Goal: Task Accomplishment & Management: Complete application form

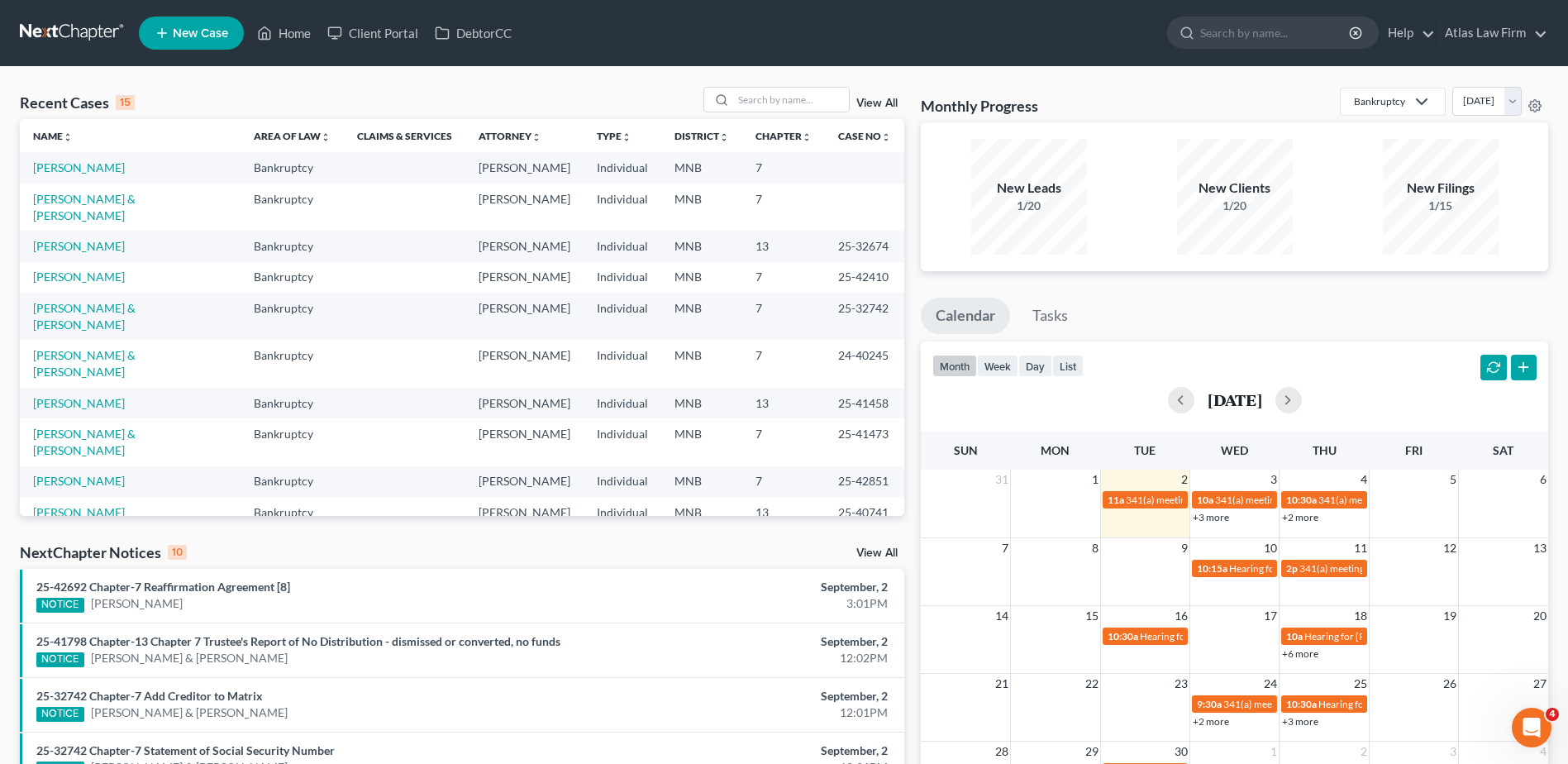
click at [101, 536] on link "[PERSON_NAME]" at bounding box center [79, 542] width 92 height 14
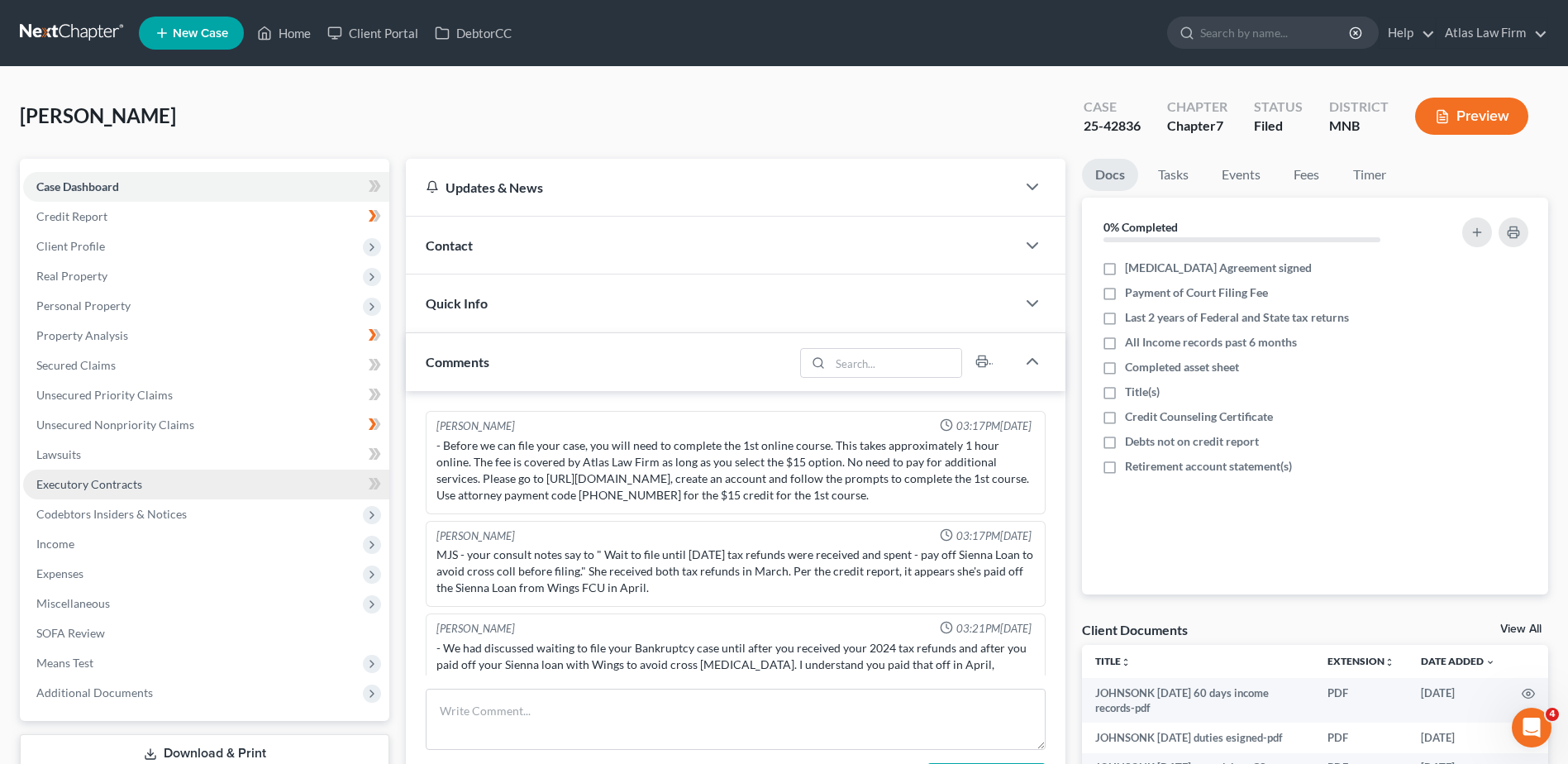
scroll to position [1124, 0]
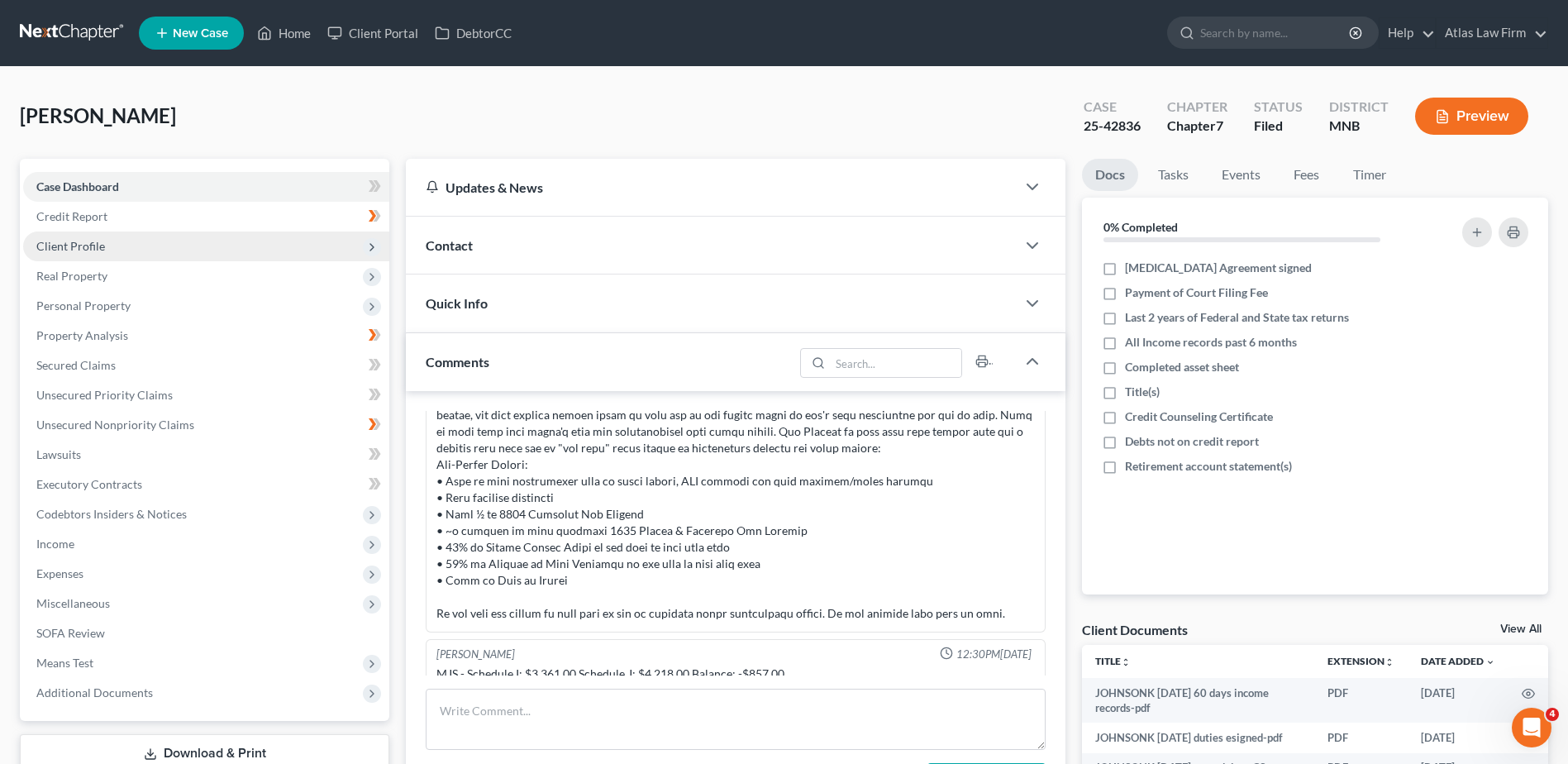
click at [143, 245] on span "Client Profile" at bounding box center [206, 246] width 366 height 29
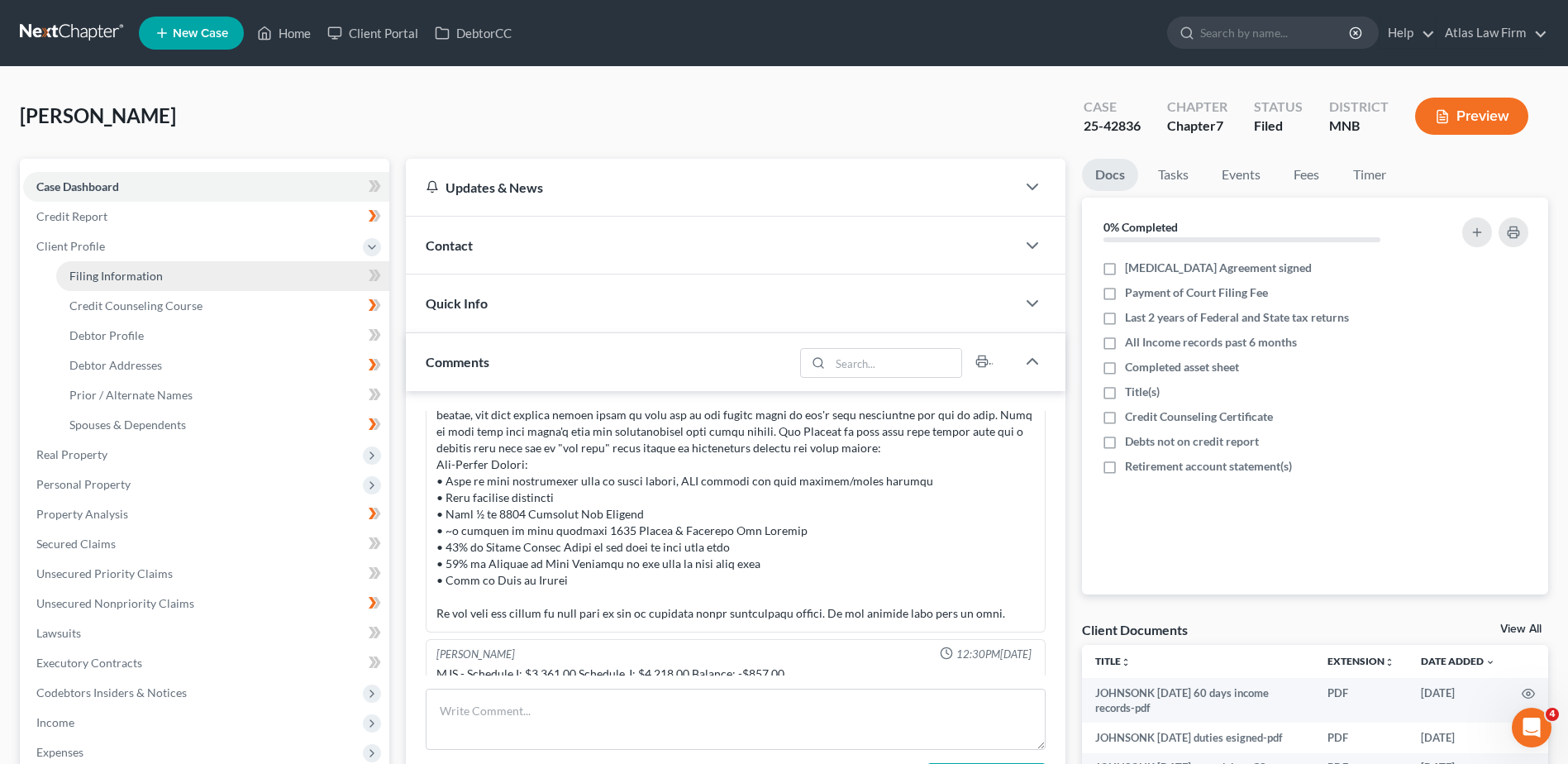
click at [156, 278] on span "Filing Information" at bounding box center [115, 275] width 93 height 14
select select "1"
select select "0"
select select "24"
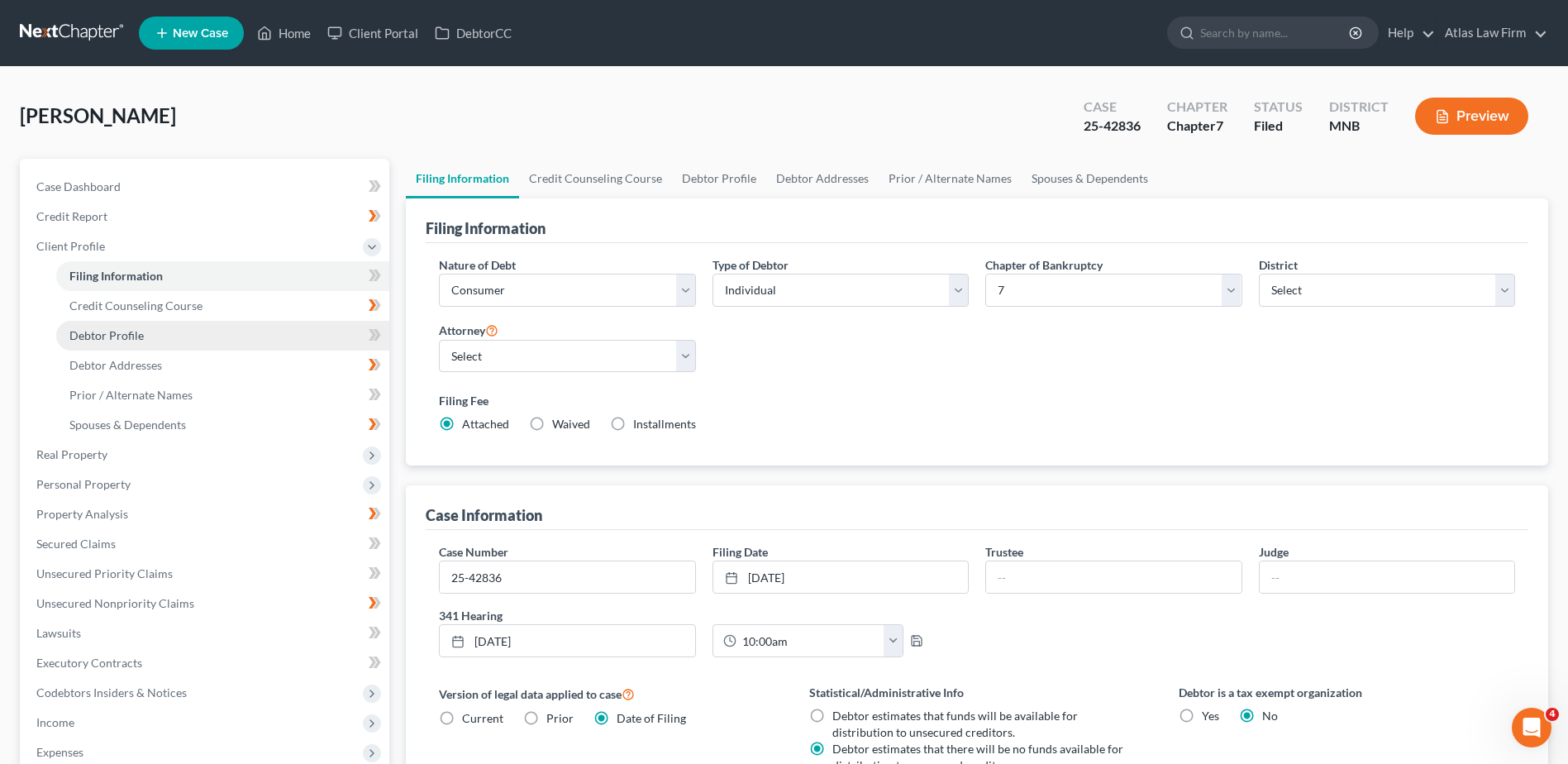
click at [145, 337] on link "Debtor Profile" at bounding box center [223, 335] width 333 height 29
select select "0"
select select "3"
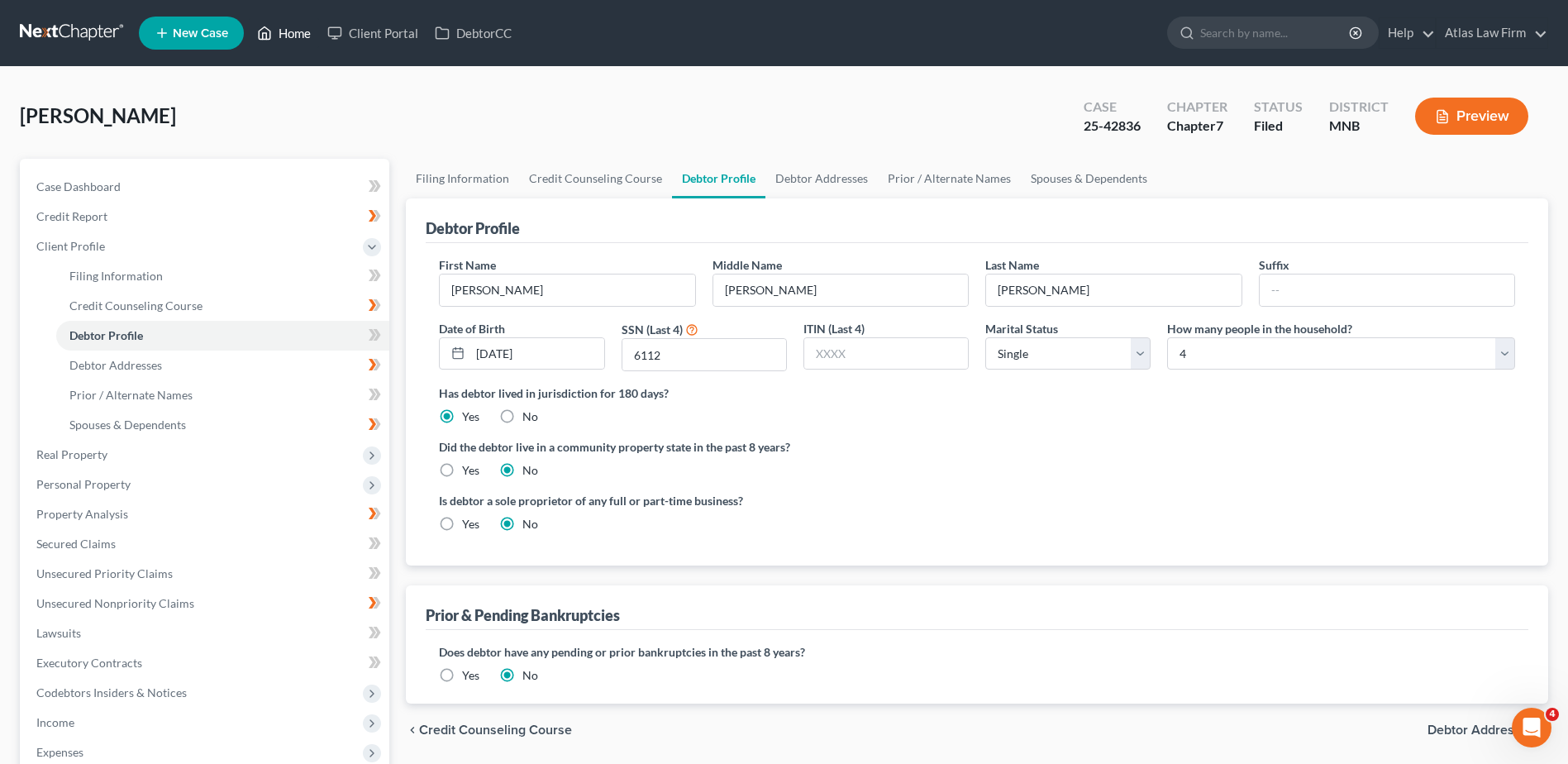
click at [296, 31] on link "Home" at bounding box center [284, 33] width 70 height 29
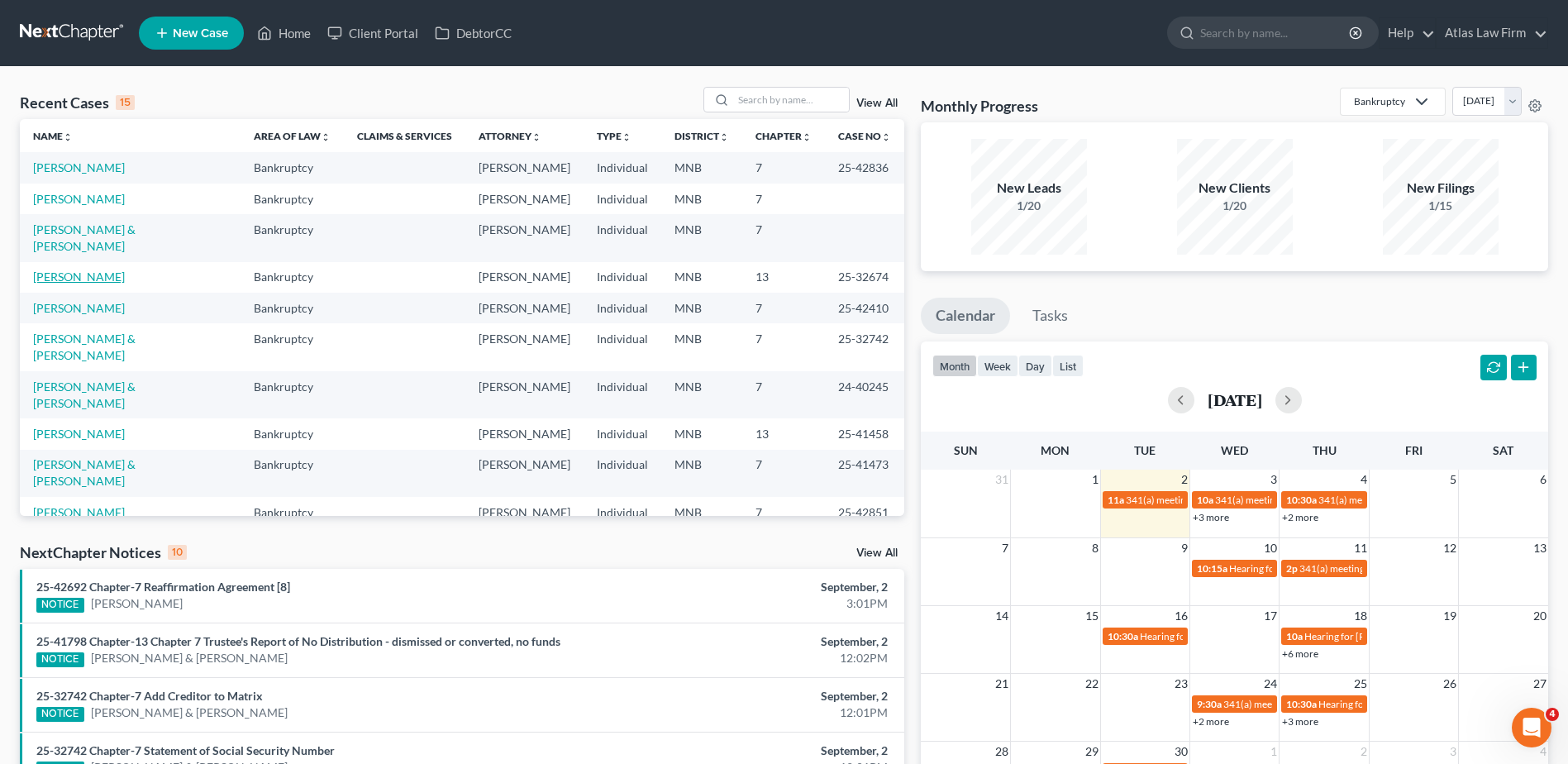
click at [85, 270] on link "[PERSON_NAME]" at bounding box center [79, 276] width 92 height 14
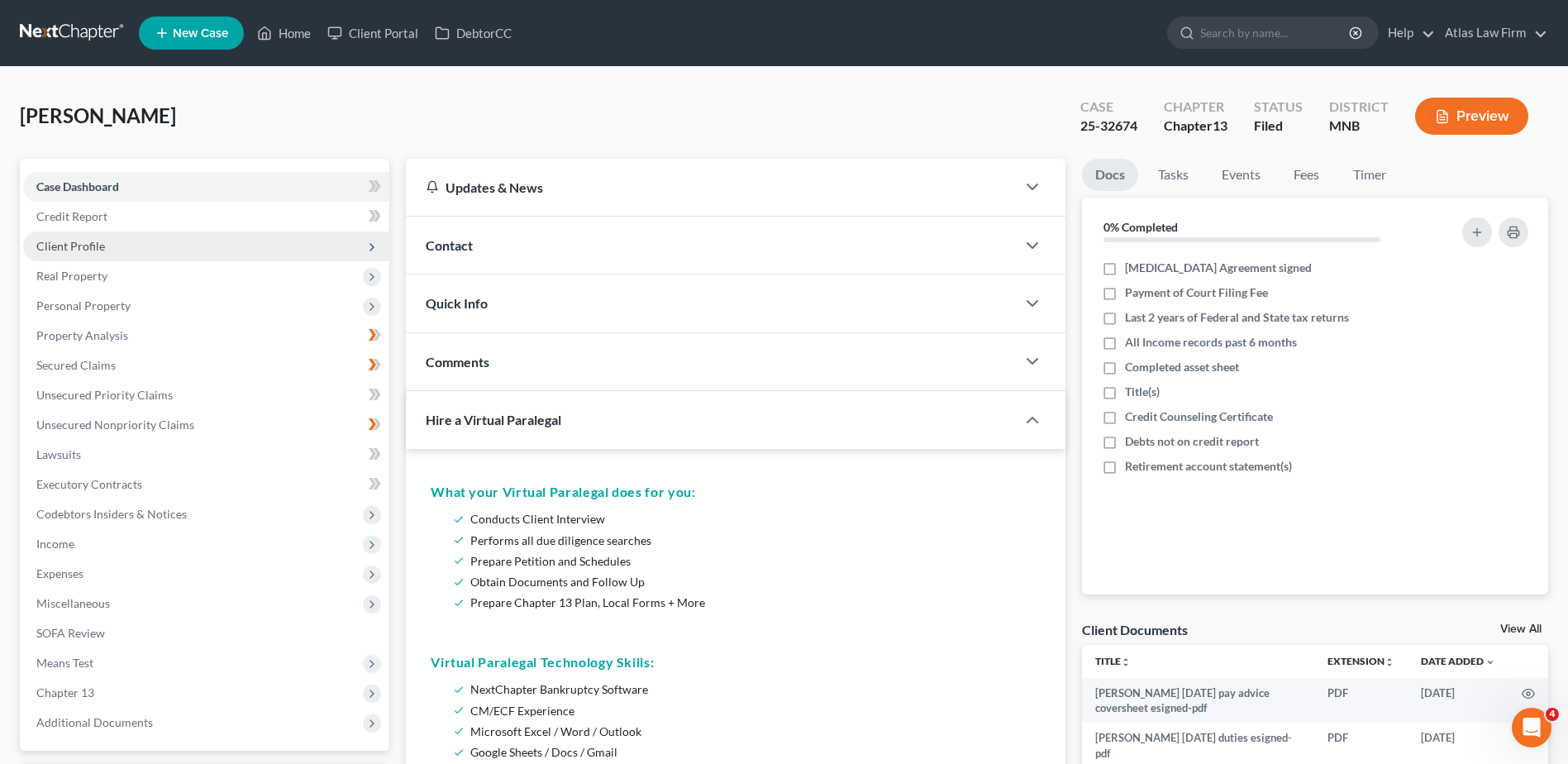
click at [110, 247] on span "Client Profile" at bounding box center [206, 246] width 366 height 29
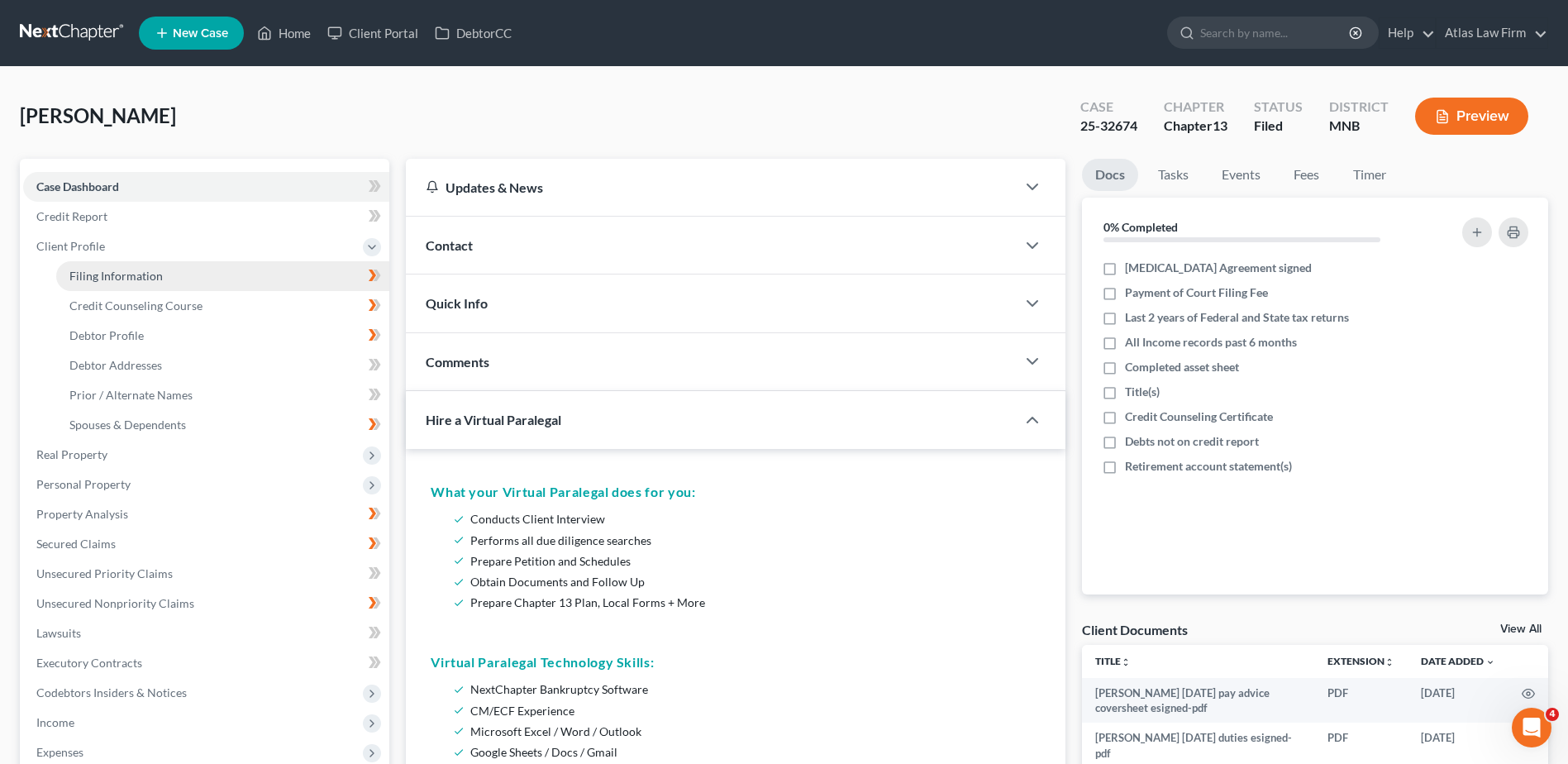
click at [119, 273] on span "Filing Information" at bounding box center [115, 275] width 93 height 14
select select "1"
select select "0"
select select "3"
select select "42"
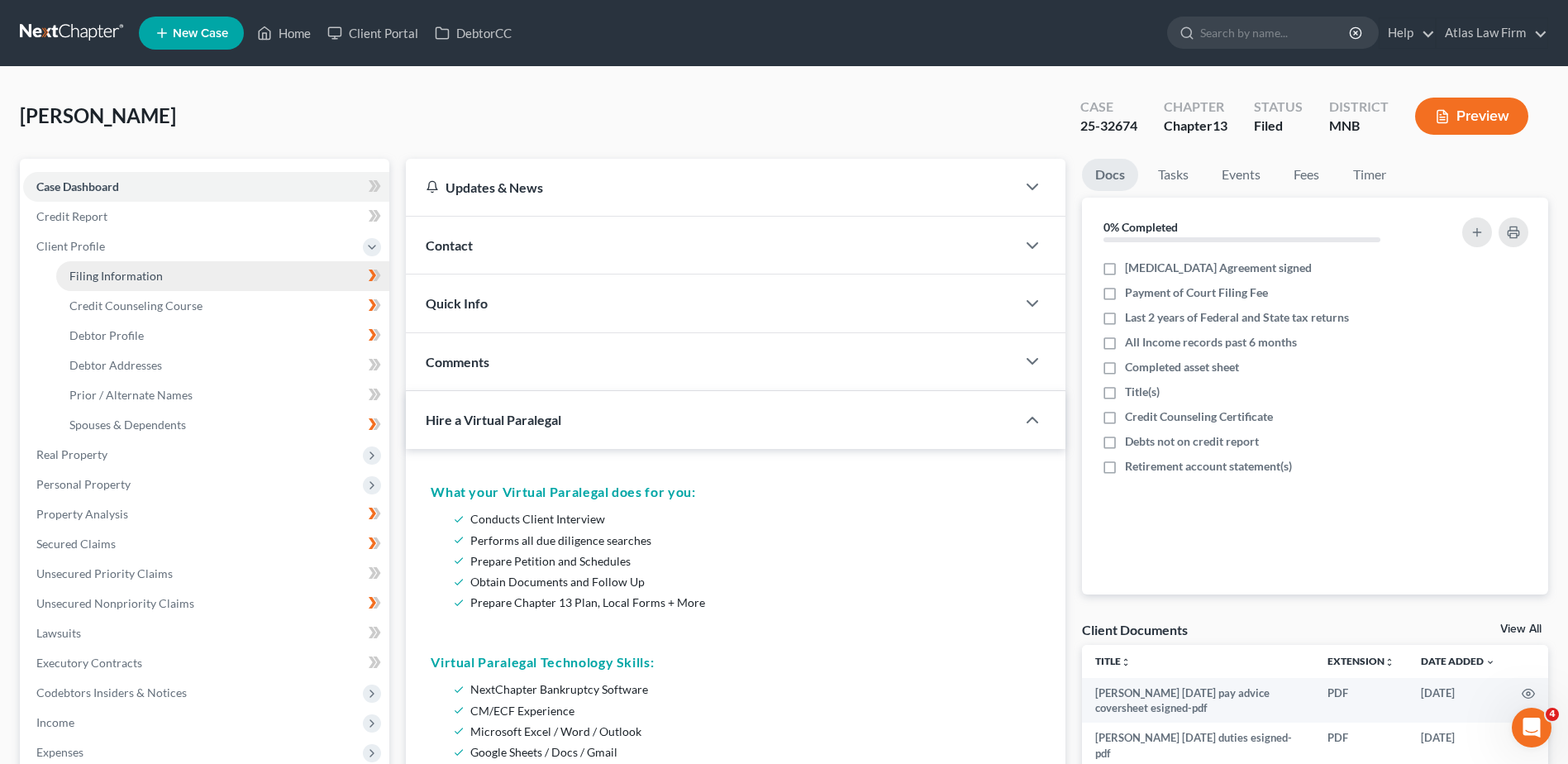
select select "0"
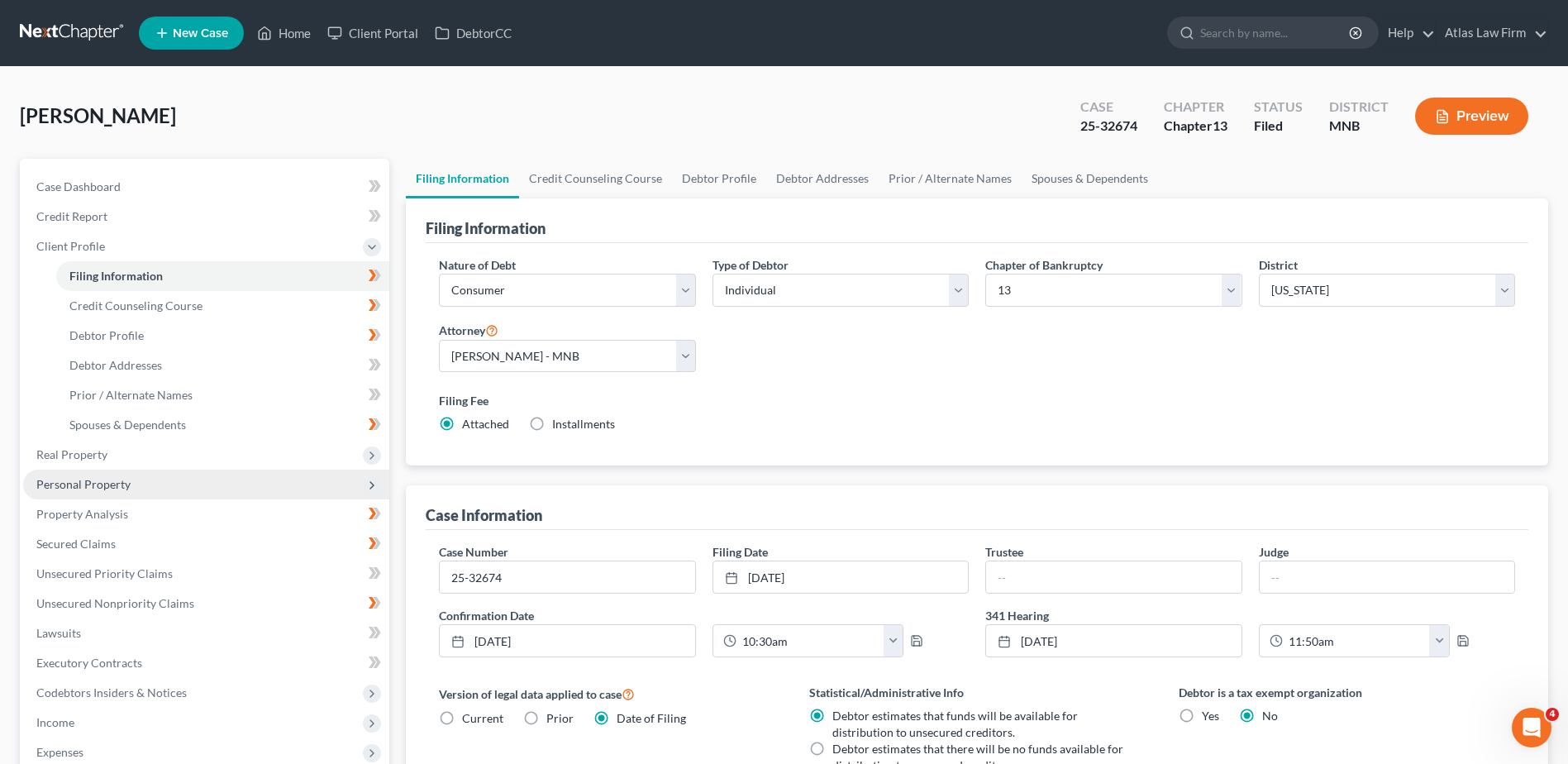
click at [95, 484] on span "Personal Property" at bounding box center [84, 483] width 94 height 14
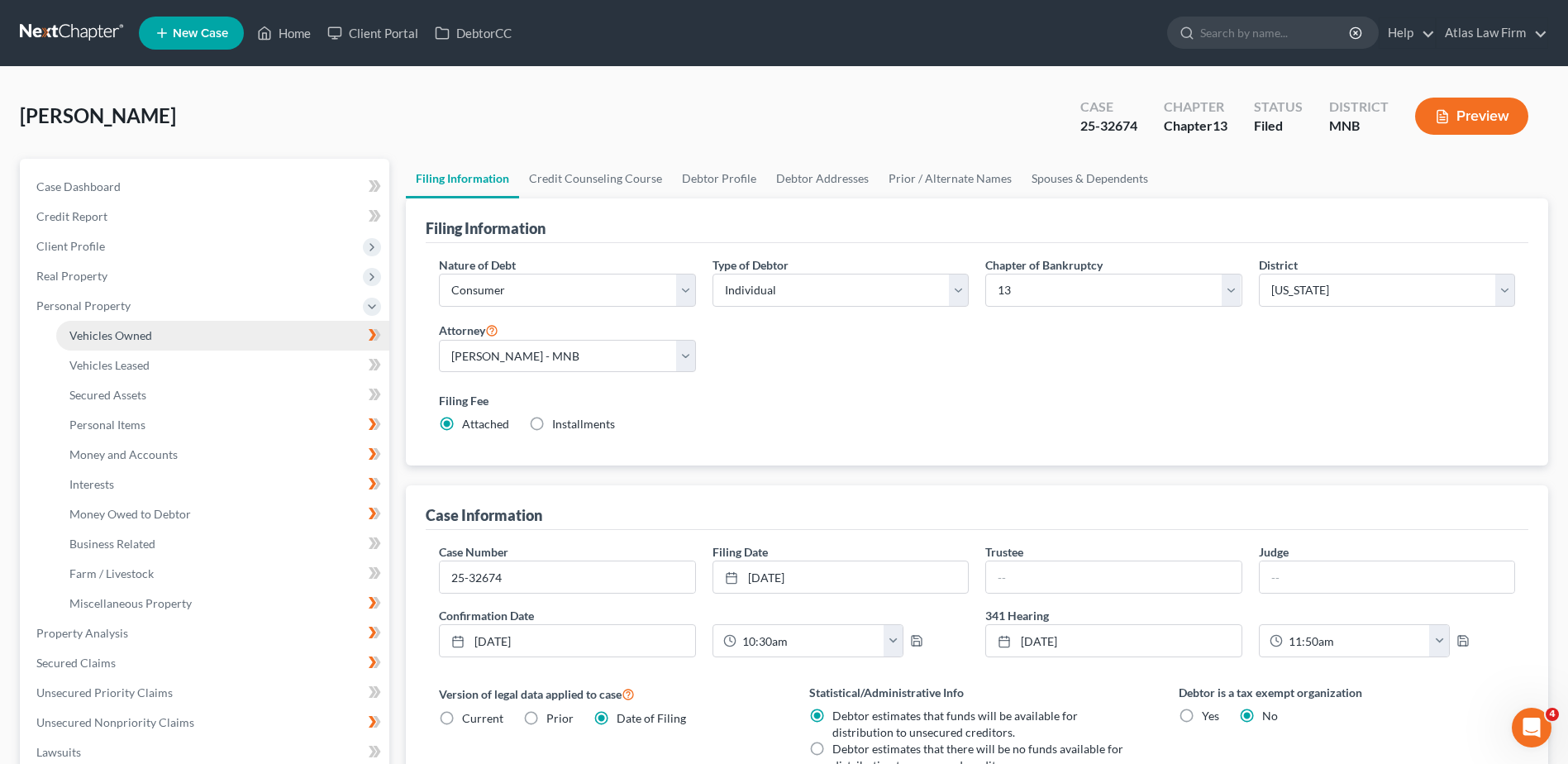
click at [184, 337] on link "Vehicles Owned" at bounding box center [223, 335] width 333 height 29
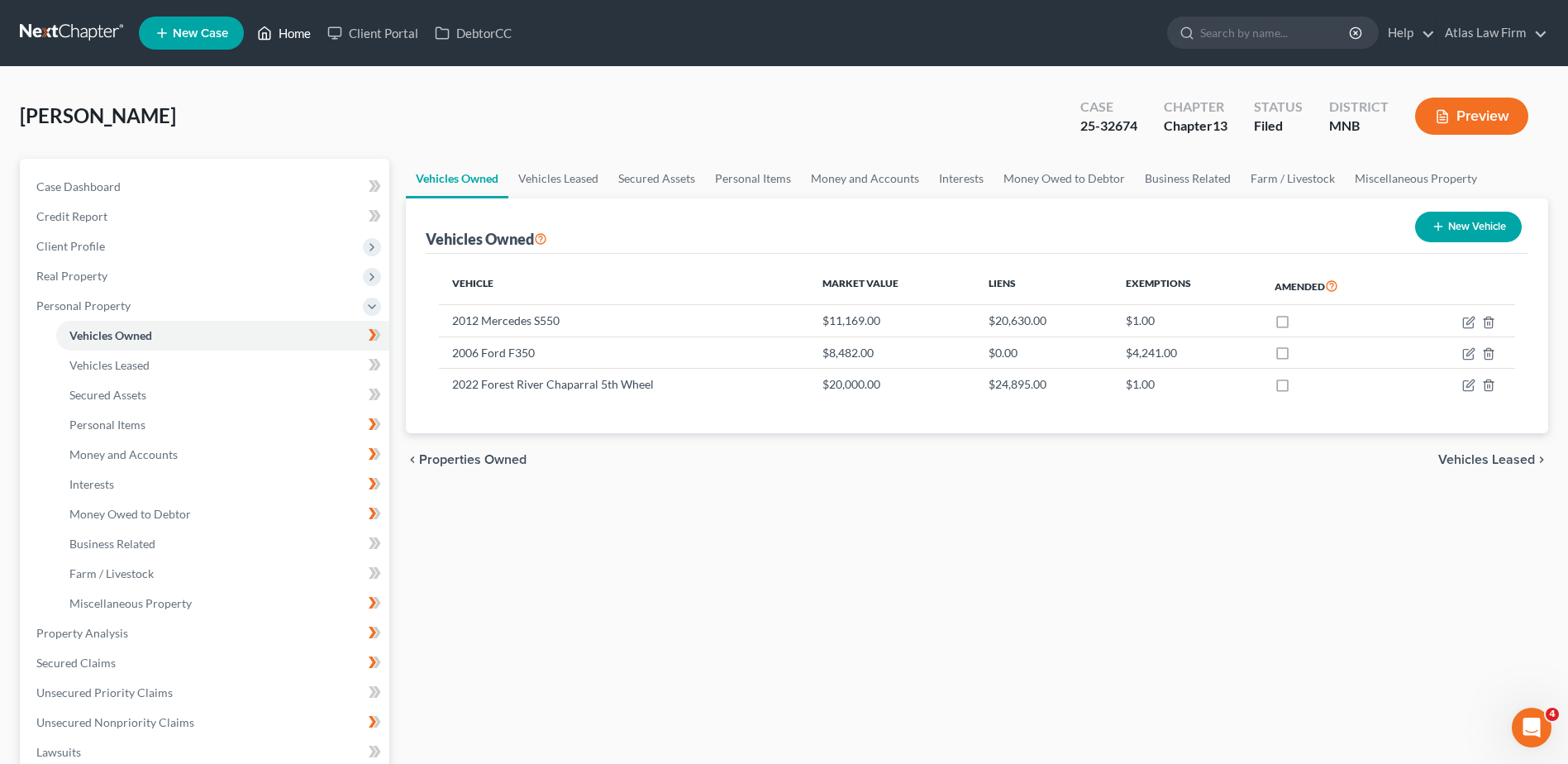
drag, startPoint x: 296, startPoint y: 34, endPoint x: 296, endPoint y: 52, distance: 18.0
click at [296, 35] on link "Home" at bounding box center [284, 33] width 70 height 29
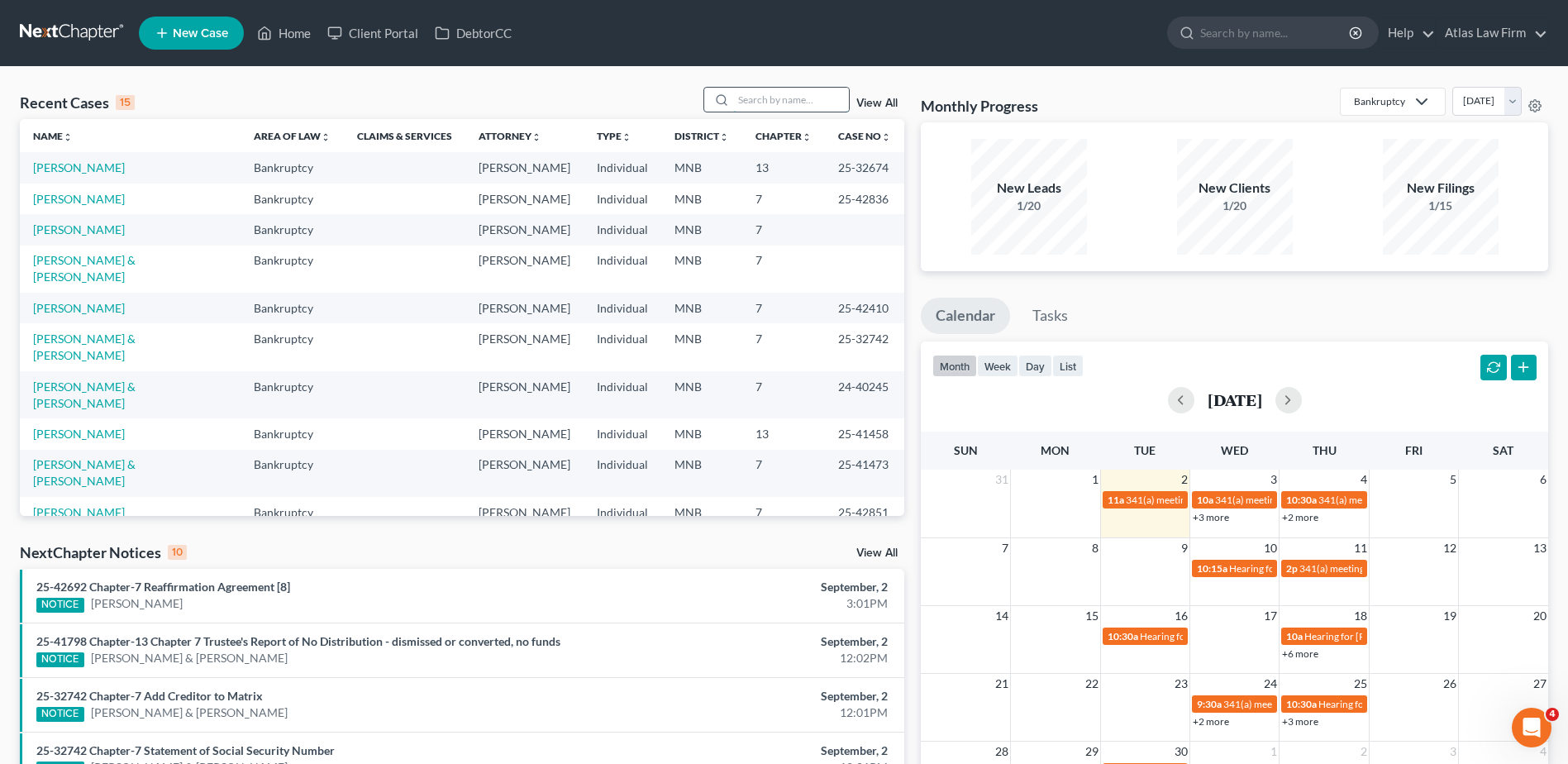
click at [745, 96] on input "search" at bounding box center [791, 99] width 116 height 24
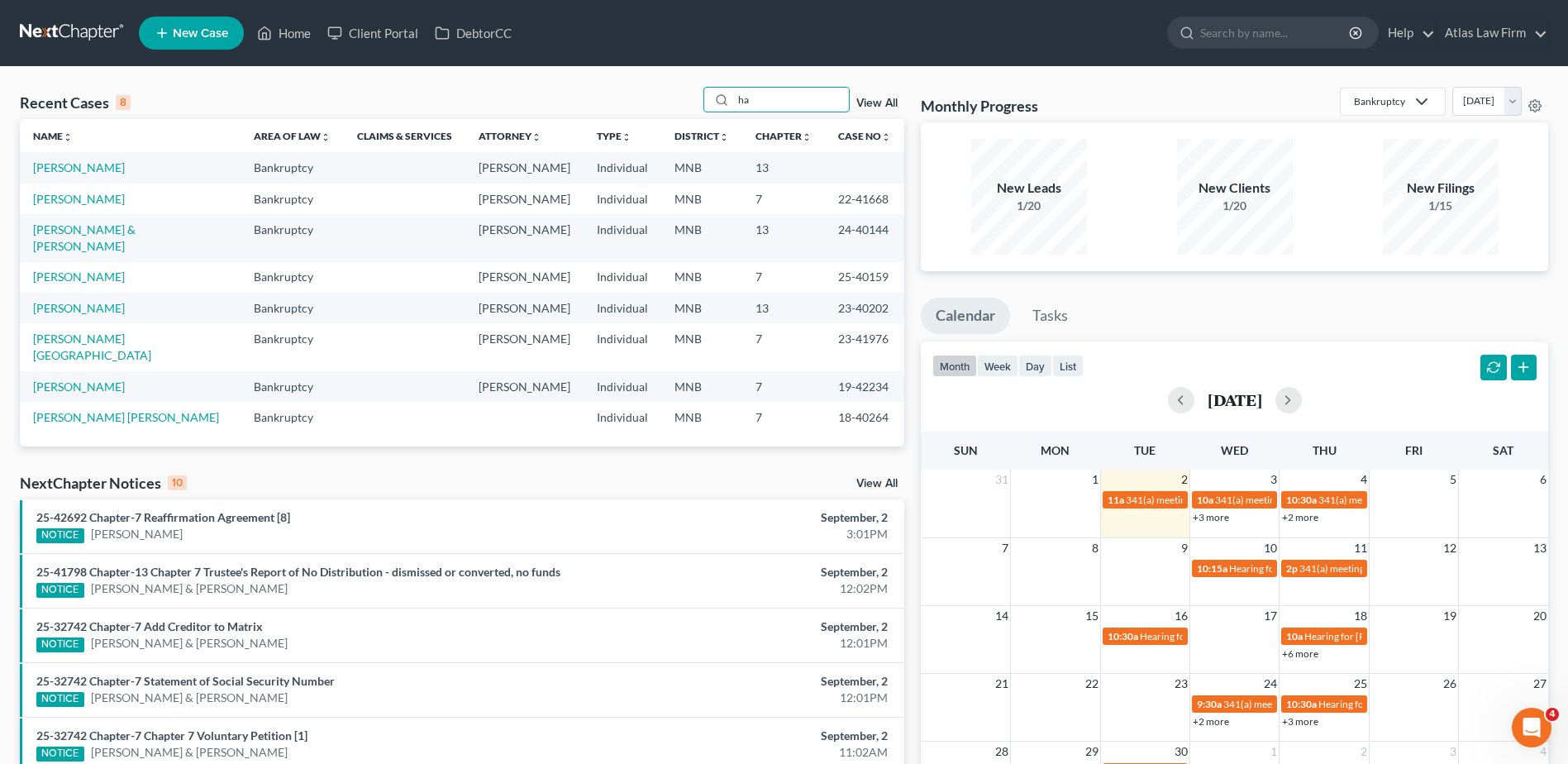
type input "h"
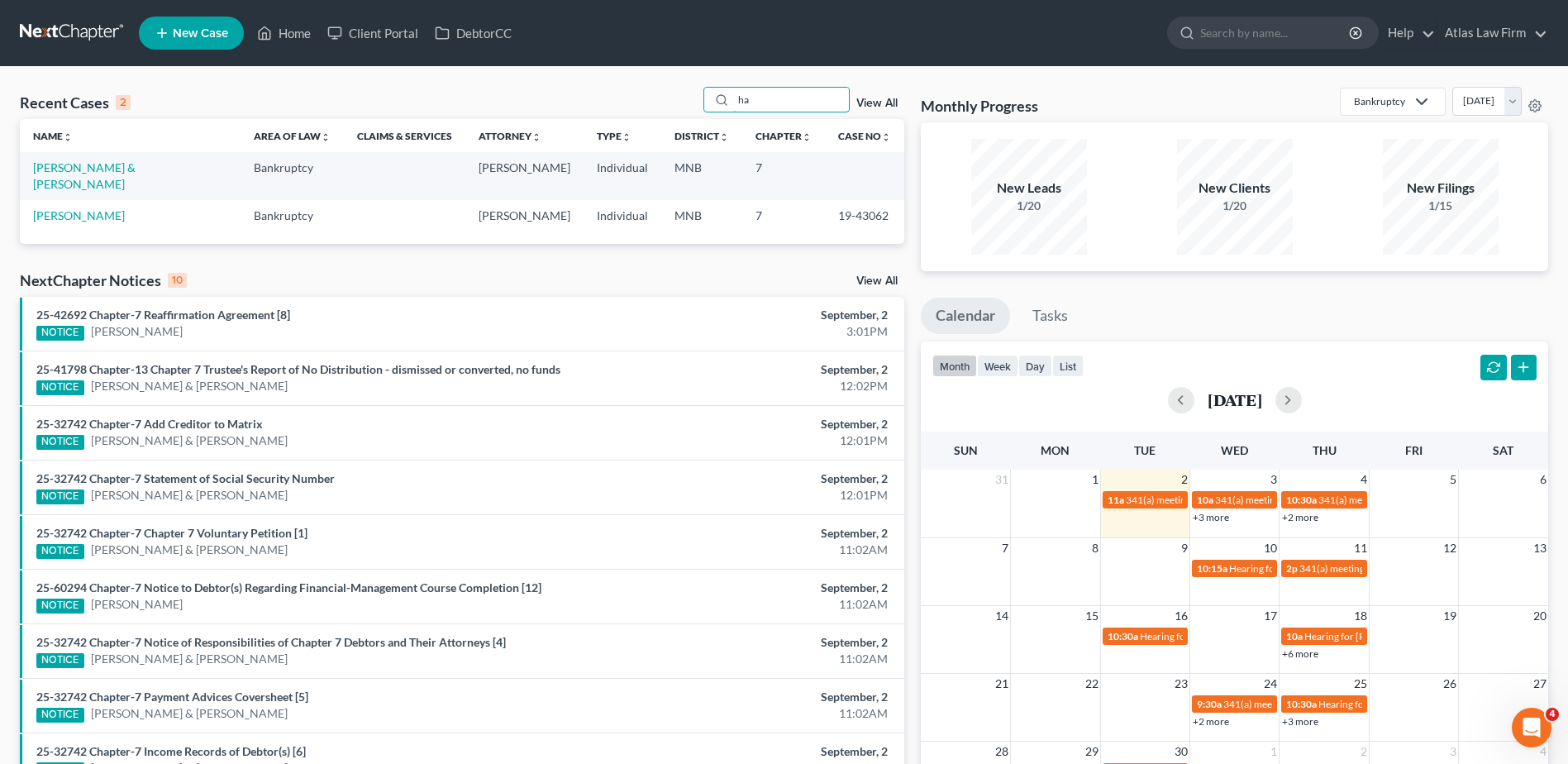
type input "h"
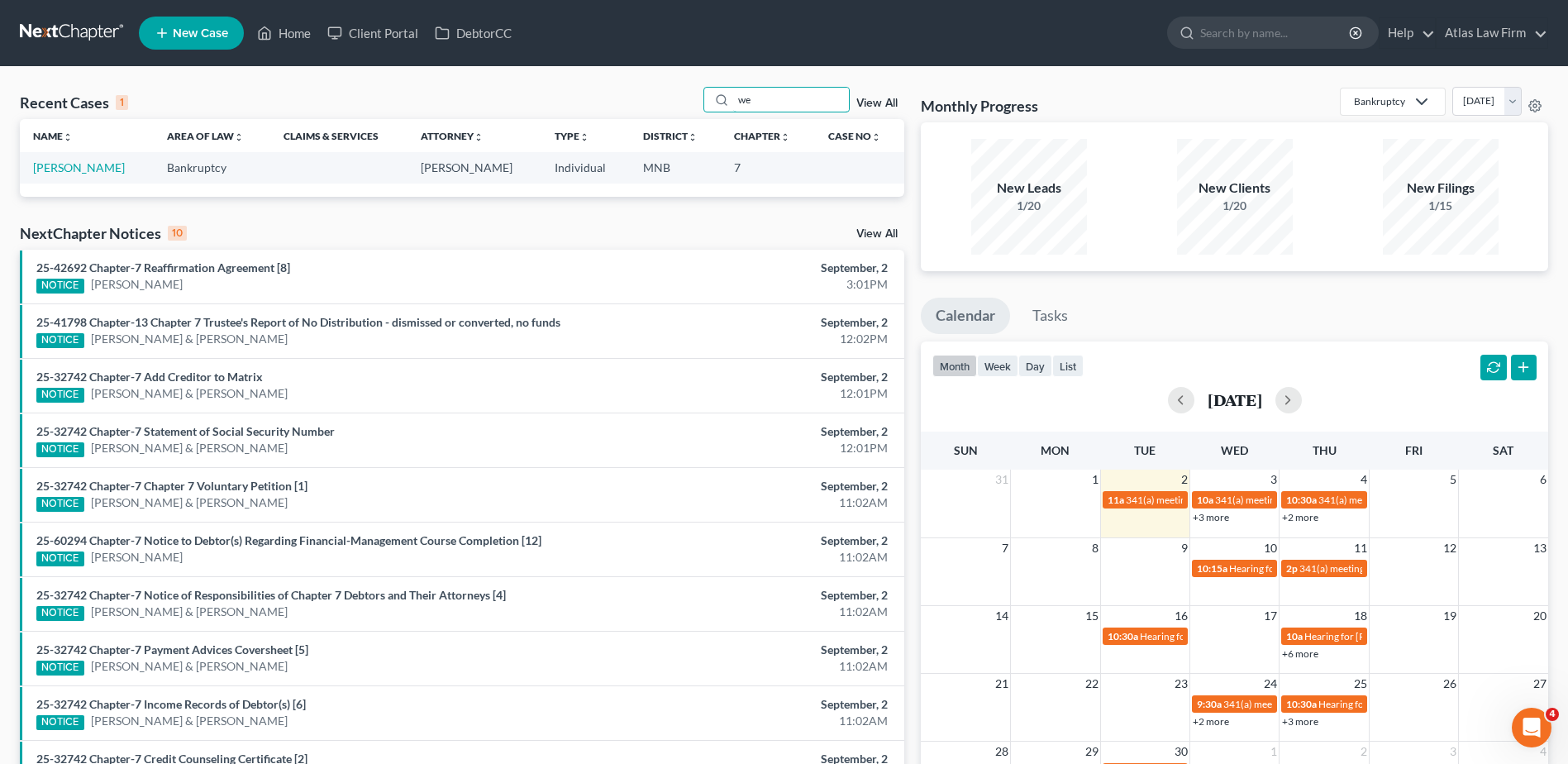
type input "w"
type input "talb"
click at [85, 168] on link "[PERSON_NAME]" at bounding box center [79, 167] width 92 height 14
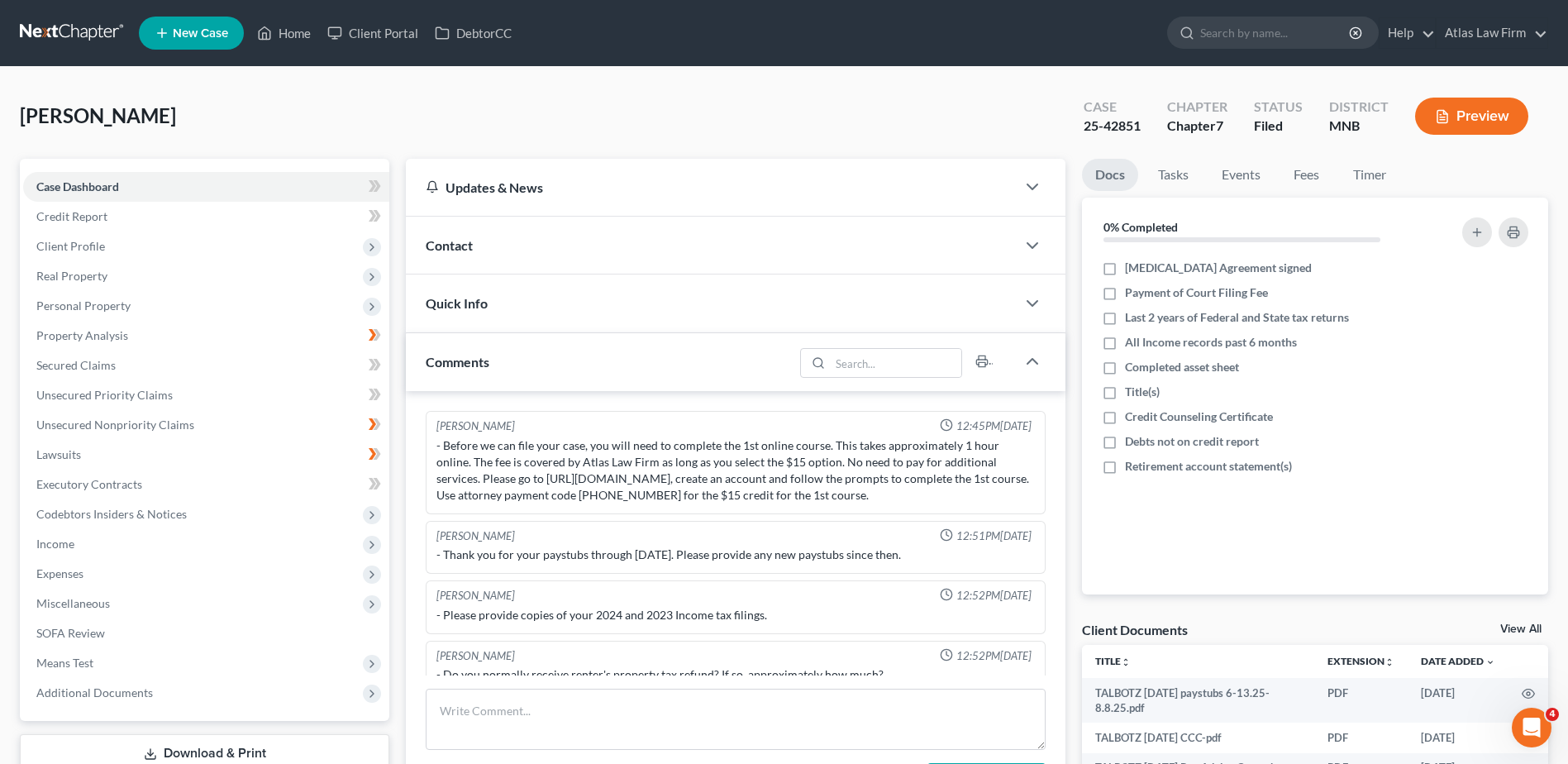
scroll to position [411, 0]
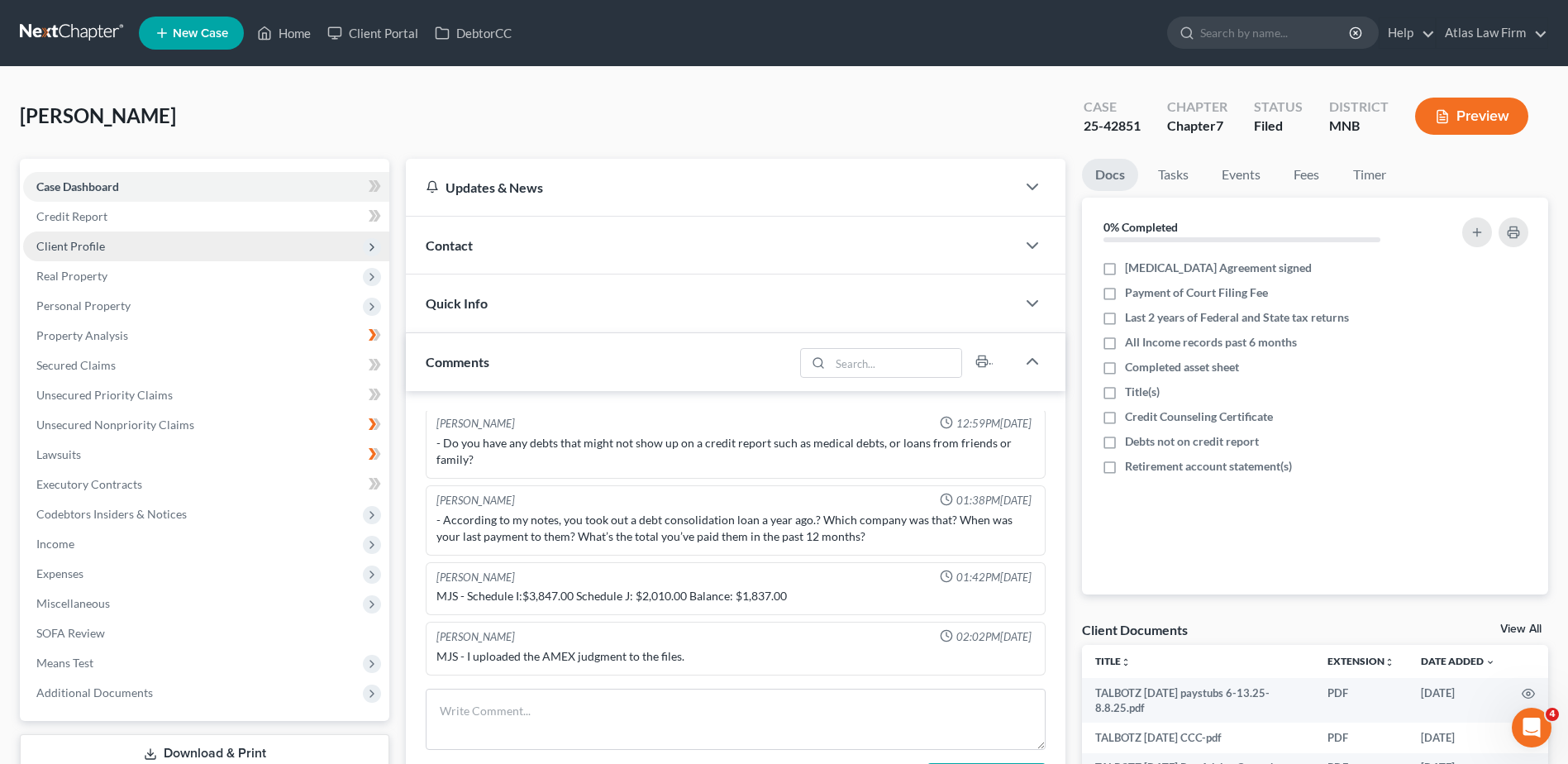
click at [110, 247] on span "Client Profile" at bounding box center [206, 246] width 366 height 29
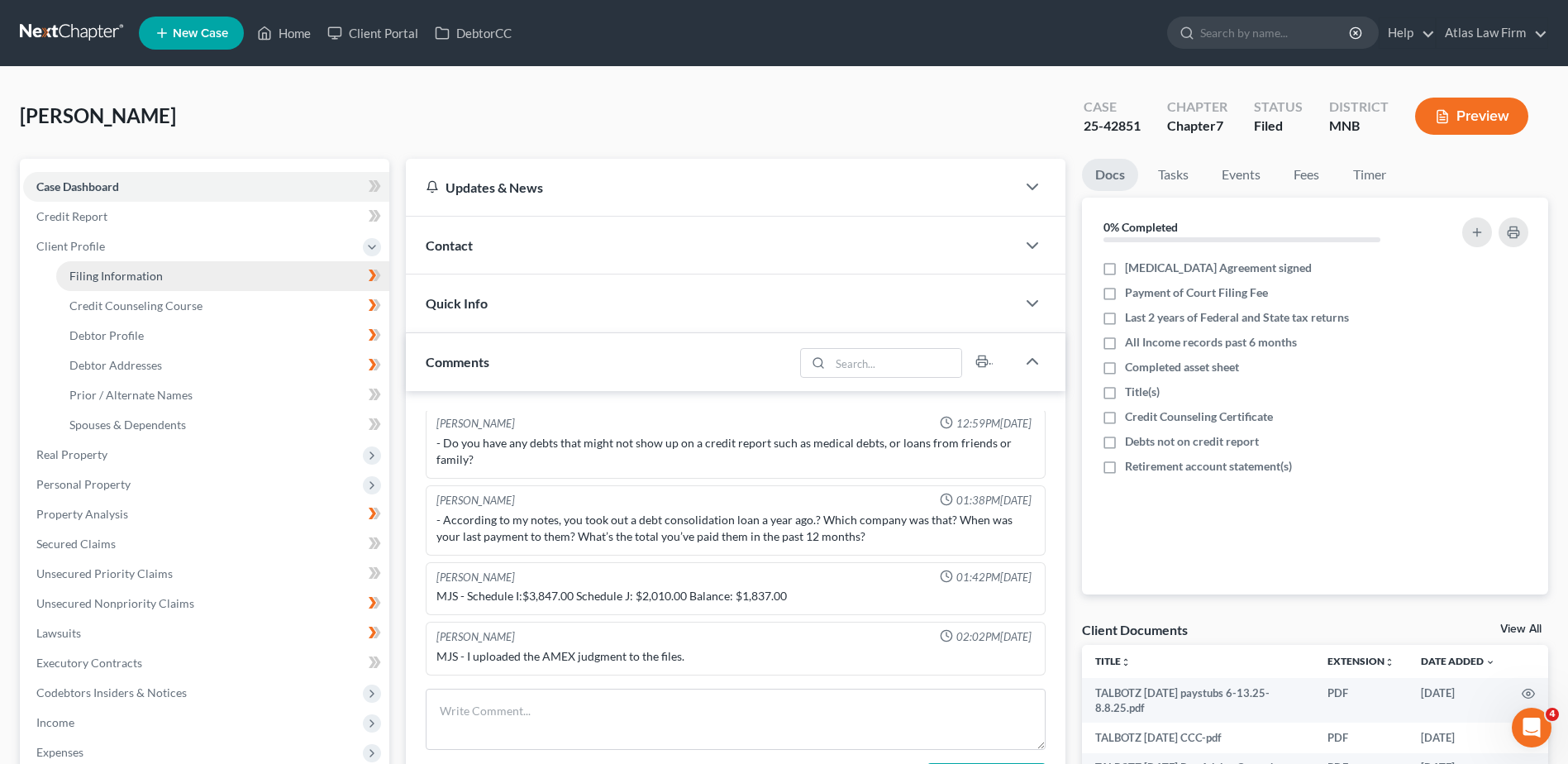
click at [129, 275] on span "Filing Information" at bounding box center [115, 275] width 93 height 14
select select "1"
select select "0"
select select "42"
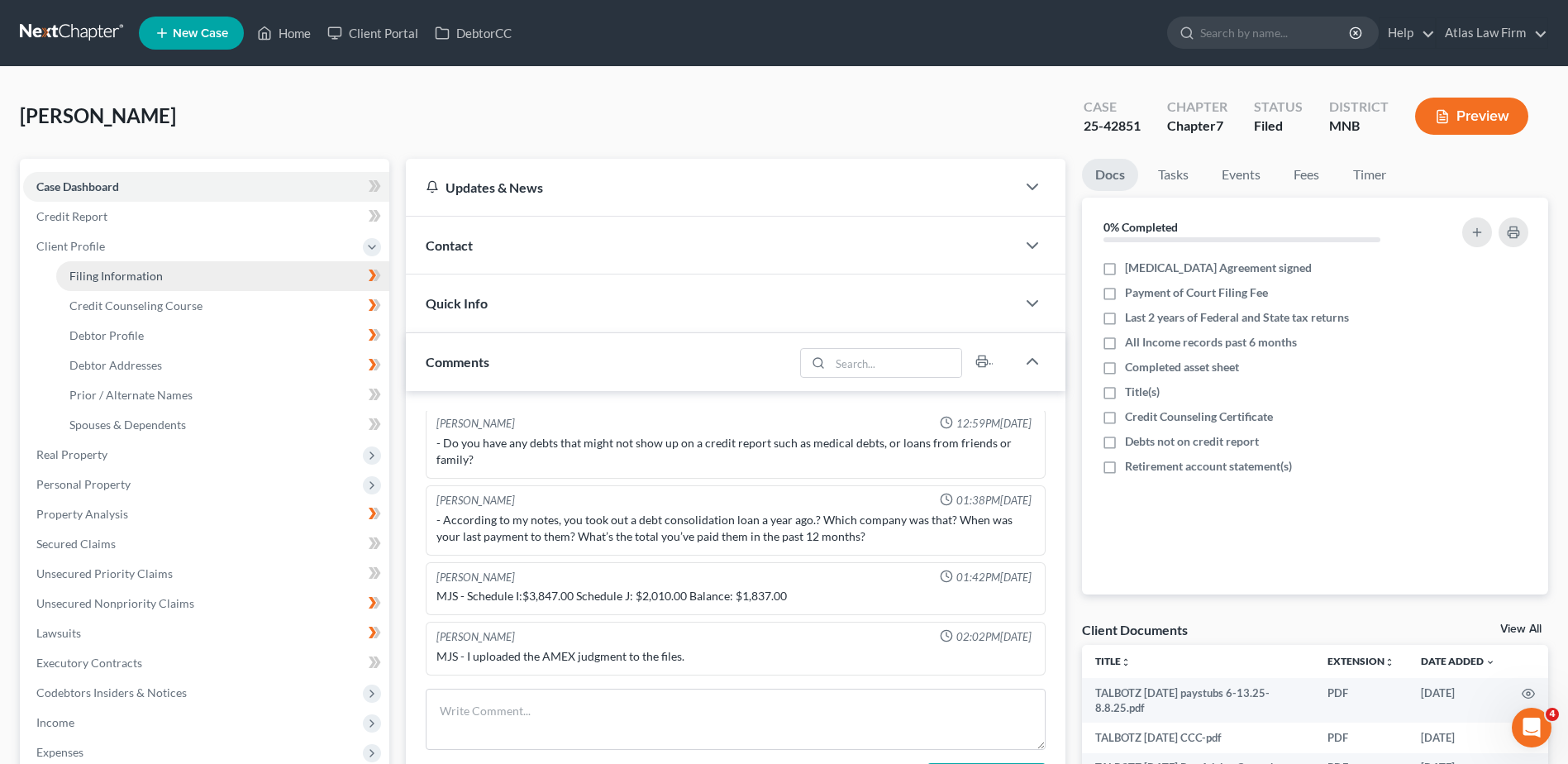
select select "0"
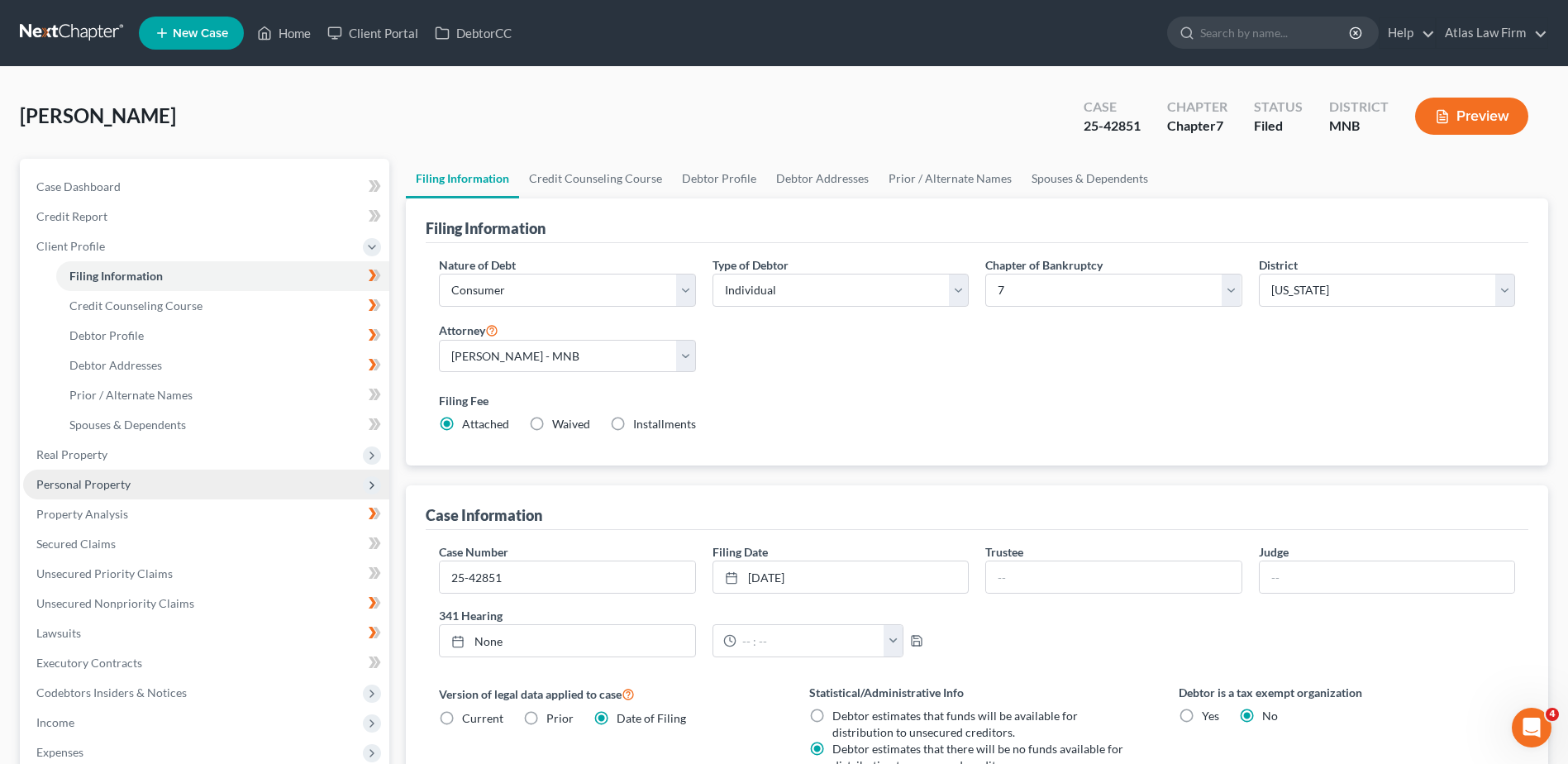
click at [110, 483] on span "Personal Property" at bounding box center [84, 483] width 94 height 14
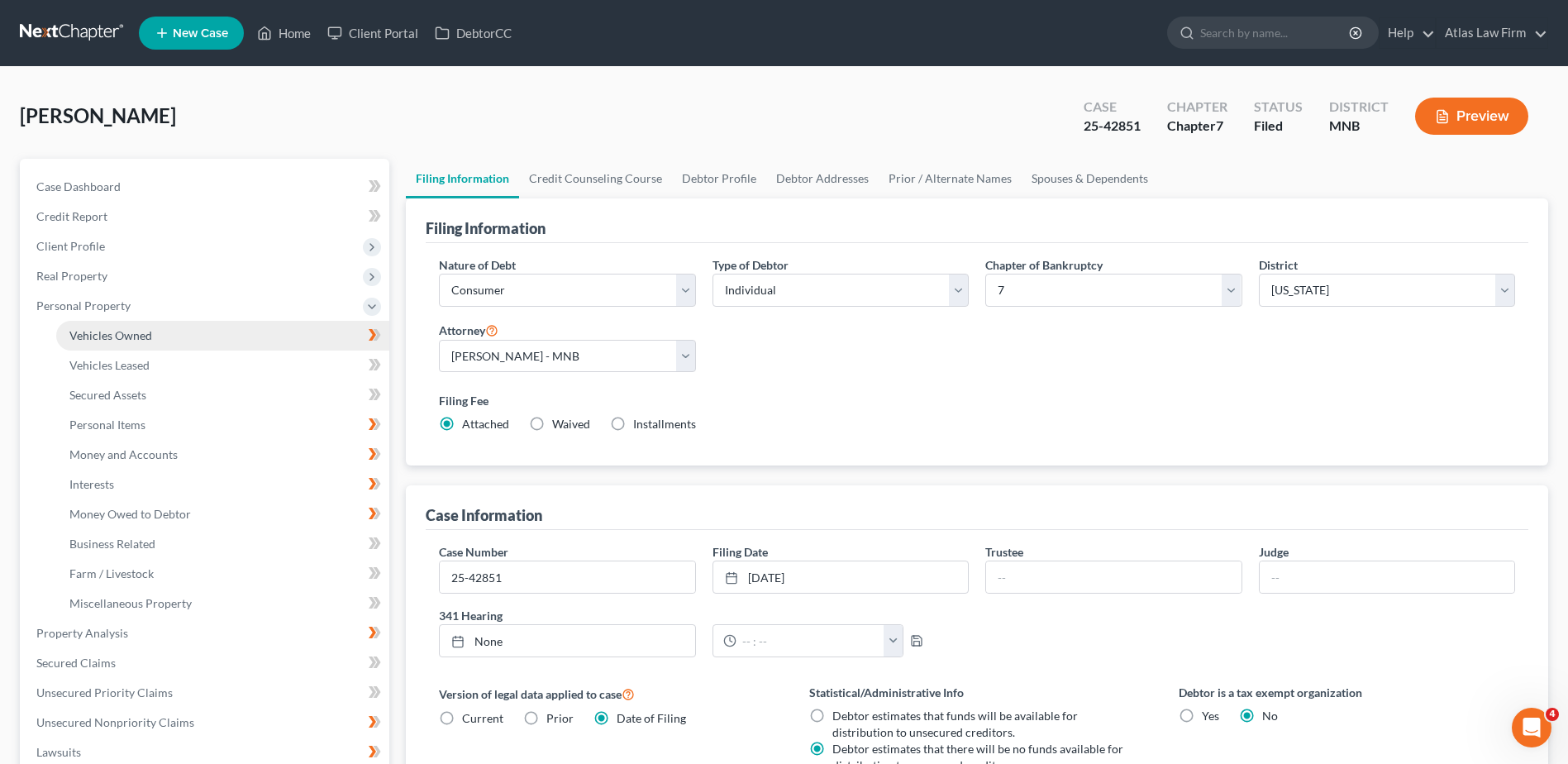
click at [180, 337] on link "Vehicles Owned" at bounding box center [223, 335] width 333 height 29
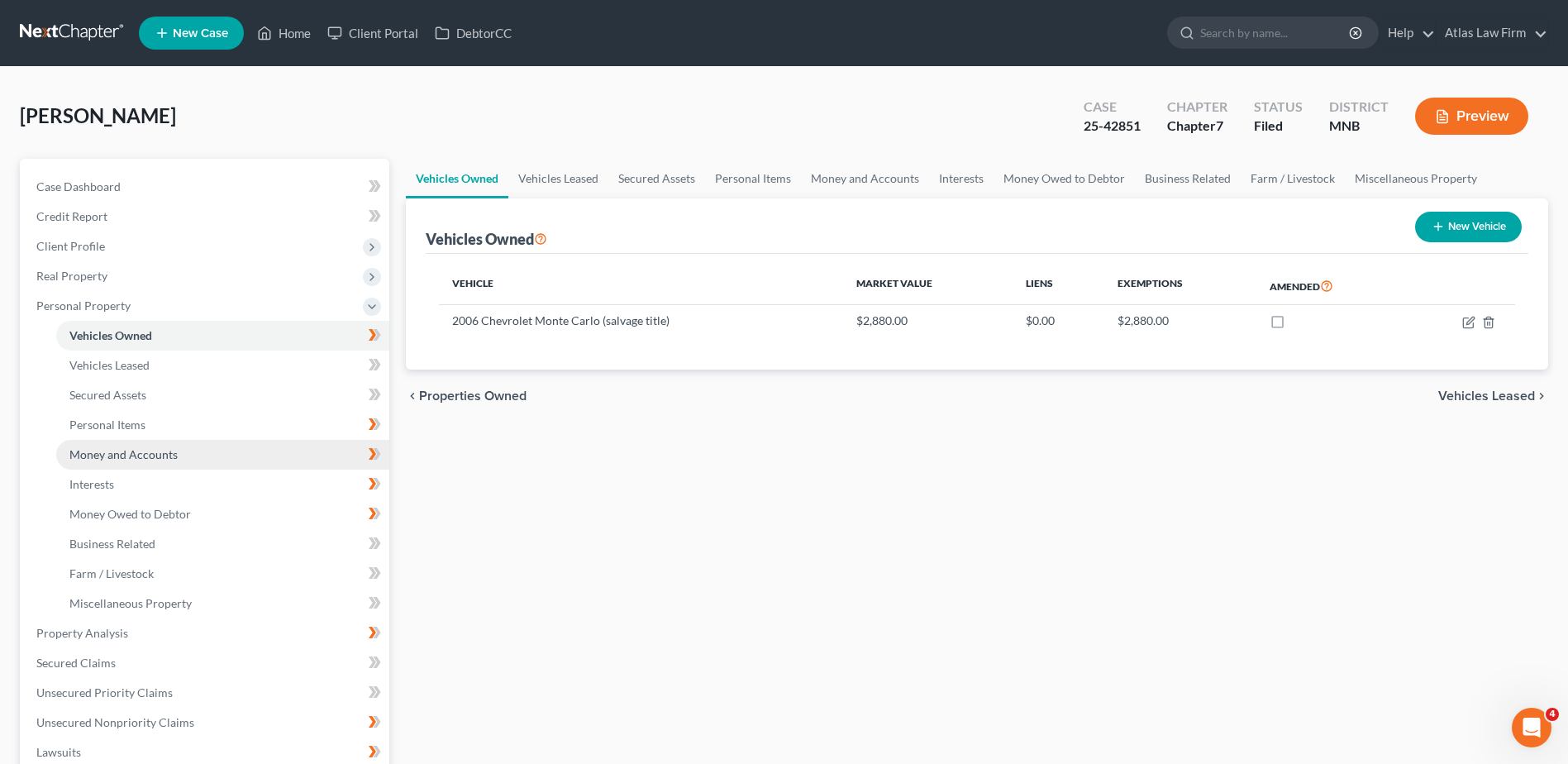
click at [158, 454] on span "Money and Accounts" at bounding box center [123, 454] width 109 height 14
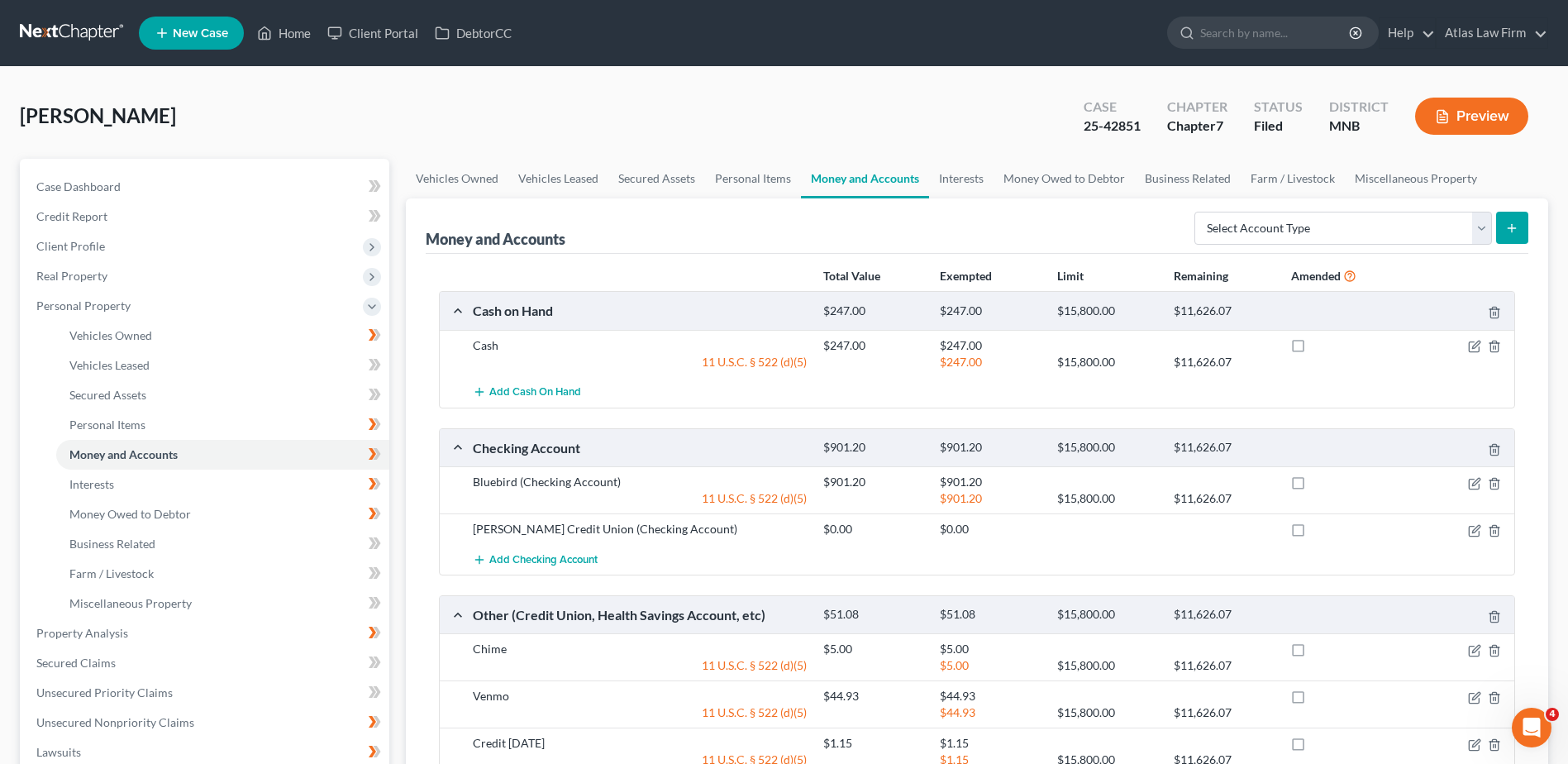
click at [1458, 118] on button "Preview" at bounding box center [1471, 116] width 113 height 37
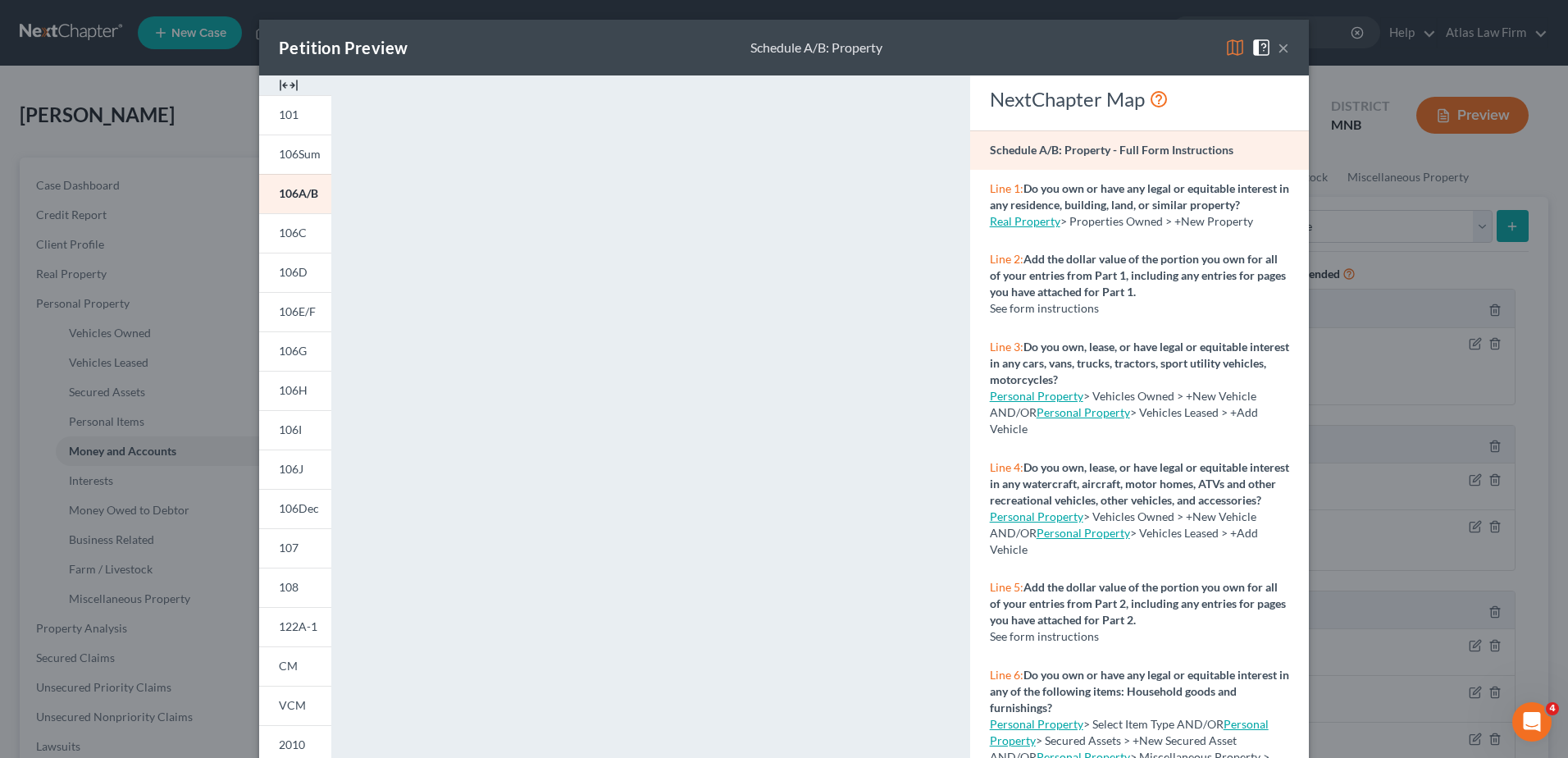
click at [1229, 52] on img at bounding box center [1236, 47] width 20 height 20
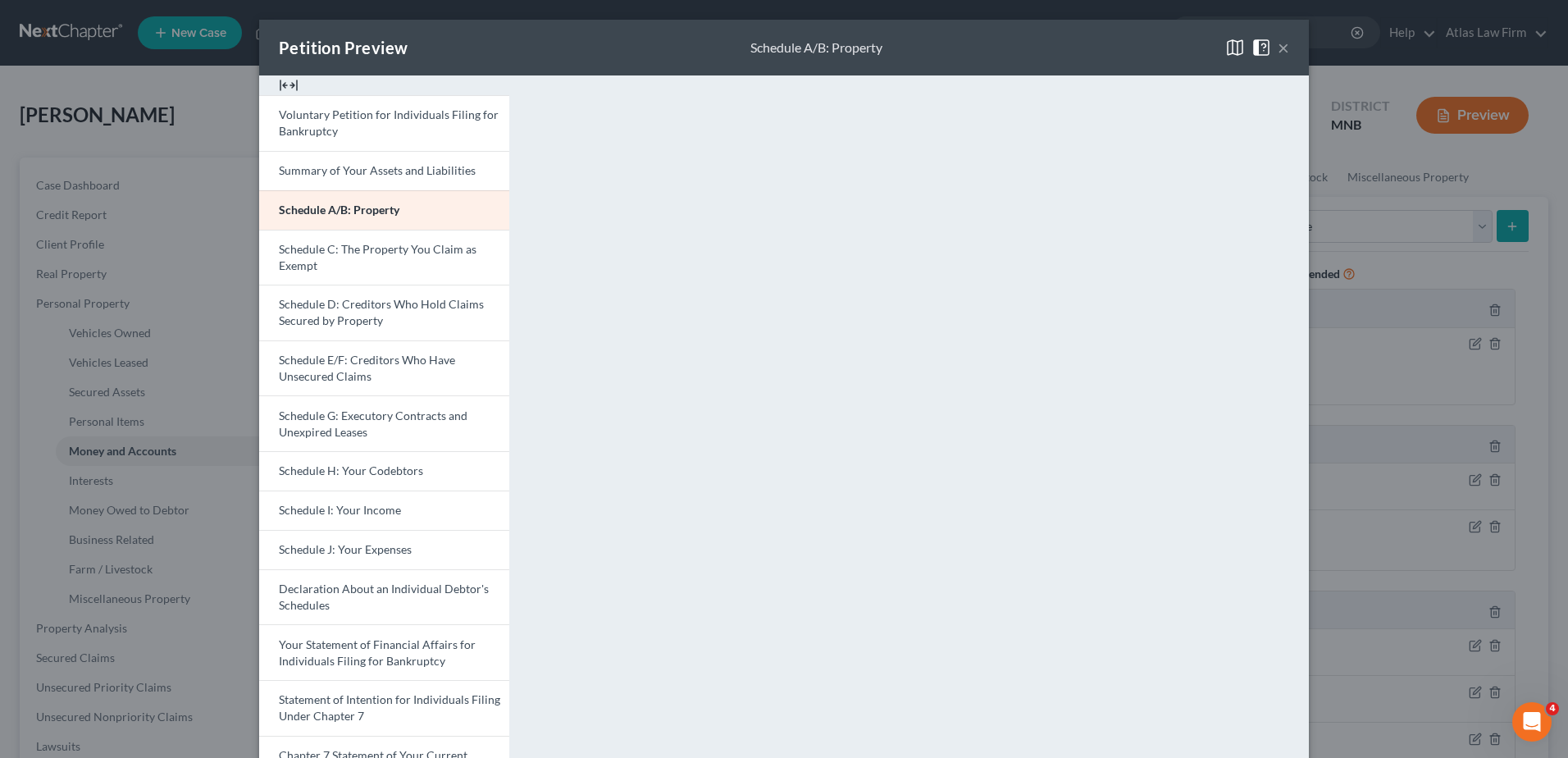
click at [1278, 48] on button "×" at bounding box center [1283, 47] width 12 height 20
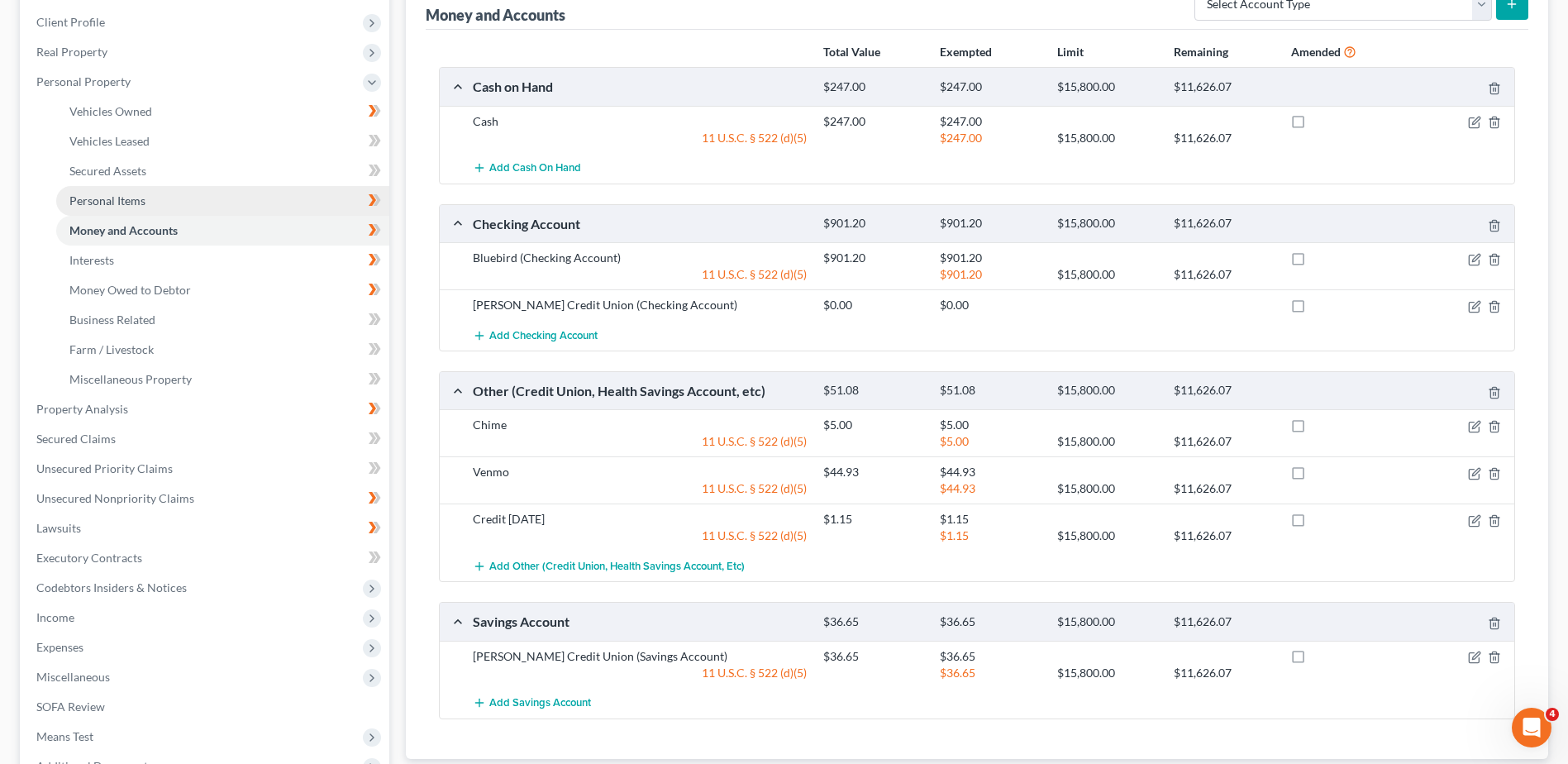
scroll to position [248, 0]
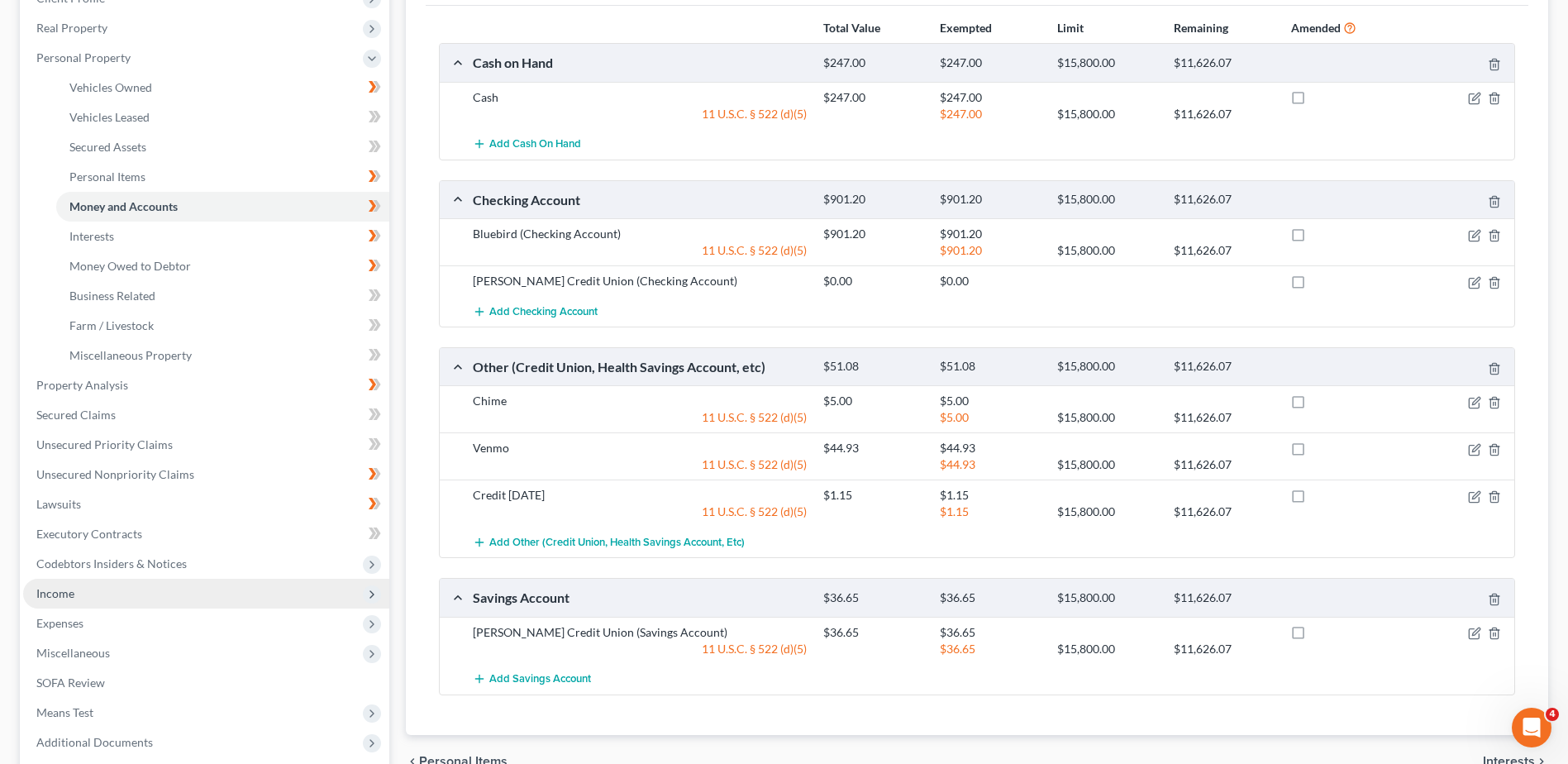
click at [68, 590] on span "Income" at bounding box center [55, 593] width 38 height 14
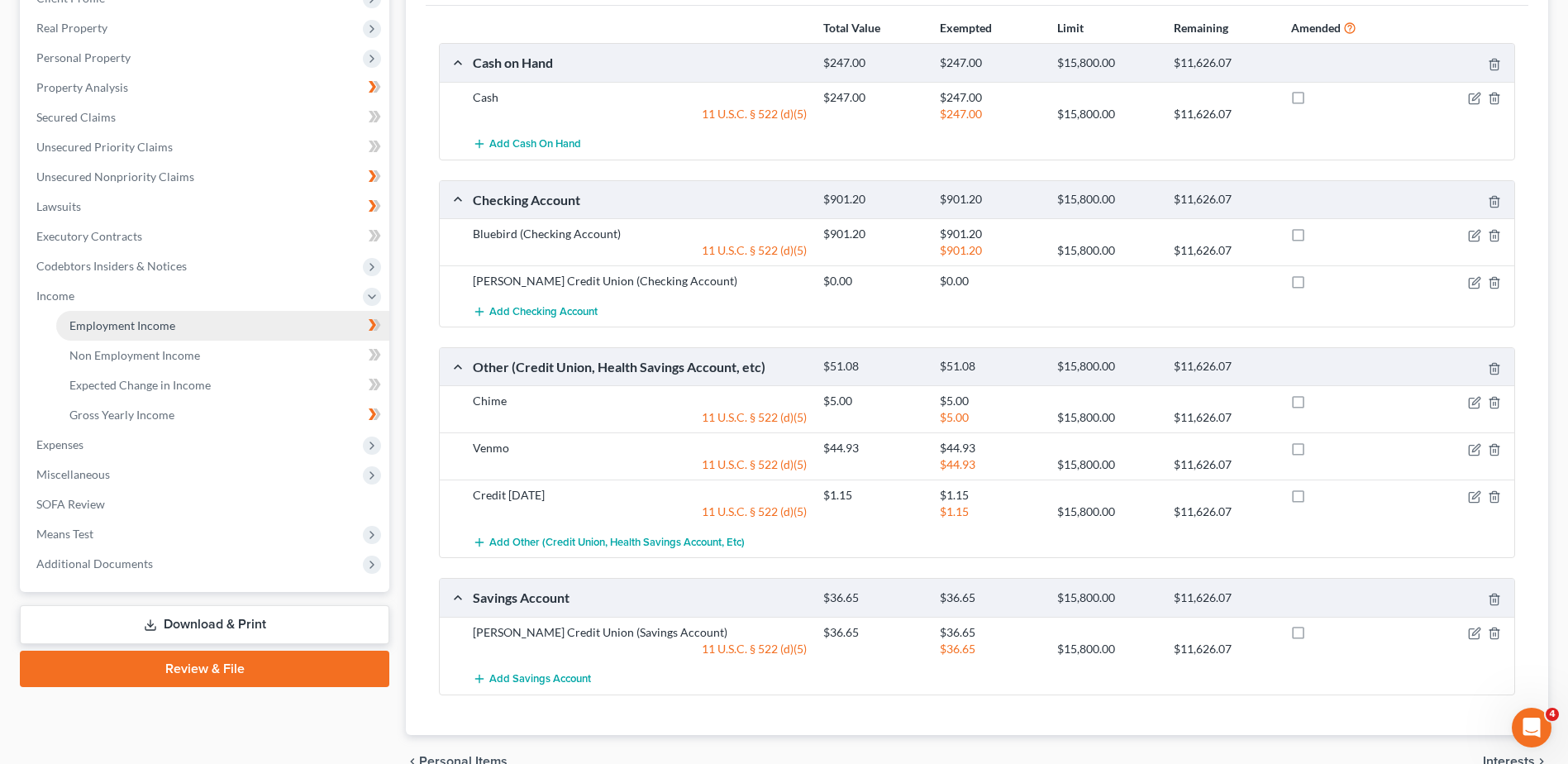
click at [134, 321] on span "Employment Income" at bounding box center [122, 325] width 106 height 14
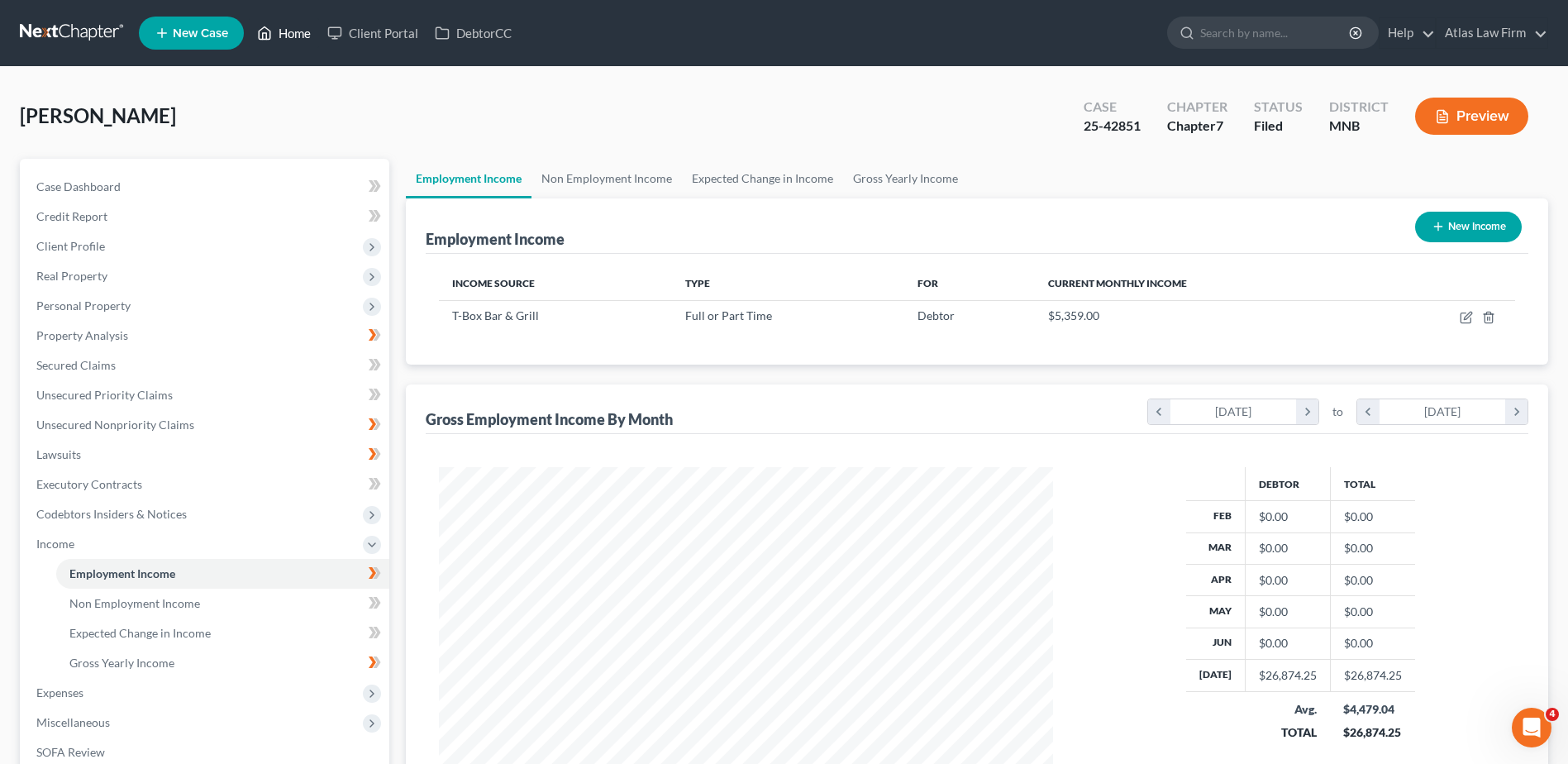
click at [296, 37] on link "Home" at bounding box center [284, 33] width 70 height 29
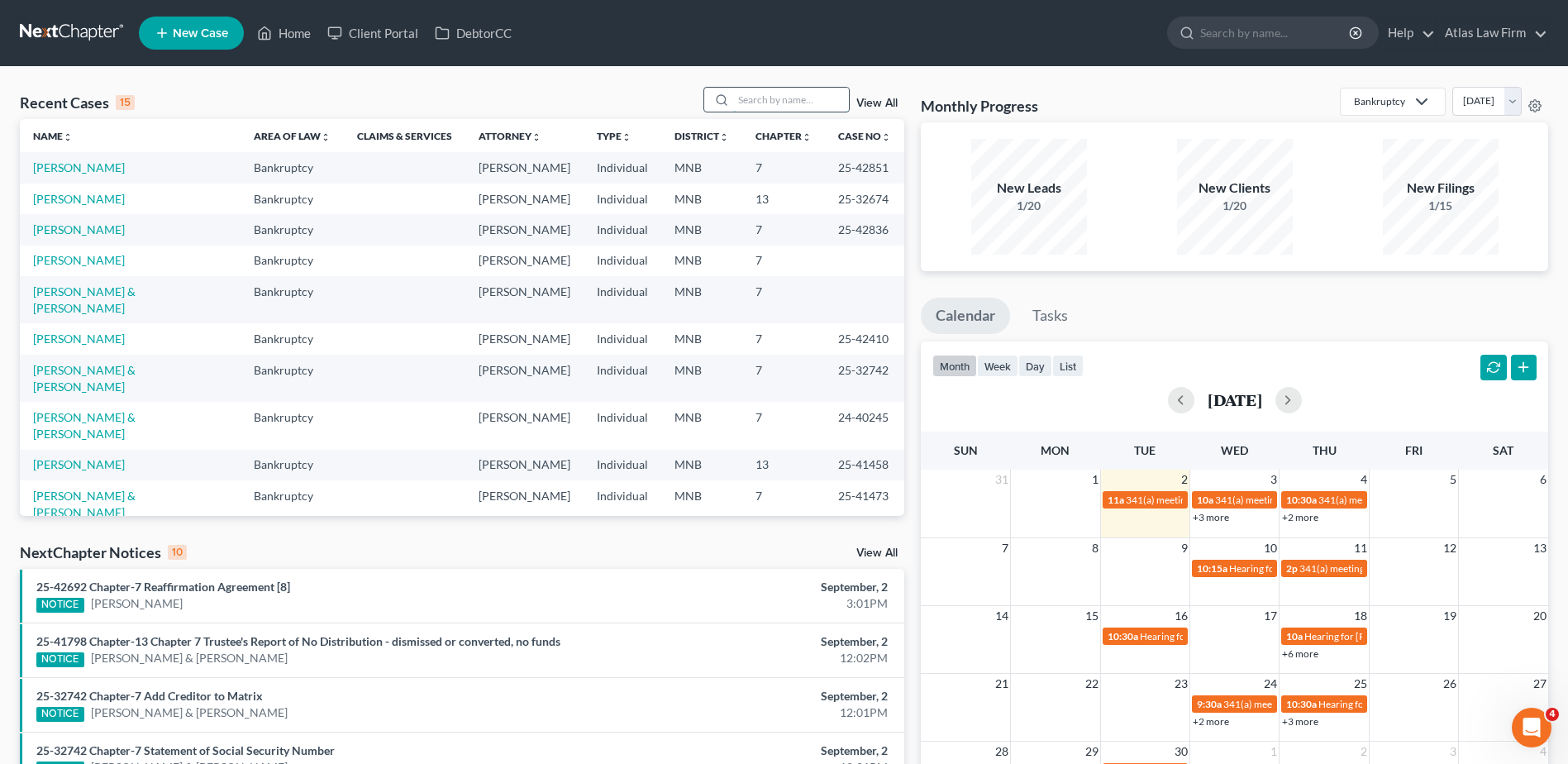
click at [764, 104] on input "search" at bounding box center [791, 99] width 116 height 24
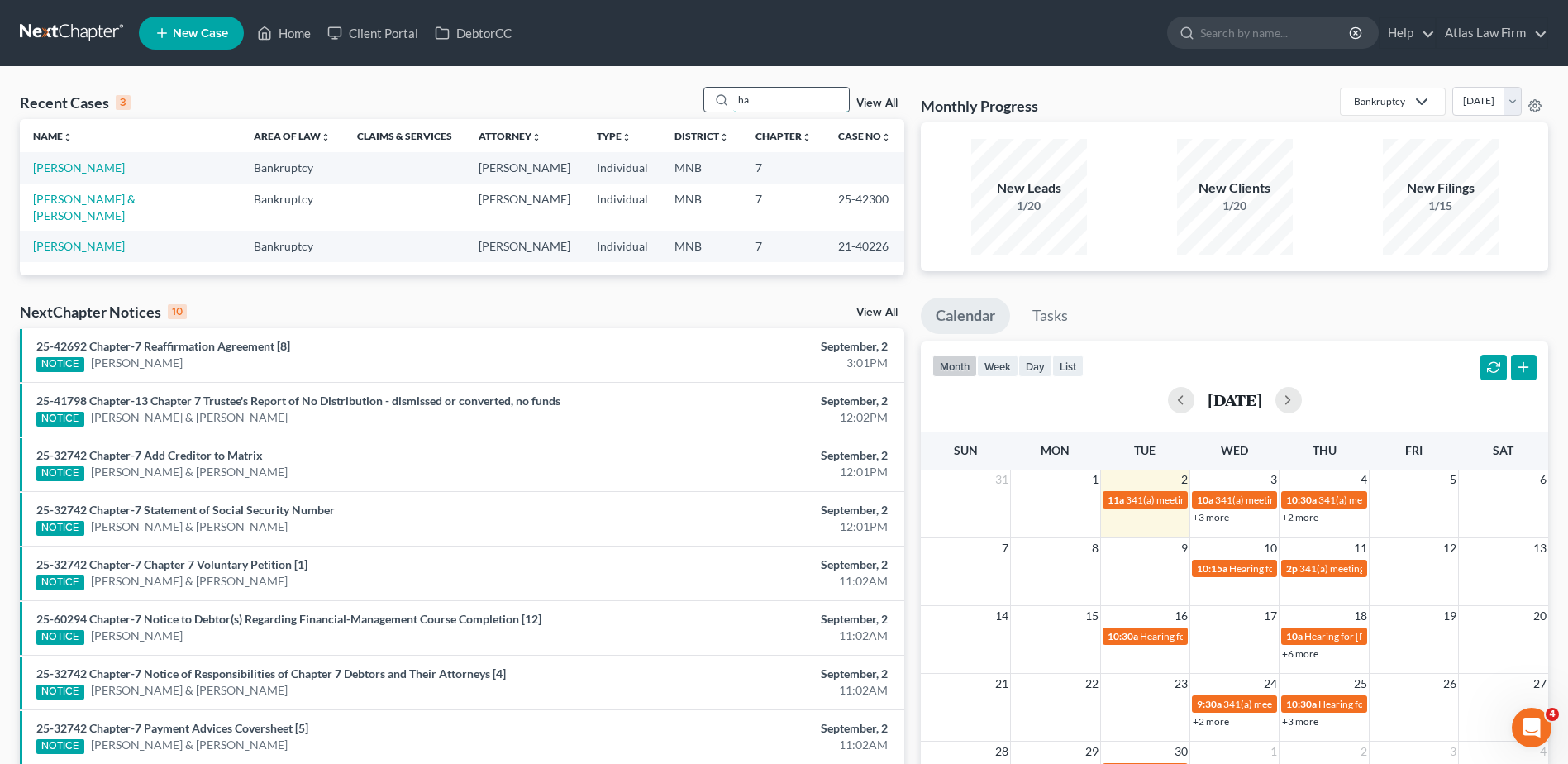
type input "h"
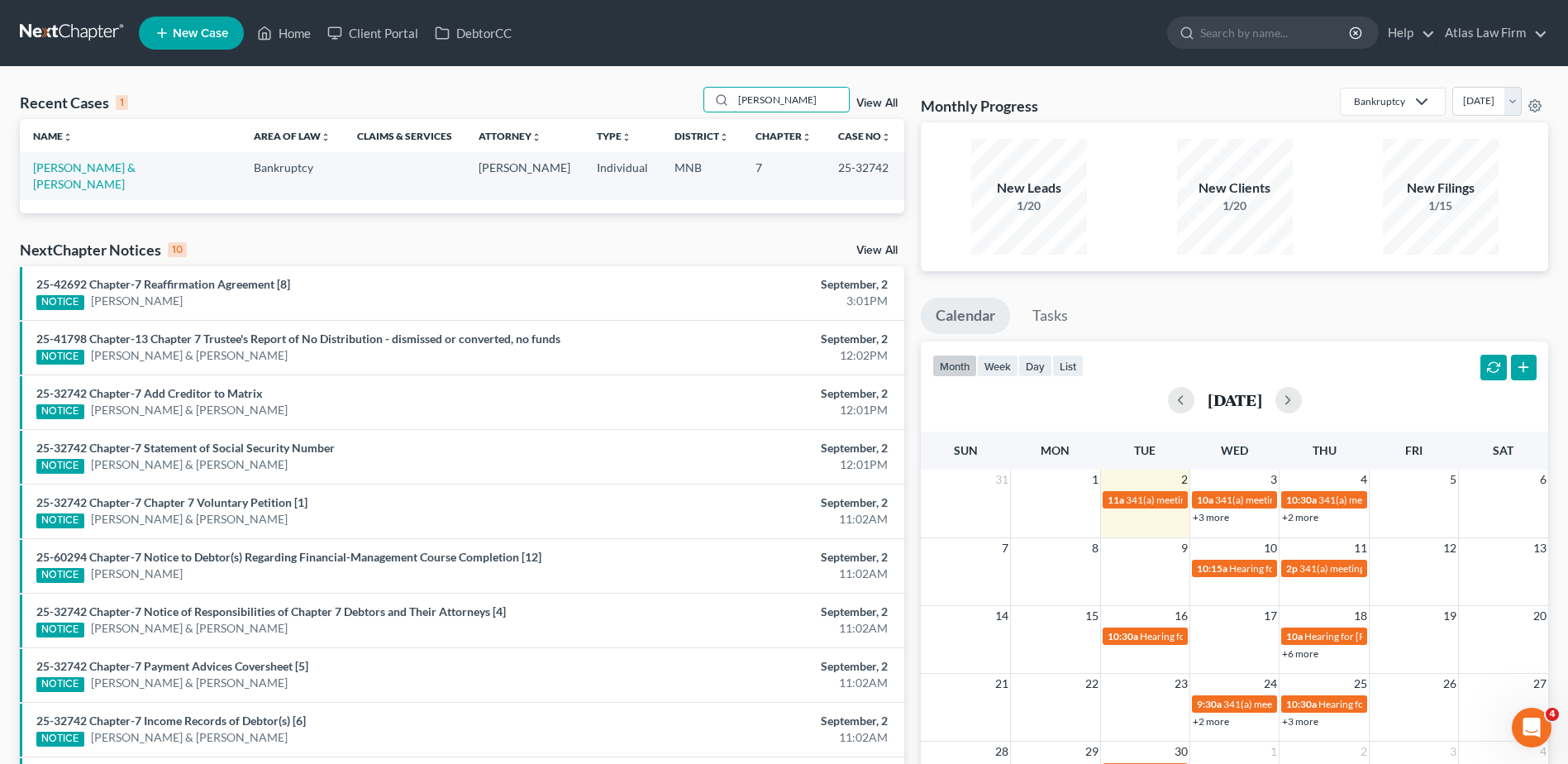
type input "[PERSON_NAME]"
click at [135, 170] on link "[PERSON_NAME] & [PERSON_NAME]" at bounding box center [84, 175] width 102 height 30
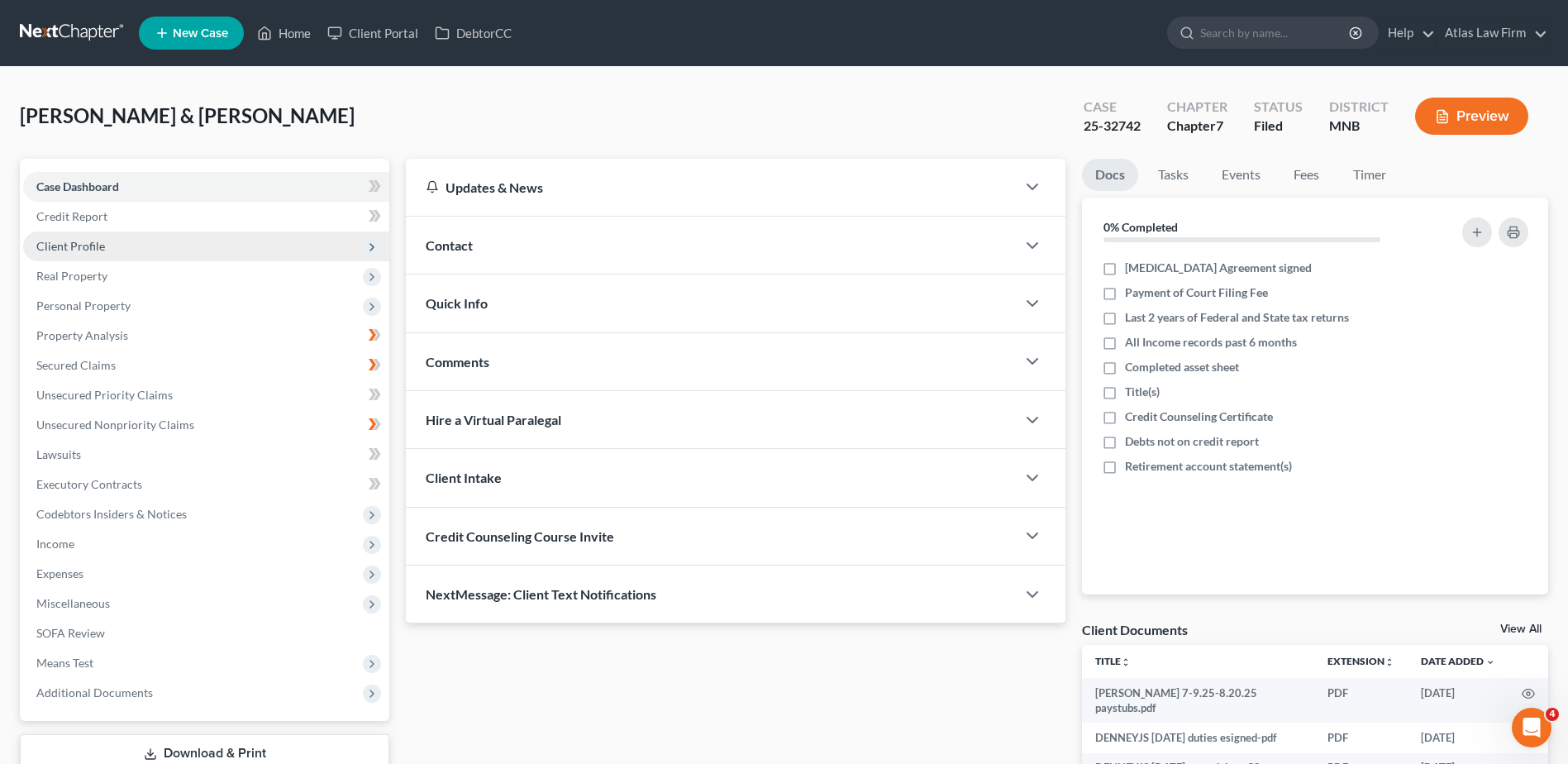
click at [166, 243] on span "Client Profile" at bounding box center [206, 246] width 366 height 29
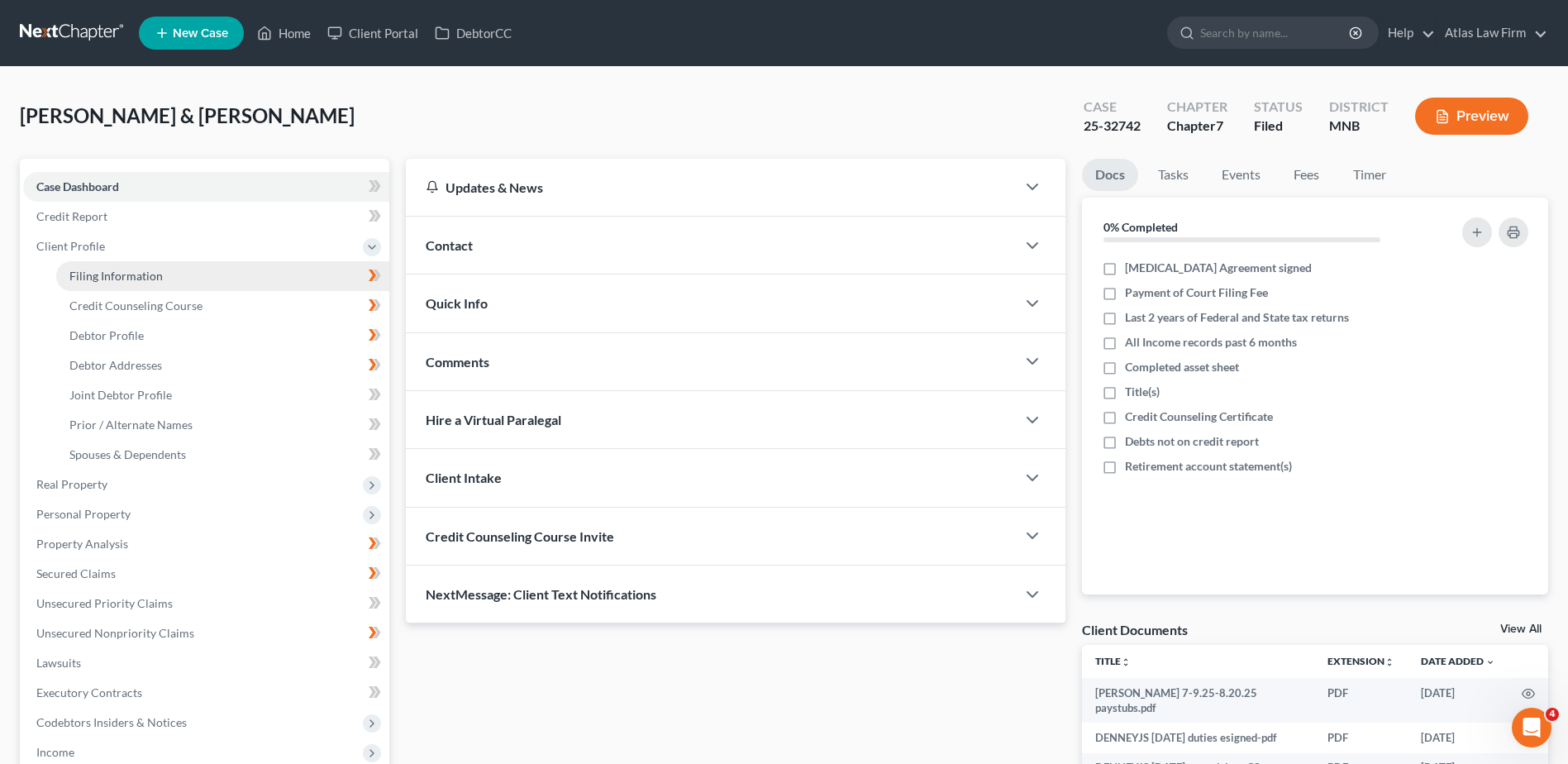
click at [173, 275] on link "Filing Information" at bounding box center [223, 276] width 333 height 29
select select "1"
select select "0"
select select "42"
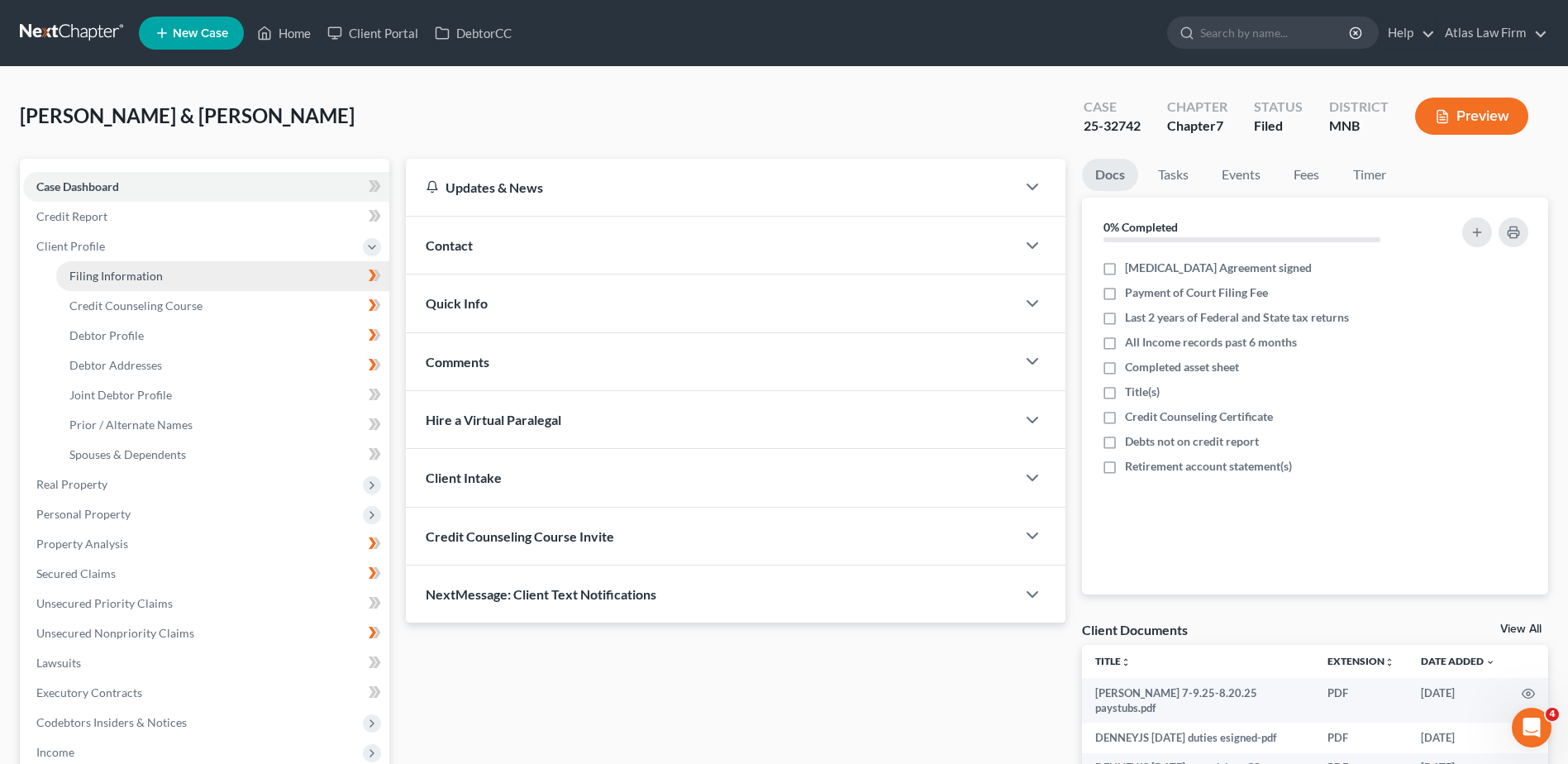
select select "0"
select select "24"
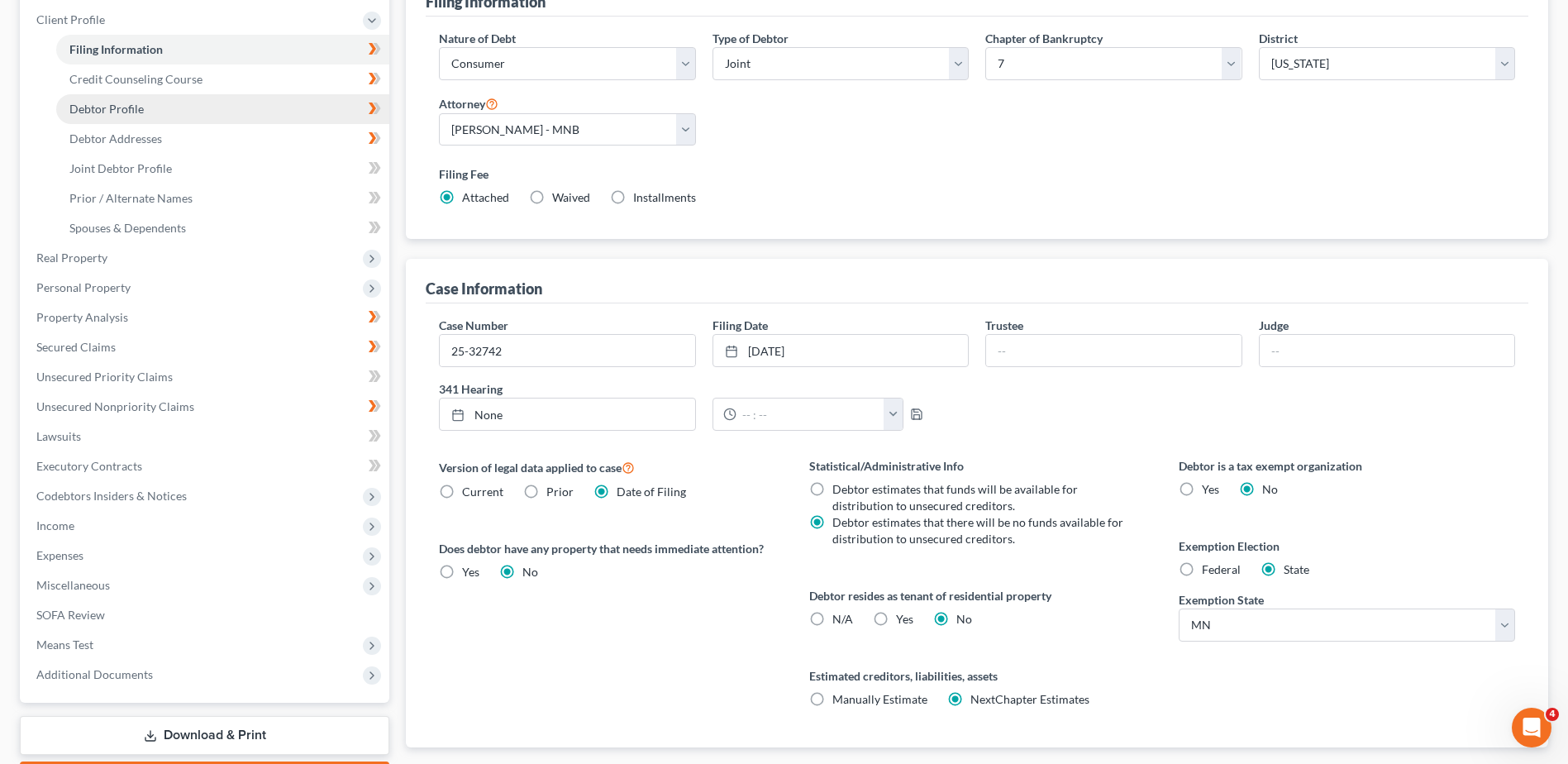
scroll to position [248, 0]
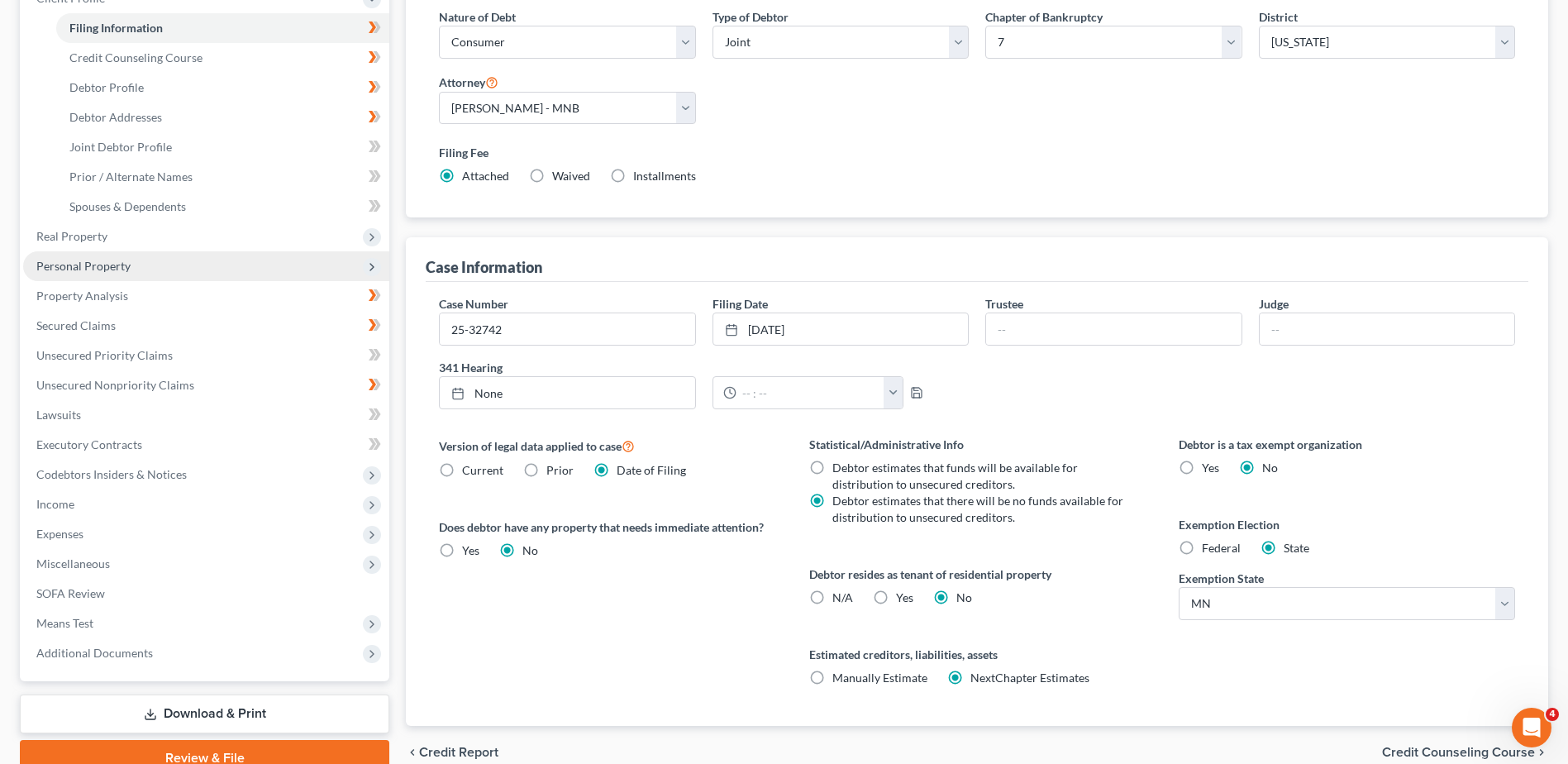
click at [97, 263] on span "Personal Property" at bounding box center [84, 265] width 94 height 14
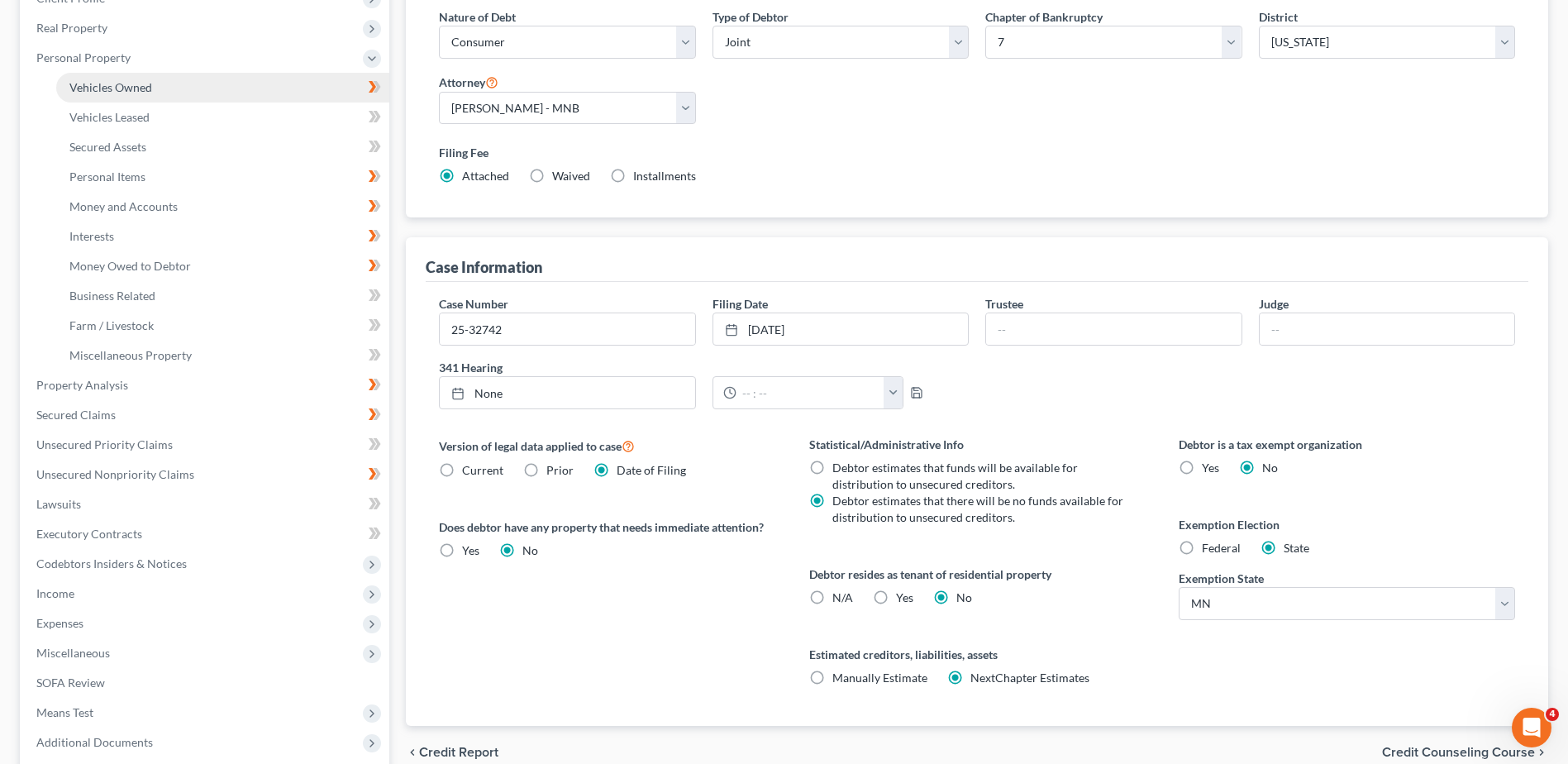
click at [184, 90] on link "Vehicles Owned" at bounding box center [223, 87] width 333 height 29
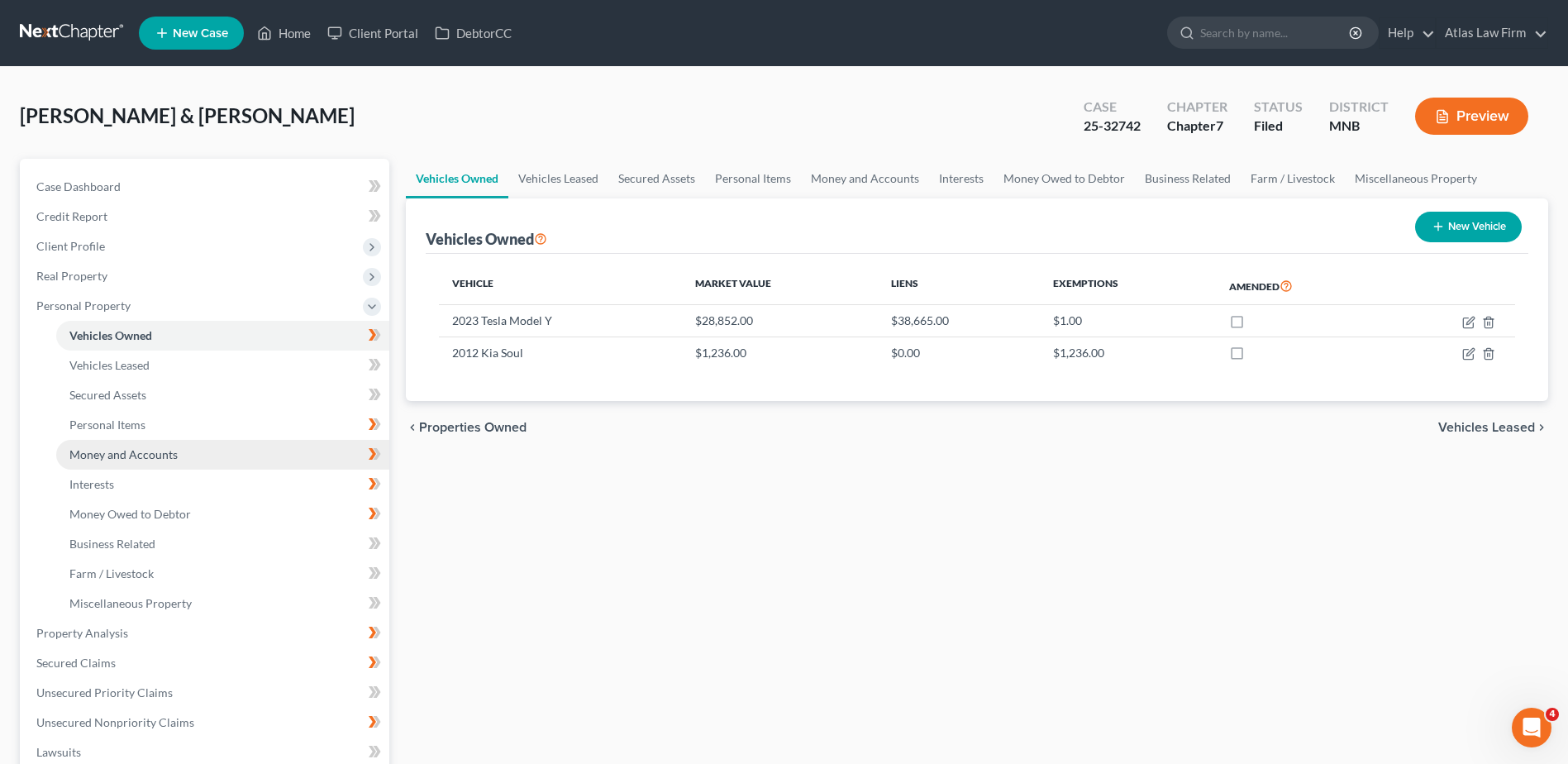
click at [128, 452] on span "Money and Accounts" at bounding box center [123, 454] width 109 height 14
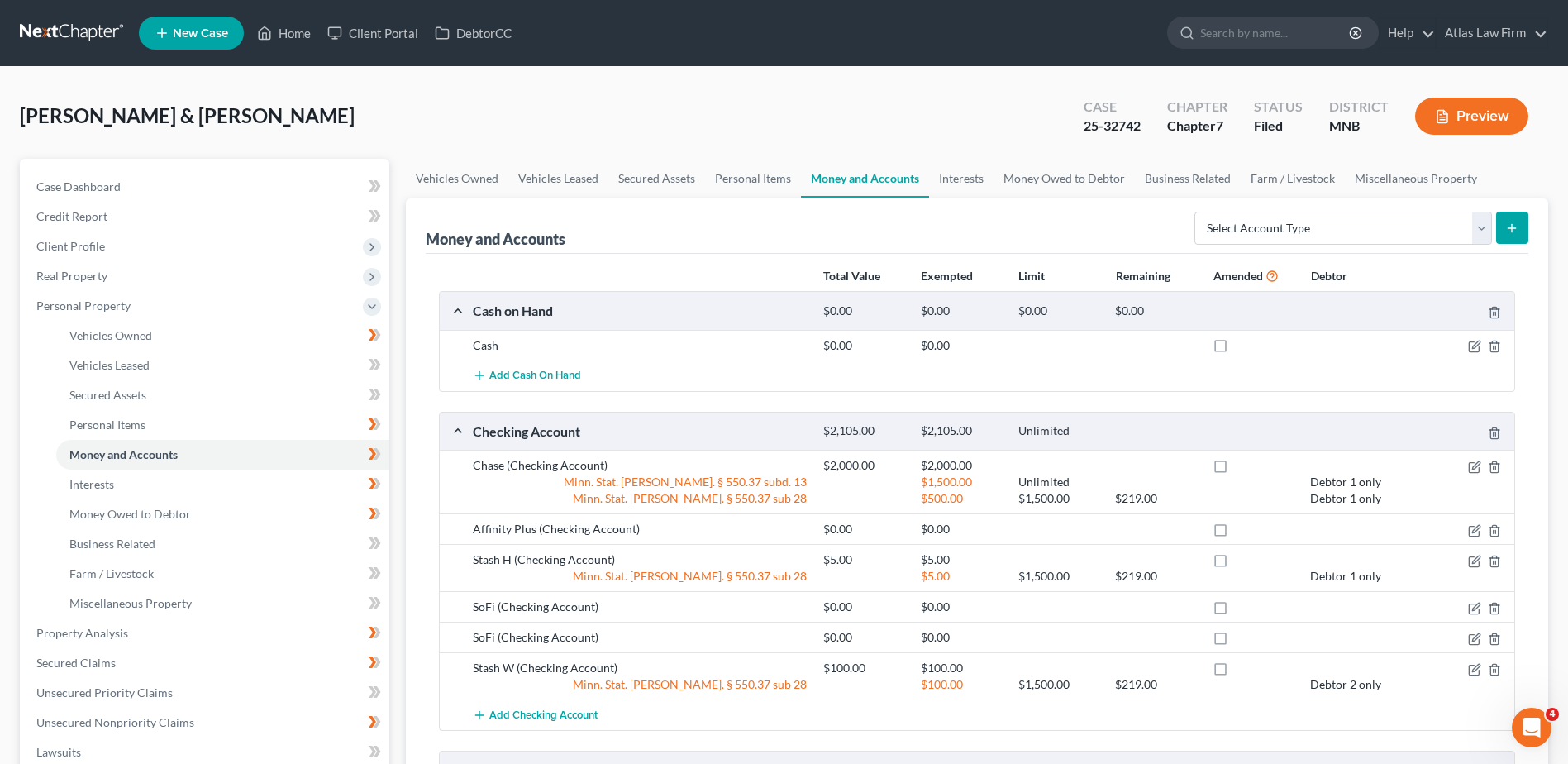
click at [1481, 111] on button "Preview" at bounding box center [1471, 116] width 113 height 37
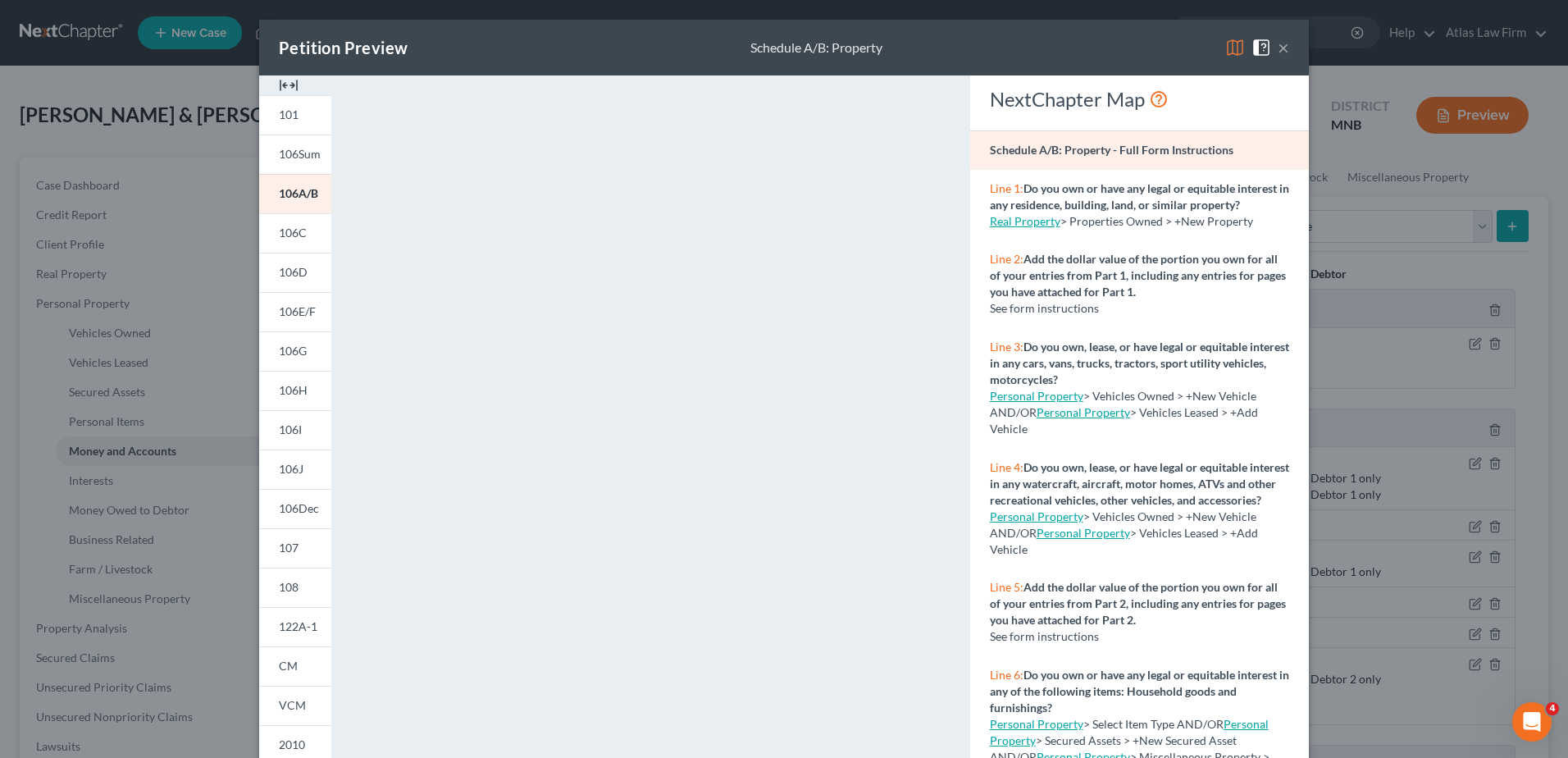
click at [1233, 47] on img at bounding box center [1236, 47] width 20 height 20
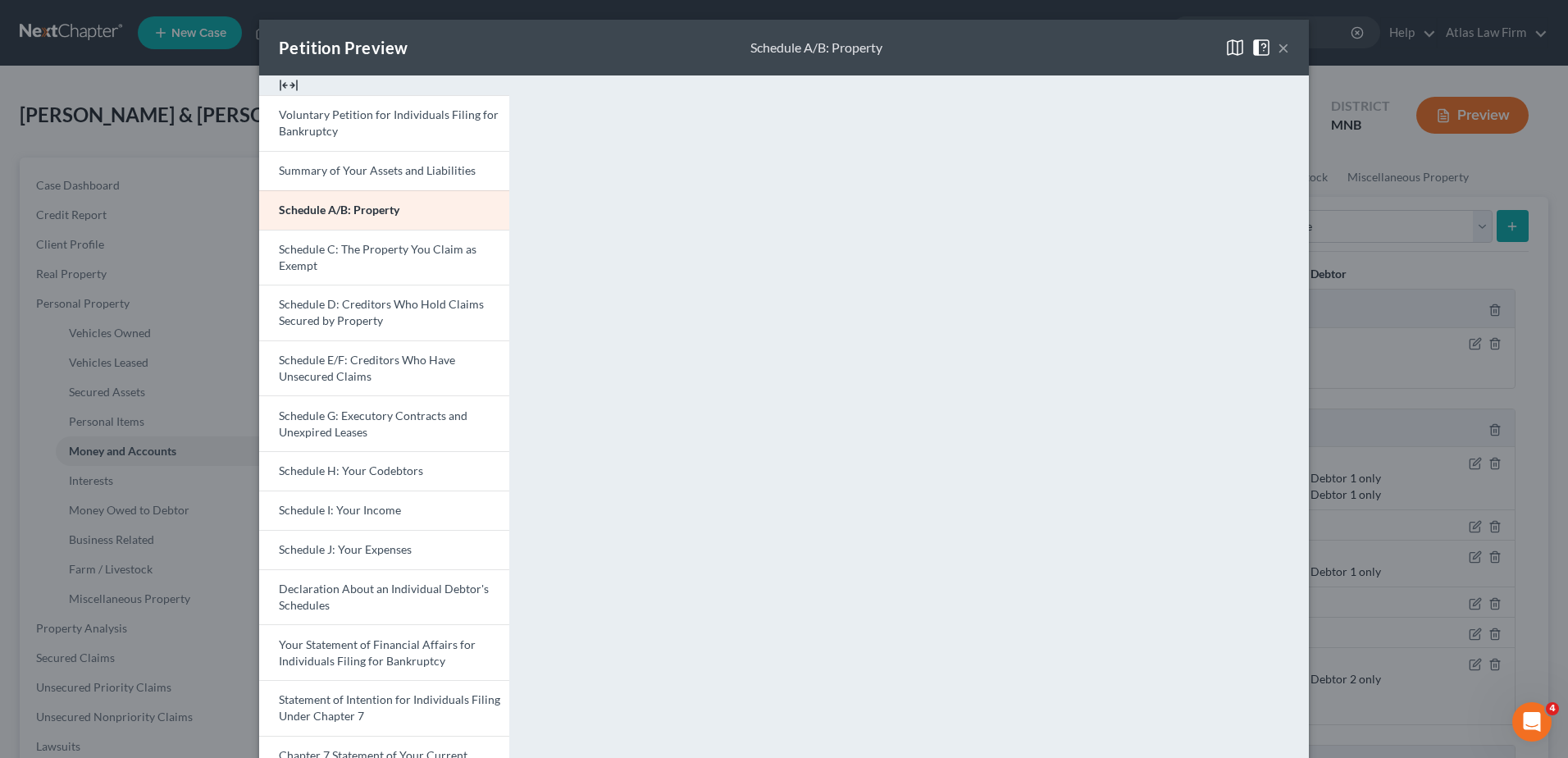
click at [1281, 48] on button "×" at bounding box center [1283, 47] width 12 height 20
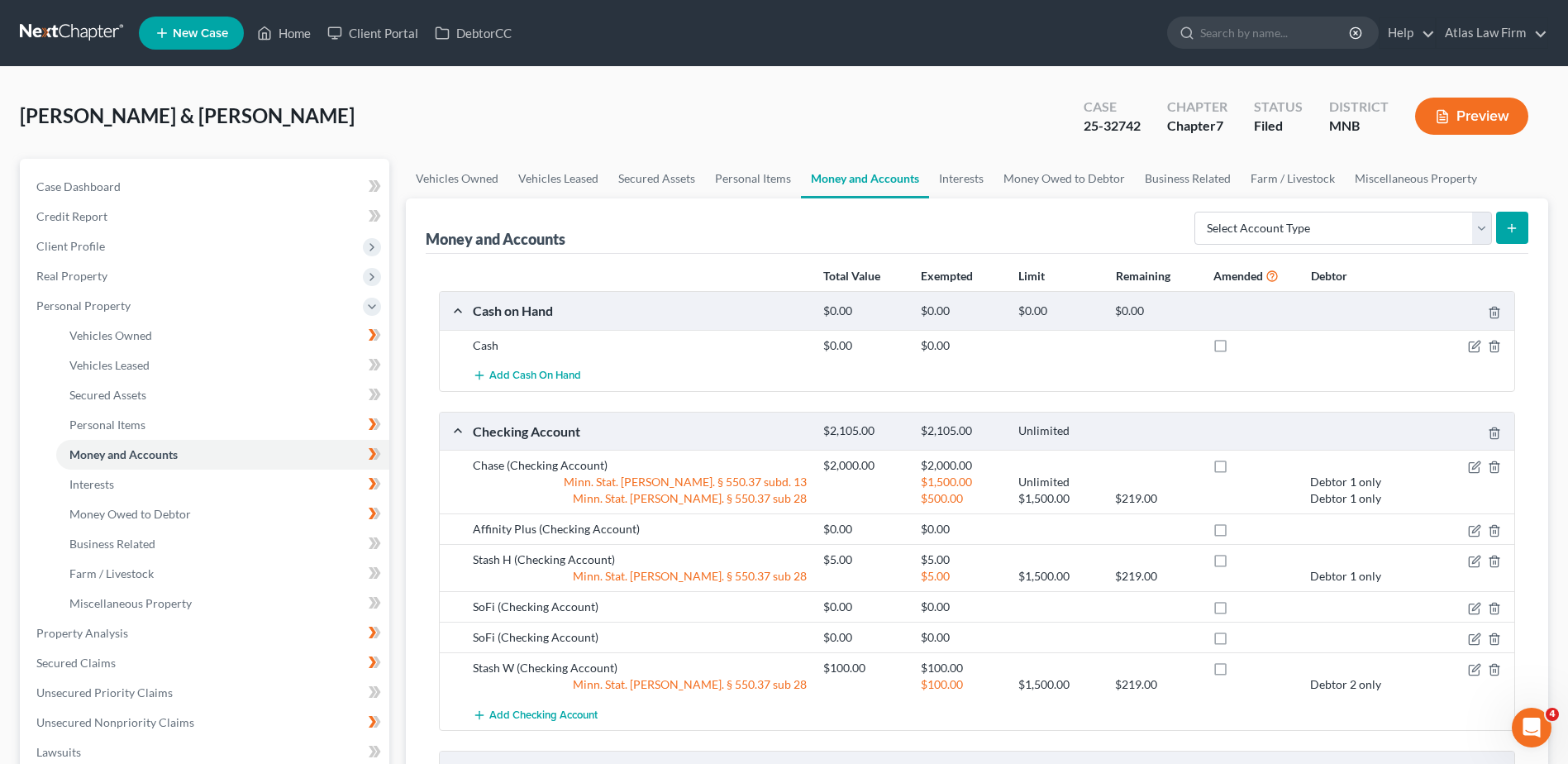
click at [1491, 116] on button "Preview" at bounding box center [1471, 116] width 113 height 37
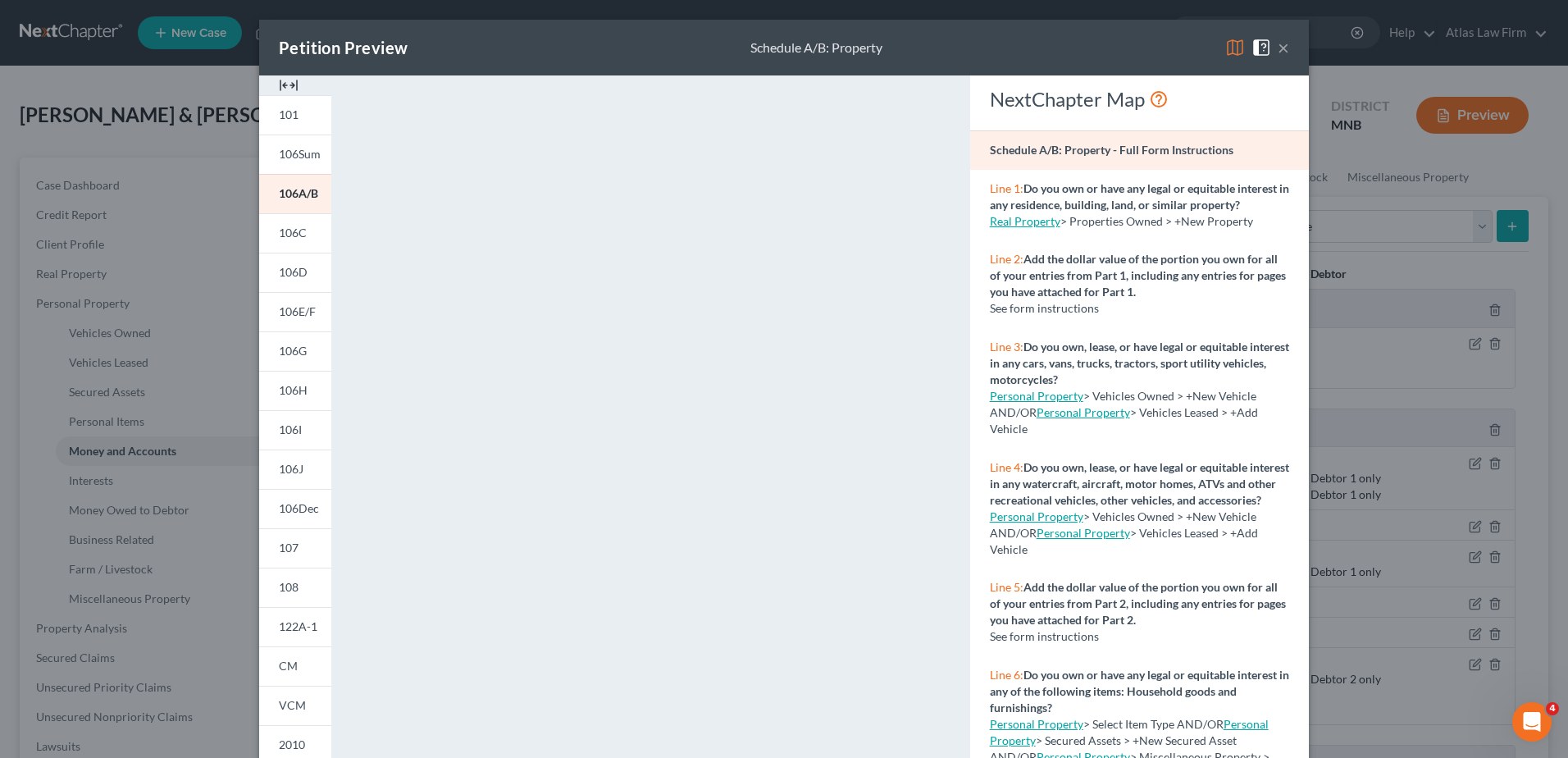
click at [1280, 49] on button "×" at bounding box center [1283, 47] width 12 height 20
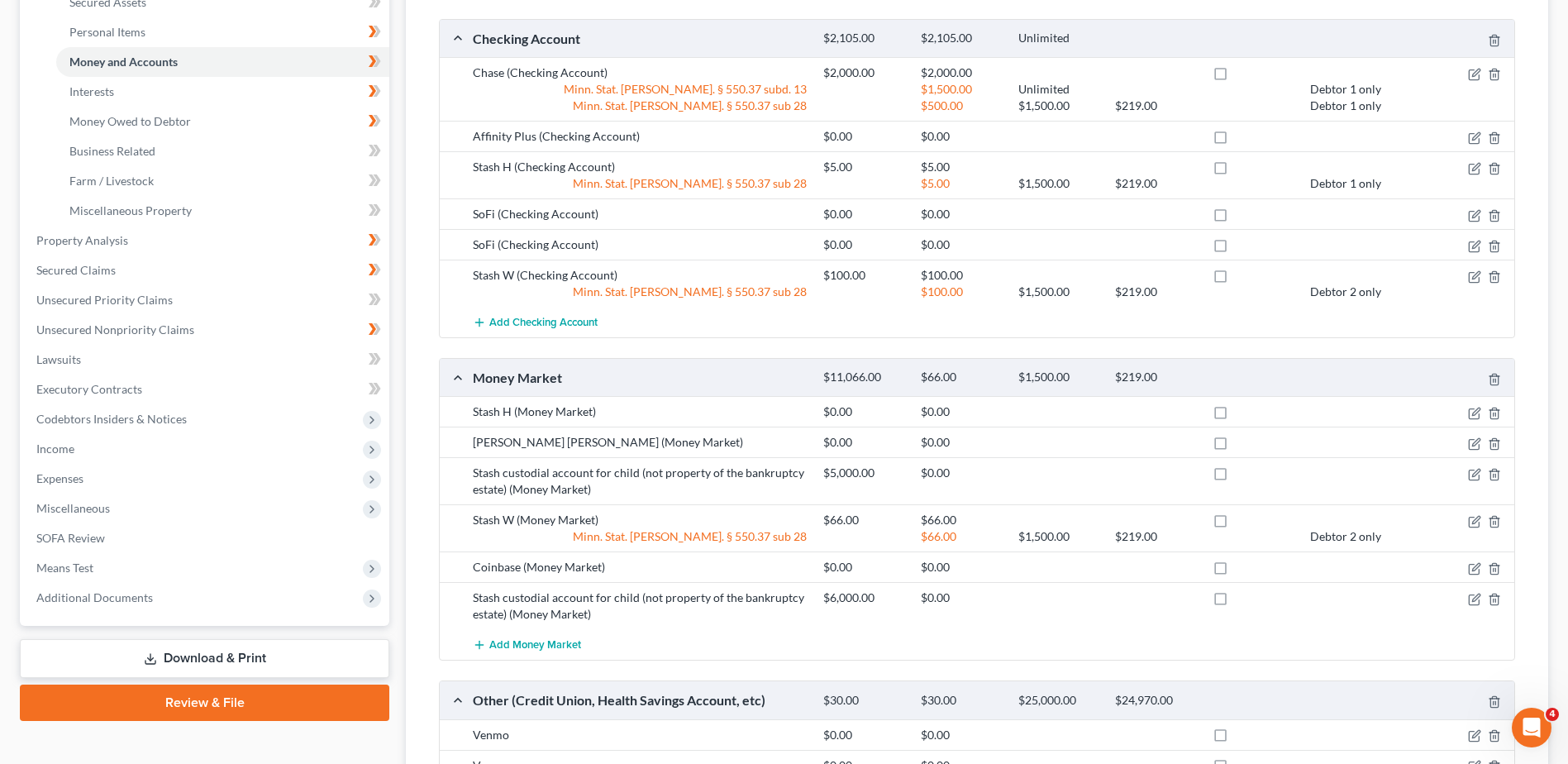
scroll to position [413, 0]
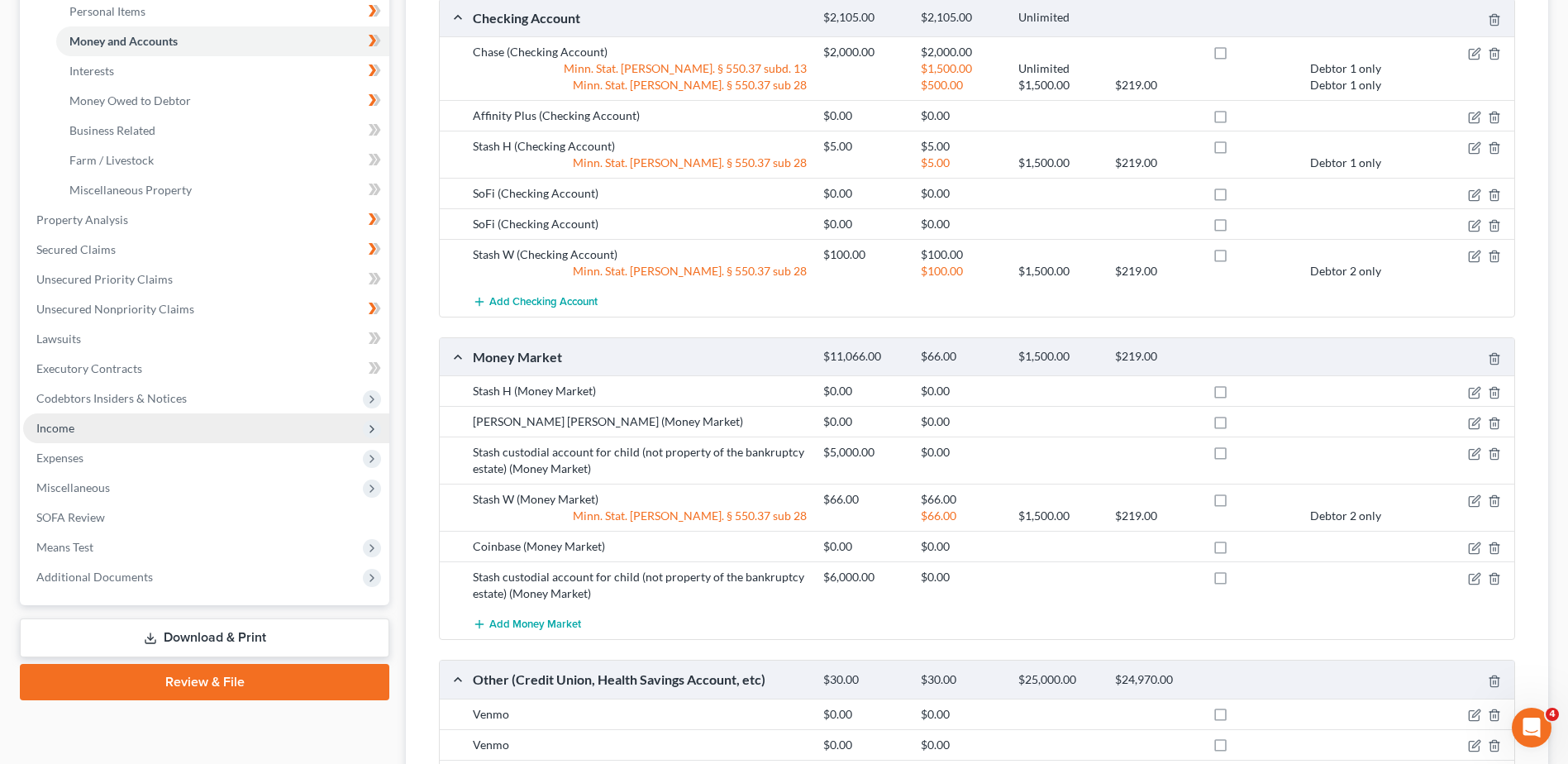
click at [61, 428] on span "Income" at bounding box center [55, 427] width 38 height 14
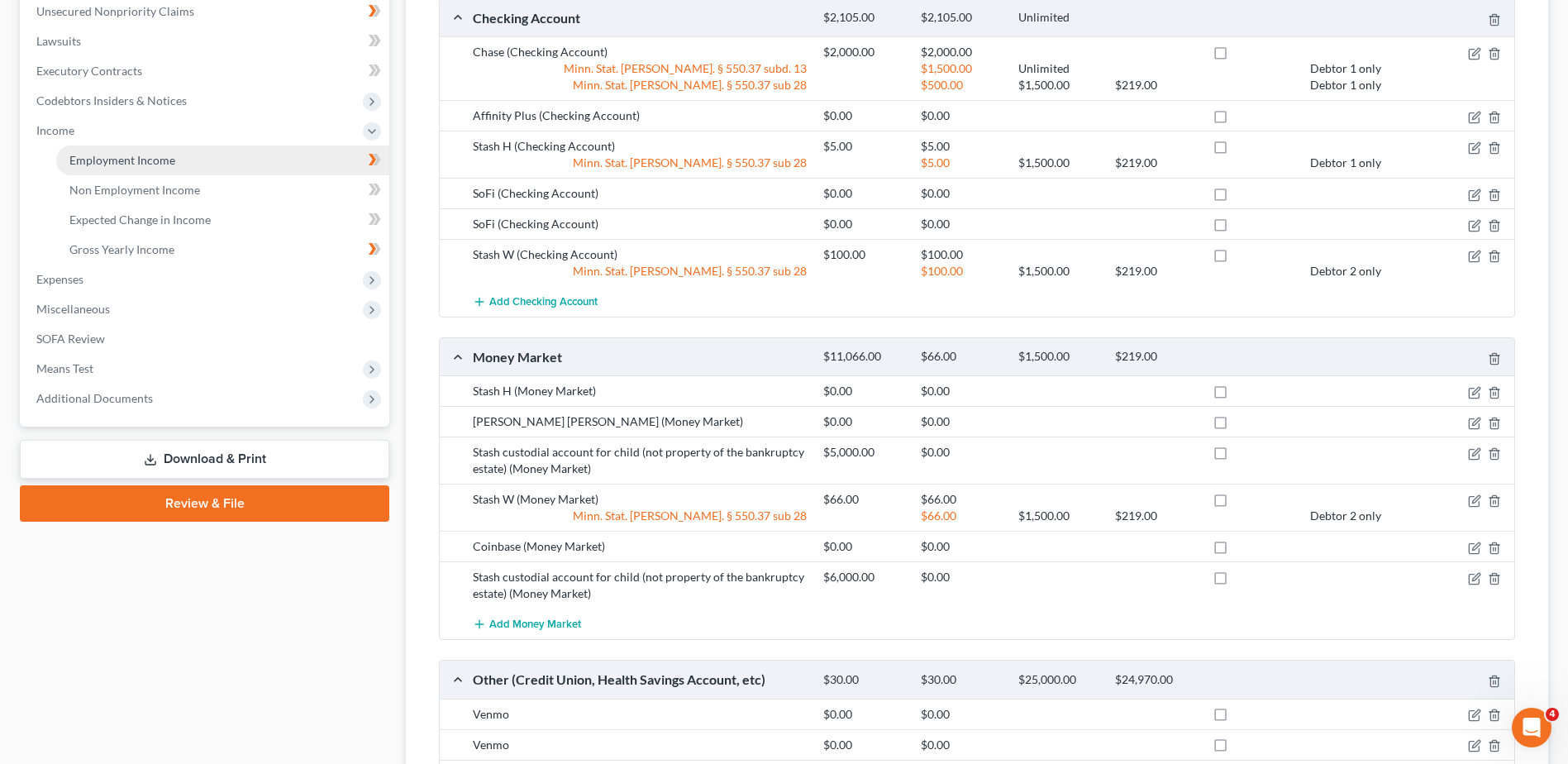
click at [138, 156] on span "Employment Income" at bounding box center [122, 159] width 106 height 14
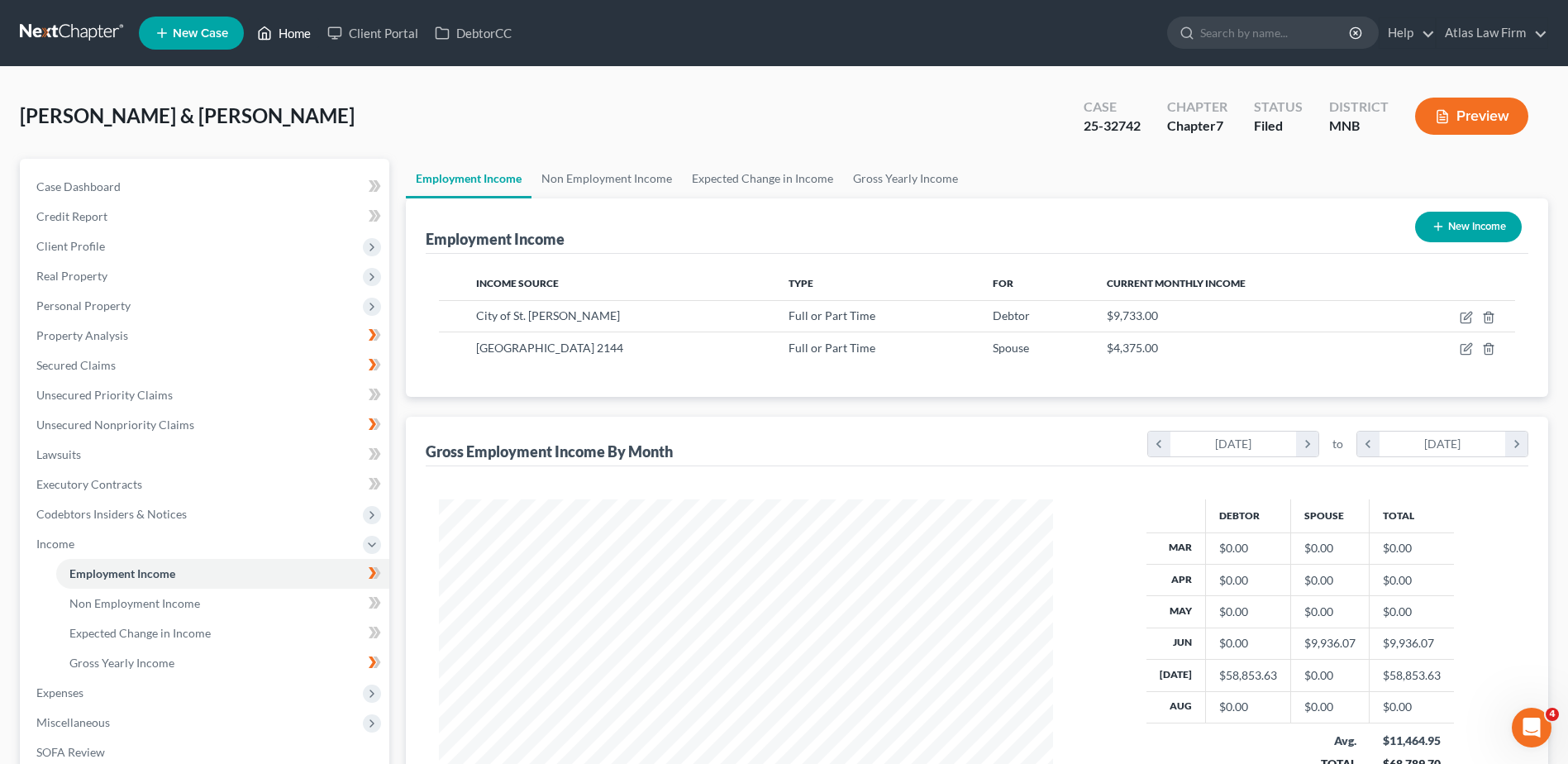
click at [291, 37] on link "Home" at bounding box center [284, 33] width 70 height 29
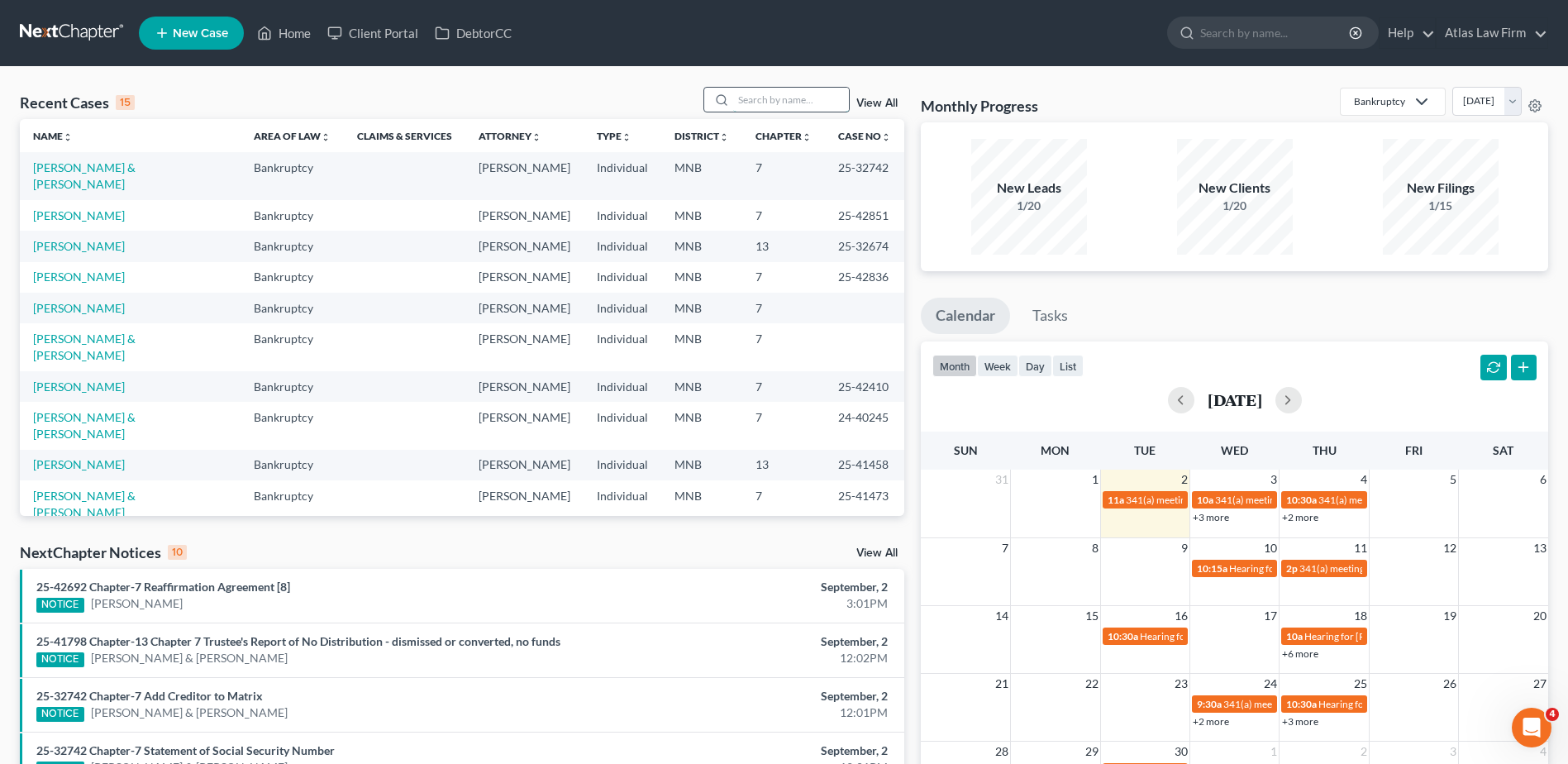
click at [753, 98] on input "search" at bounding box center [791, 99] width 116 height 24
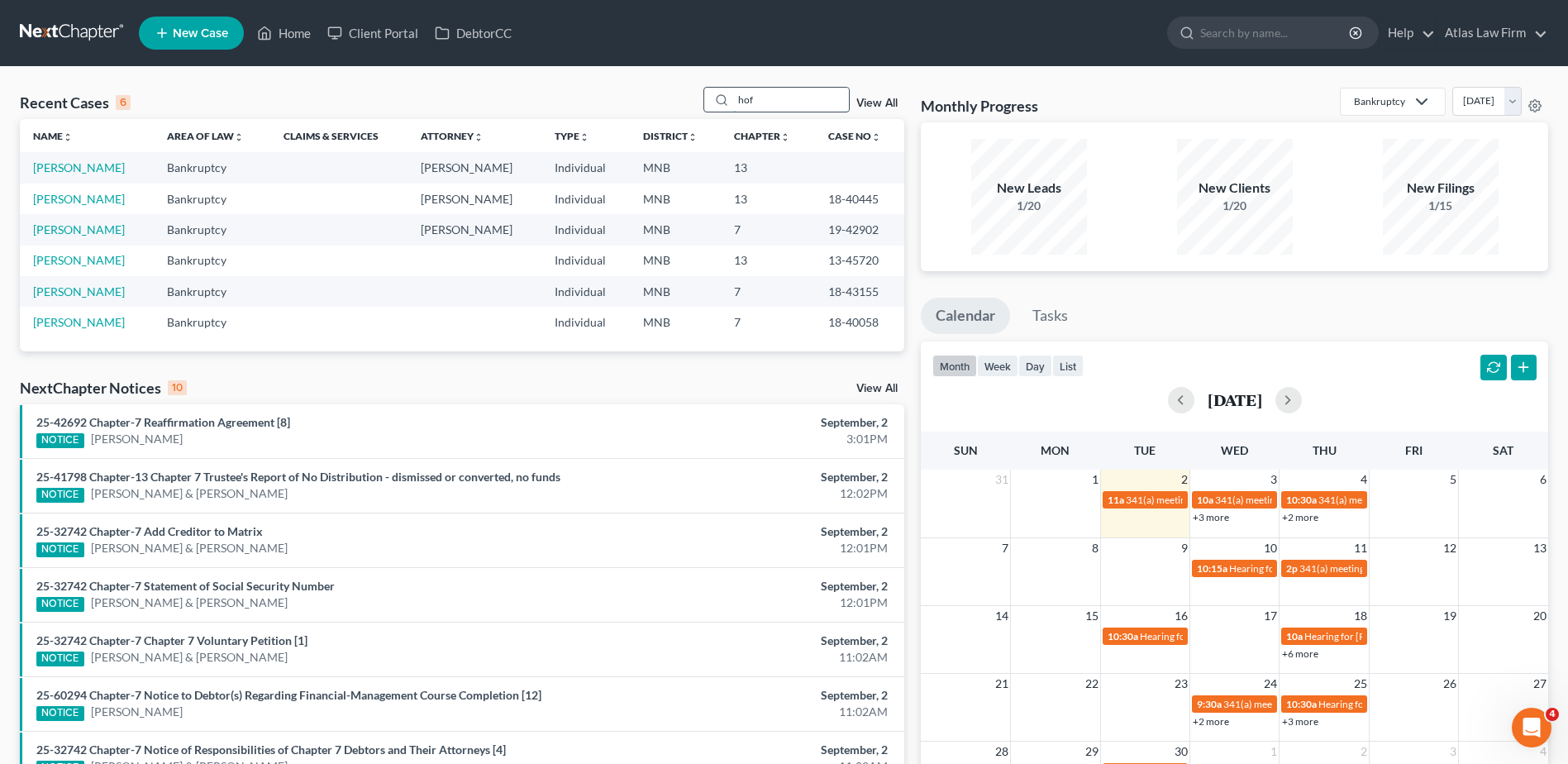
drag, startPoint x: 765, startPoint y: 102, endPoint x: 723, endPoint y: 100, distance: 42.0
click at [723, 100] on div "hof" at bounding box center [777, 99] width 147 height 26
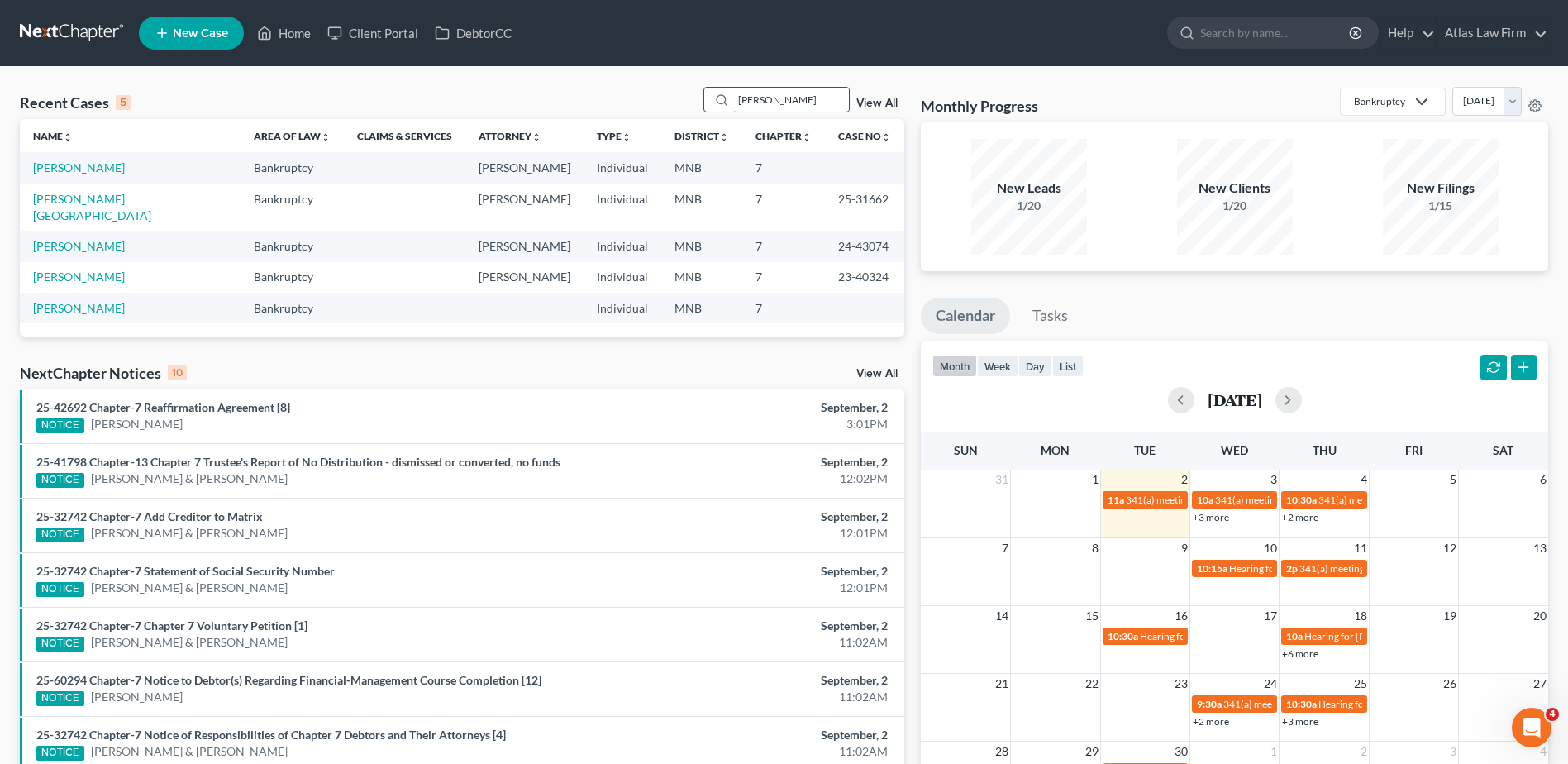
drag, startPoint x: 777, startPoint y: 107, endPoint x: 736, endPoint y: 107, distance: 41.0
click at [736, 107] on input "[PERSON_NAME]" at bounding box center [791, 99] width 116 height 24
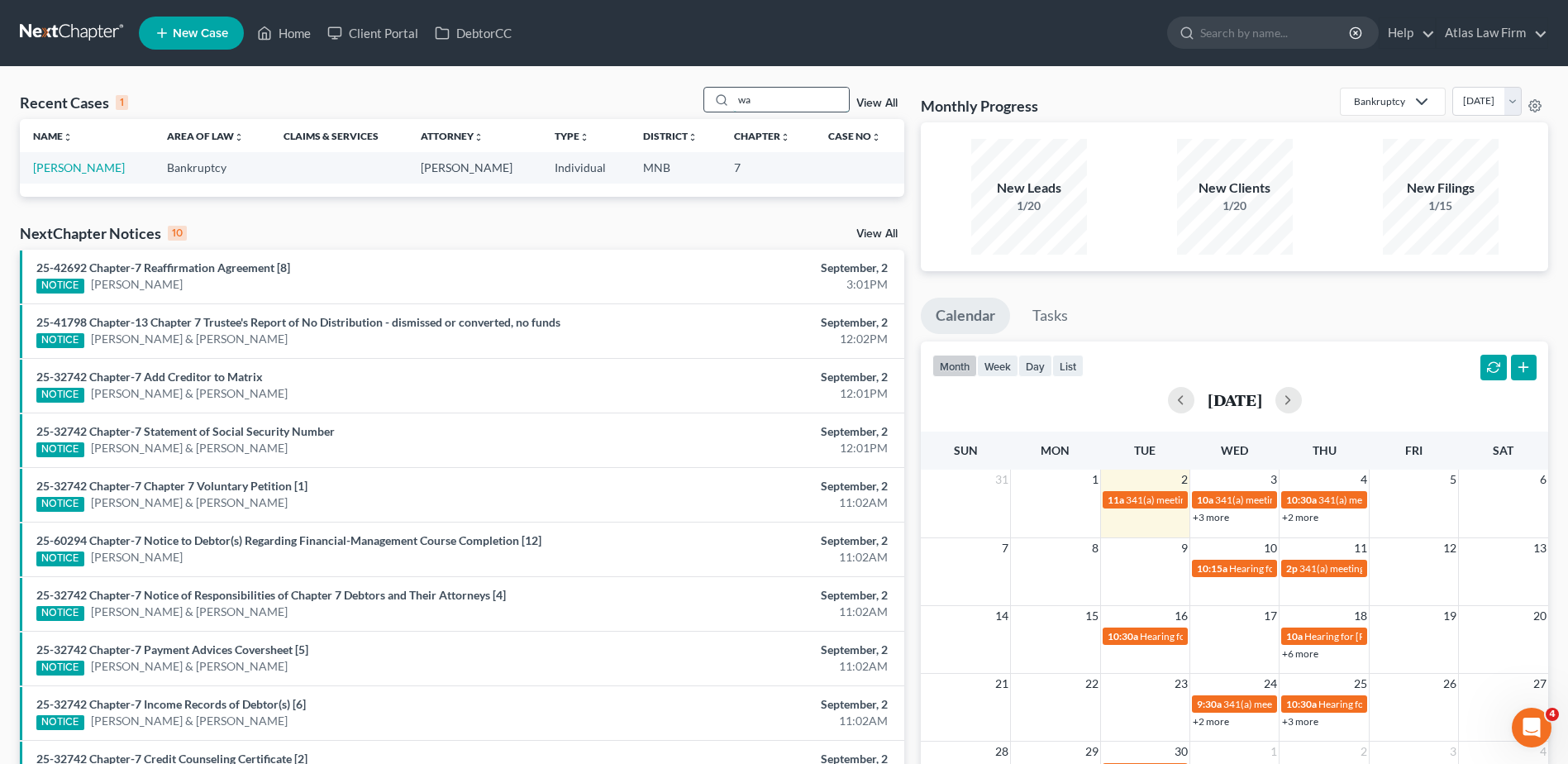
type input "w"
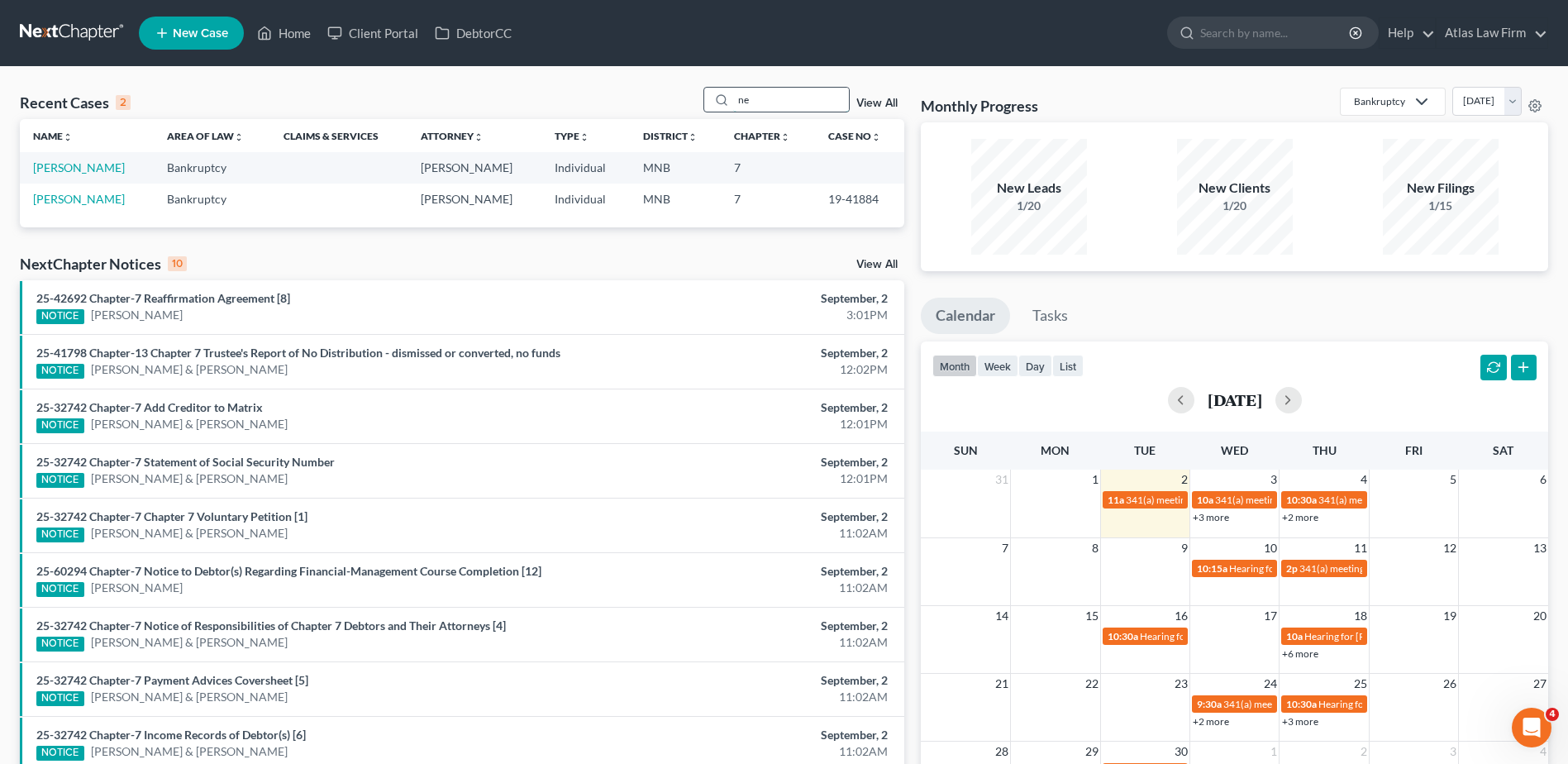
type input "n"
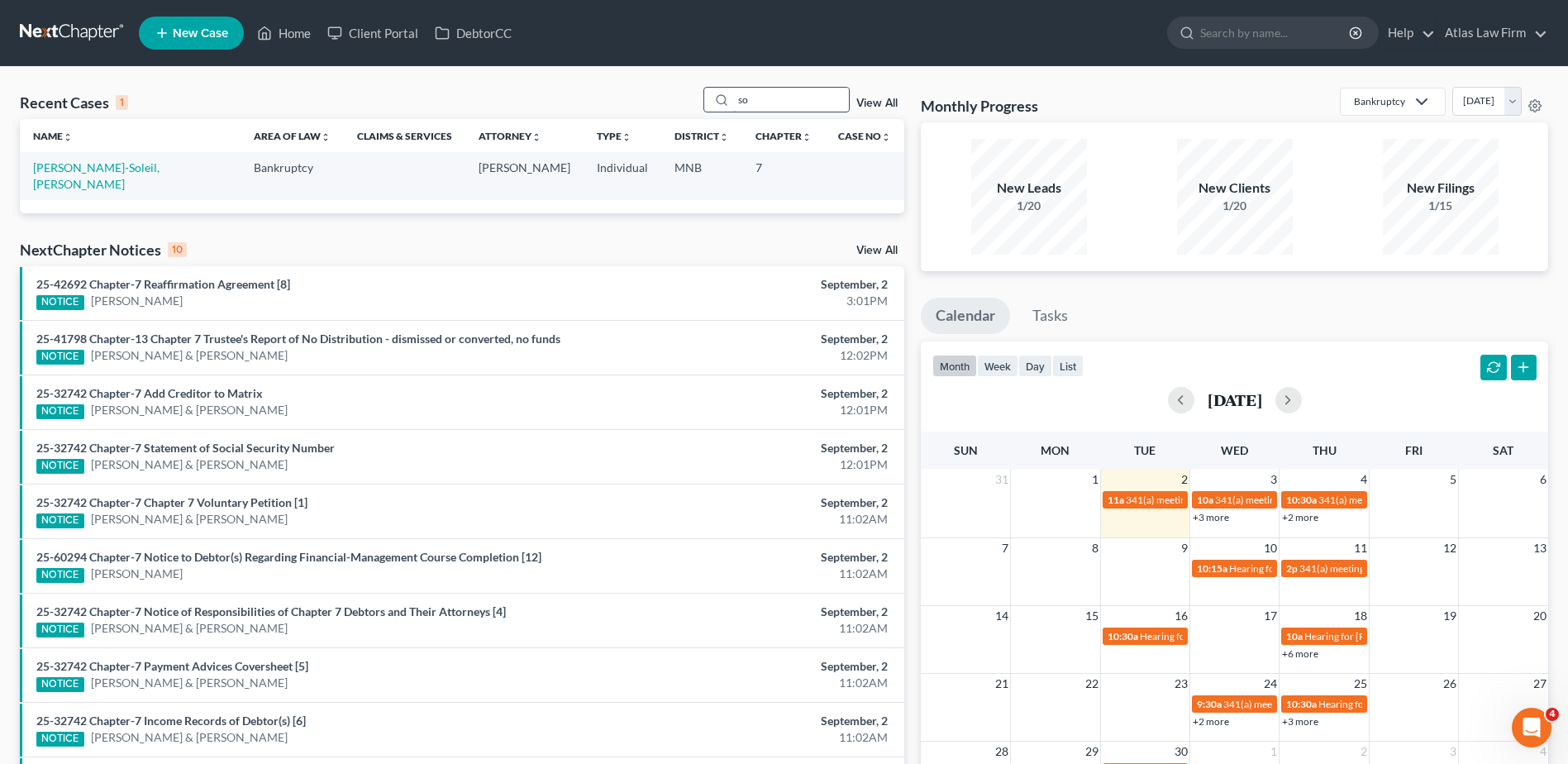
type input "s"
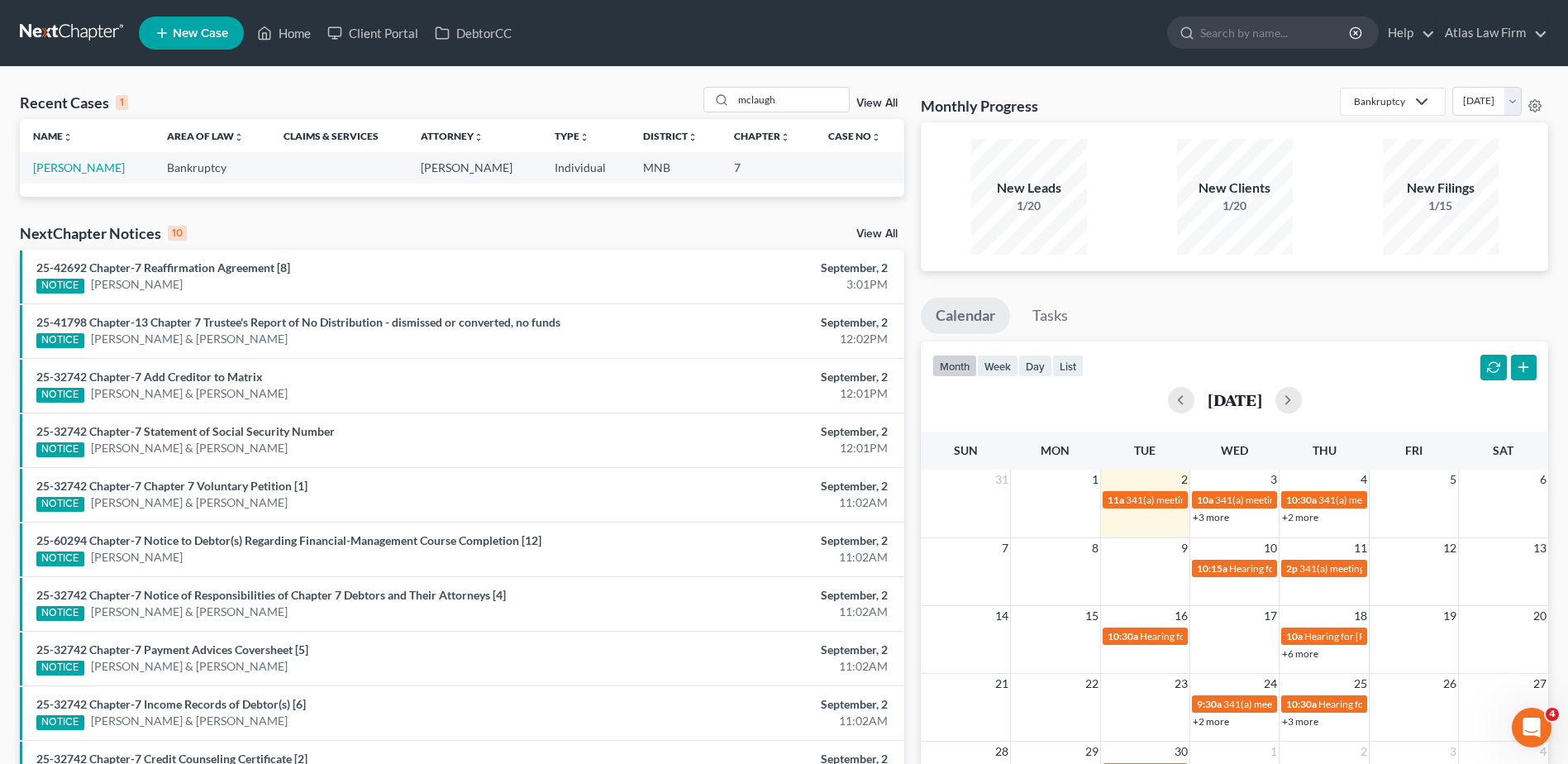
click at [309, 231] on div "NextChapter Notices 10 View All" at bounding box center [462, 236] width 885 height 27
drag, startPoint x: 788, startPoint y: 104, endPoint x: 709, endPoint y: 102, distance: 79.0
click at [709, 102] on div "mclaugh" at bounding box center [777, 99] width 147 height 26
drag, startPoint x: 784, startPoint y: 103, endPoint x: 732, endPoint y: 103, distance: 52.0
click at [732, 103] on div "[PERSON_NAME]" at bounding box center [777, 99] width 147 height 26
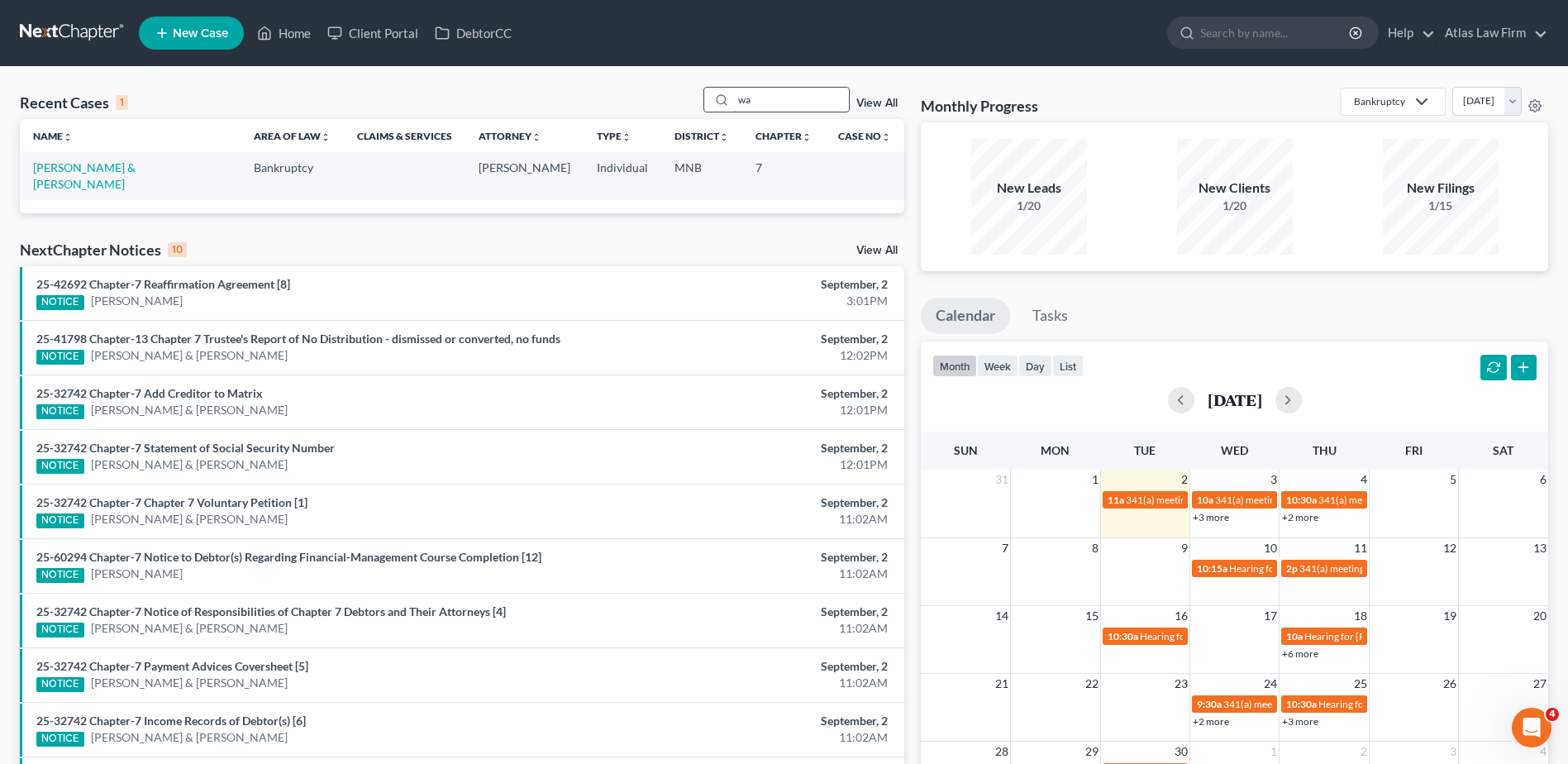
type input "w"
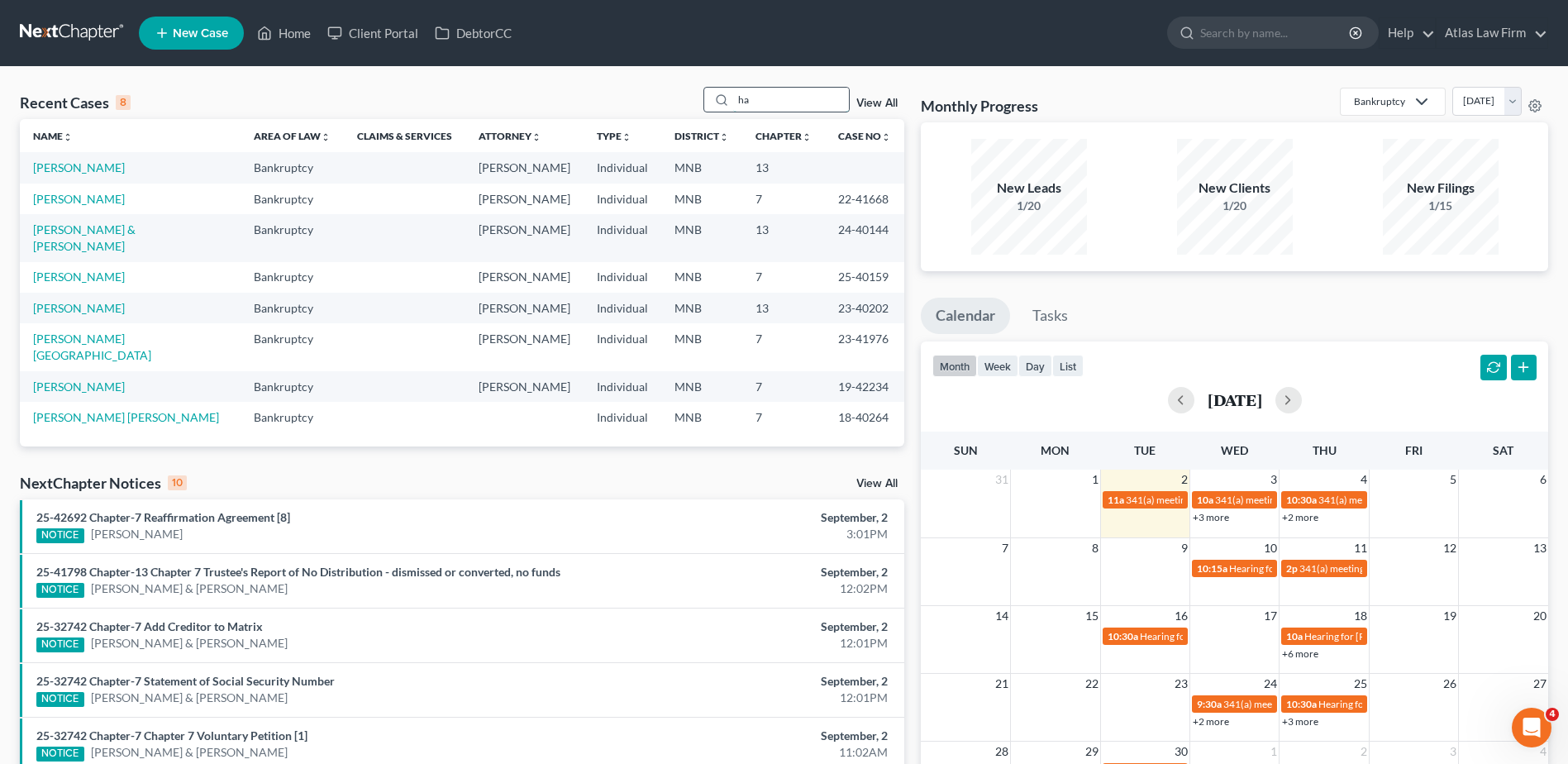
type input "h"
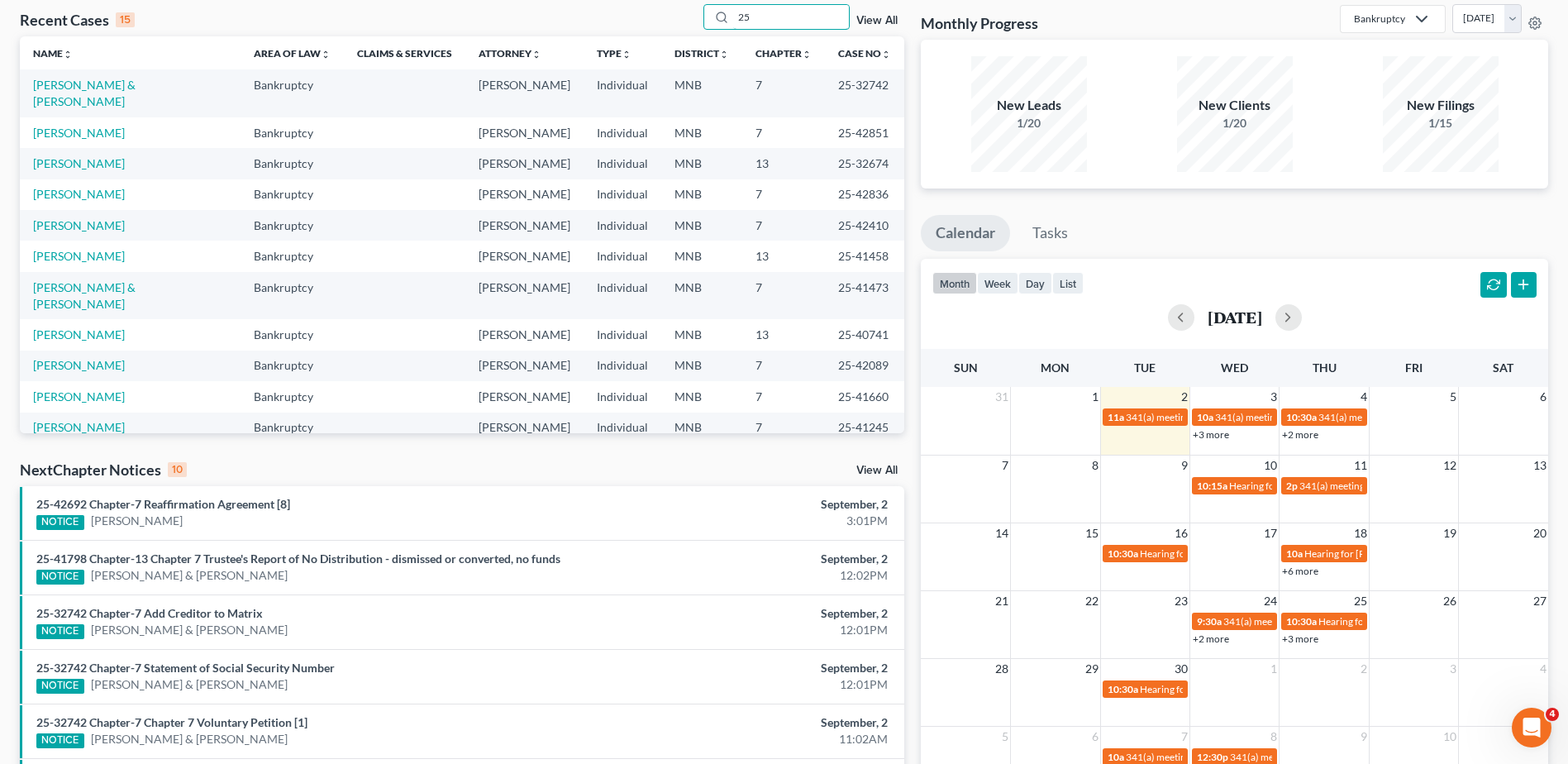
type input "2"
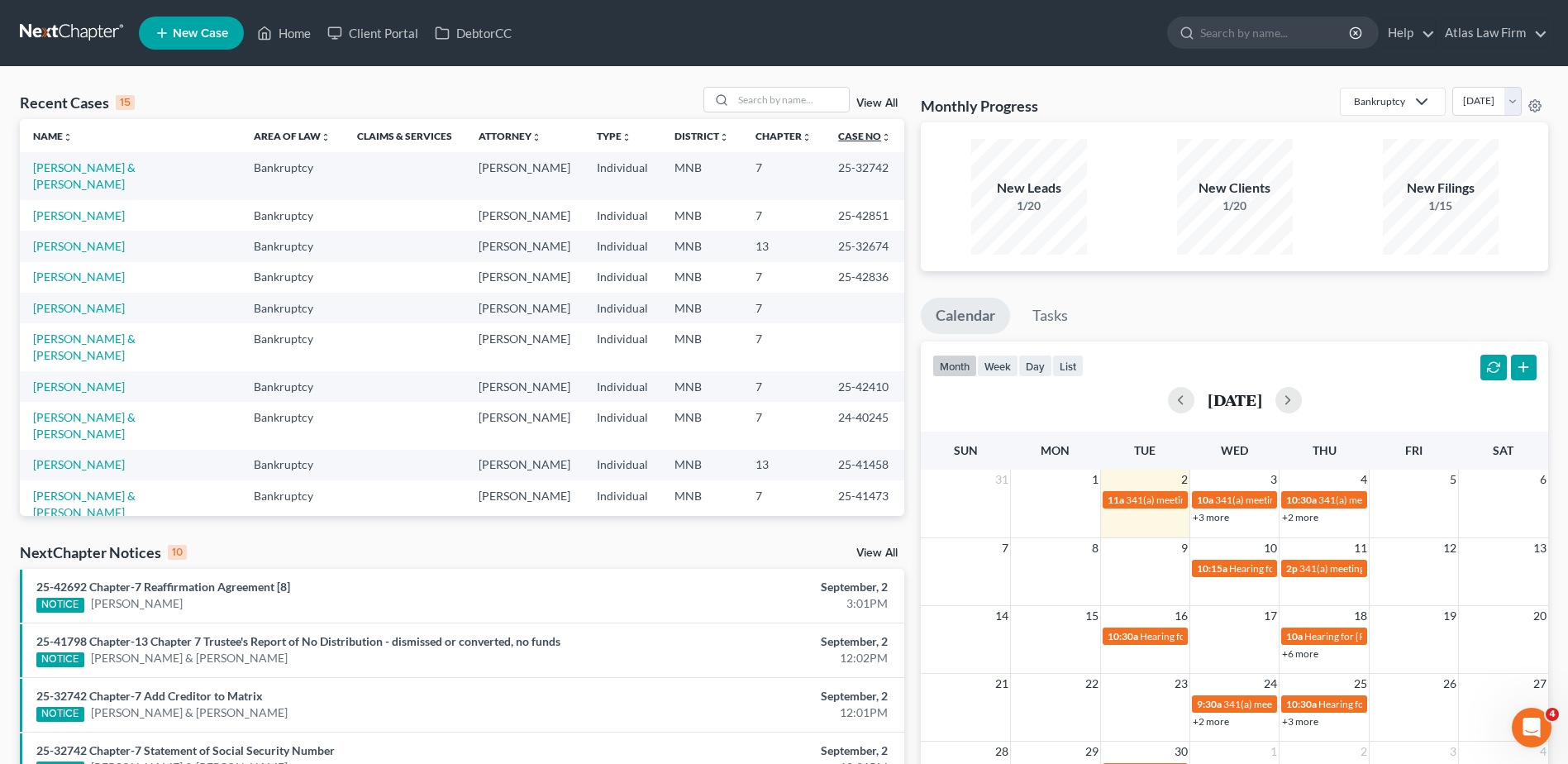
click at [881, 138] on icon "unfold_more" at bounding box center [886, 137] width 10 height 10
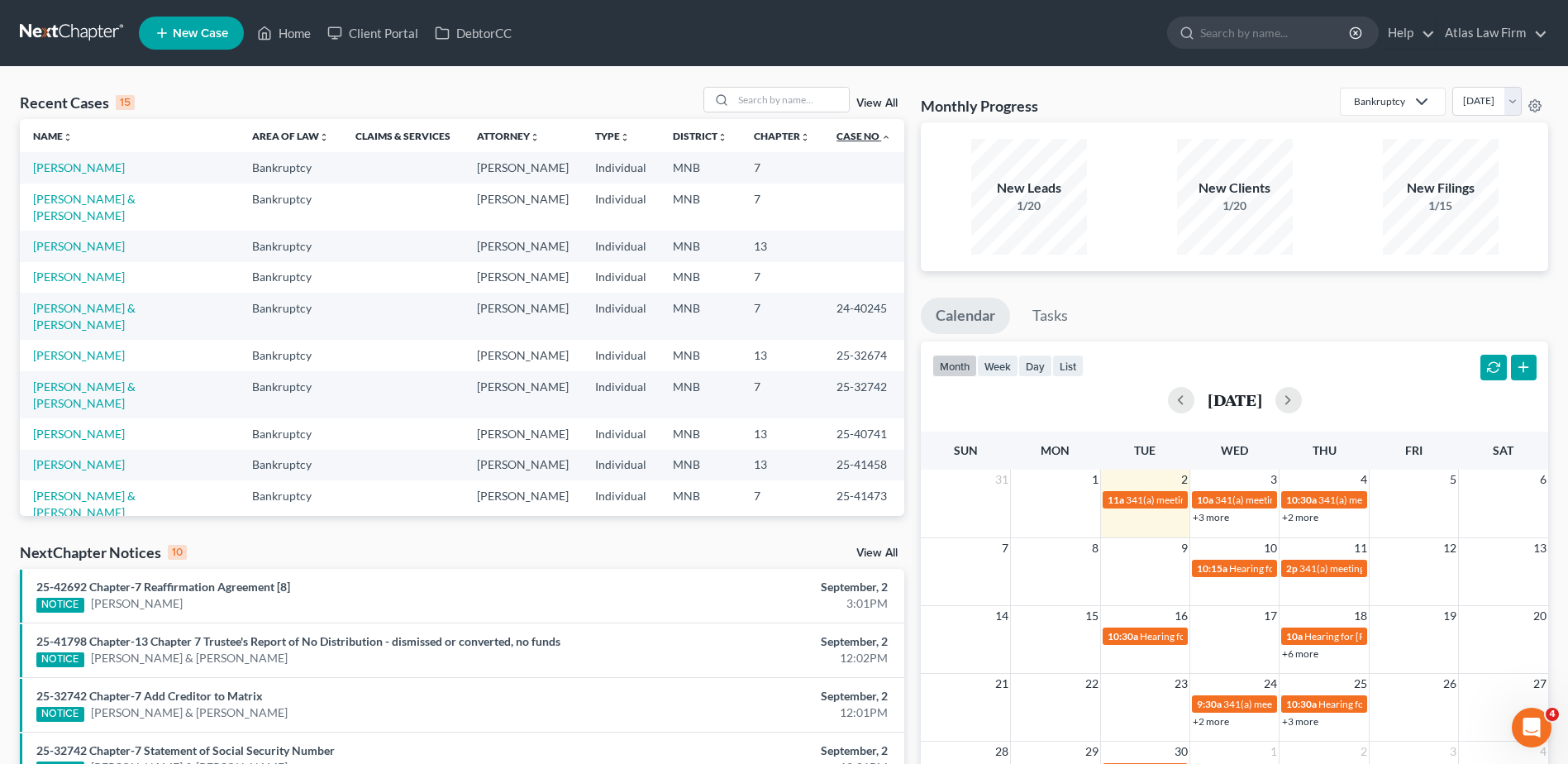
click at [881, 139] on icon "expand_less" at bounding box center [886, 137] width 10 height 10
